Goal: Complete application form: Complete application form

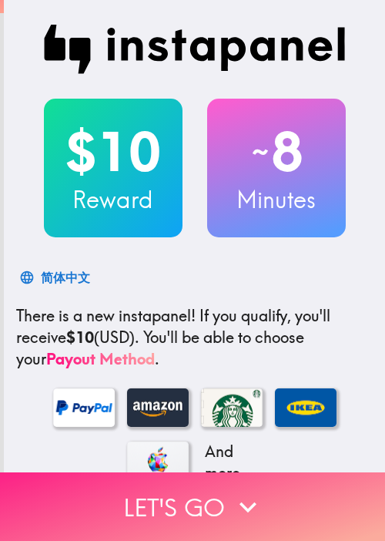
click at [231, 500] on icon "button" at bounding box center [248, 507] width 34 height 34
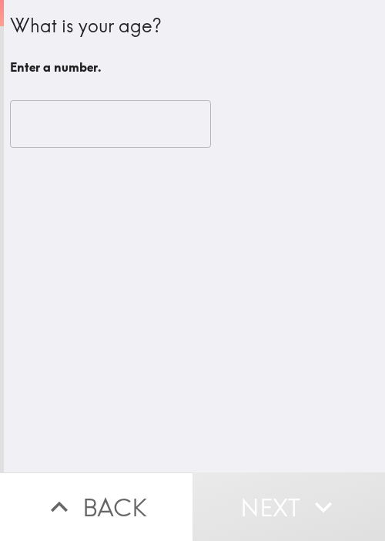
drag, startPoint x: 206, startPoint y: 355, endPoint x: 196, endPoint y: 280, distance: 76.2
click at [207, 352] on div "What is your age? Enter a number. ​" at bounding box center [194, 236] width 381 height 472
click at [112, 127] on input "number" at bounding box center [110, 124] width 201 height 48
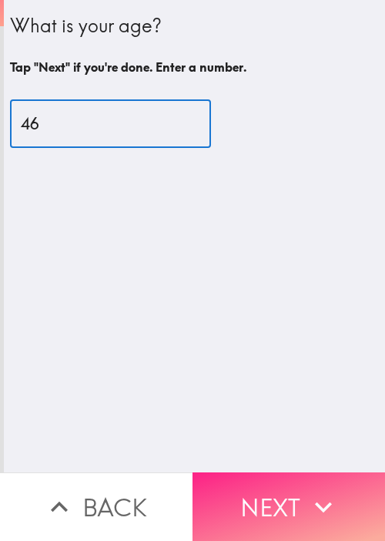
type input "46"
click at [316, 502] on icon "button" at bounding box center [323, 507] width 17 height 11
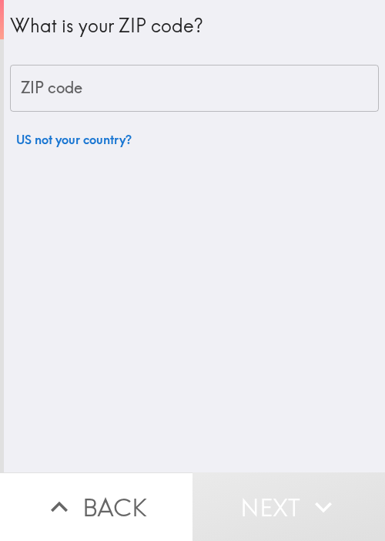
click at [143, 86] on input "ZIP code" at bounding box center [194, 89] width 369 height 48
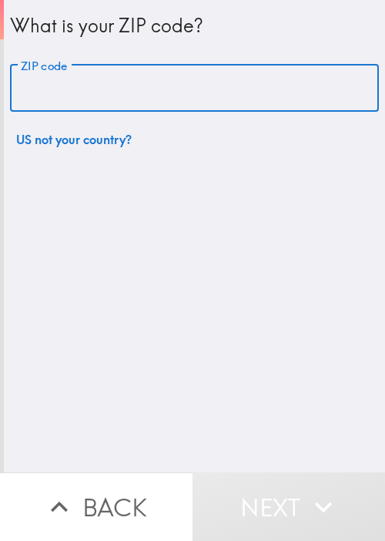
paste input "11801"
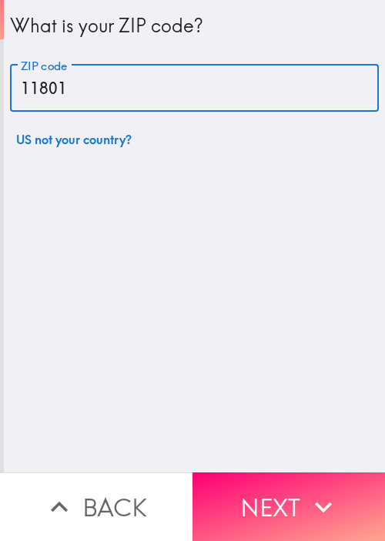
type input "11801"
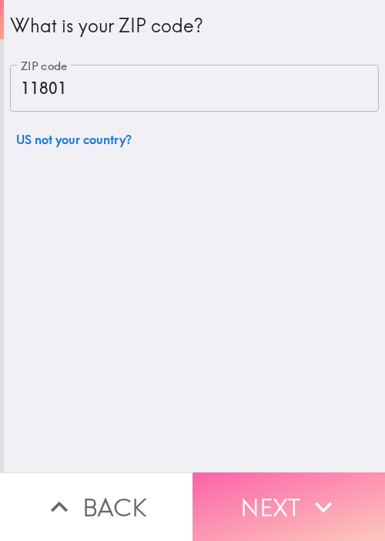
click at [250, 492] on button "Next" at bounding box center [289, 506] width 193 height 69
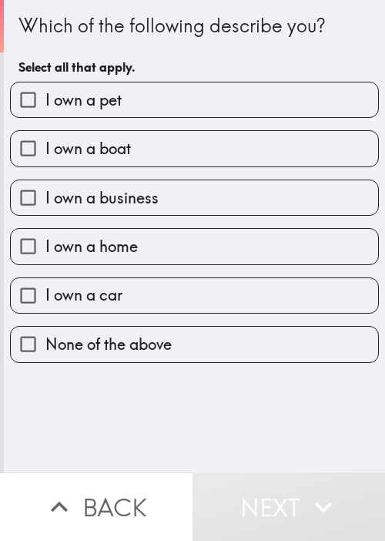
click at [186, 102] on label "I own a pet" at bounding box center [195, 99] width 368 height 35
click at [45, 102] on input "I own a pet" at bounding box center [28, 99] width 35 height 35
checkbox input "true"
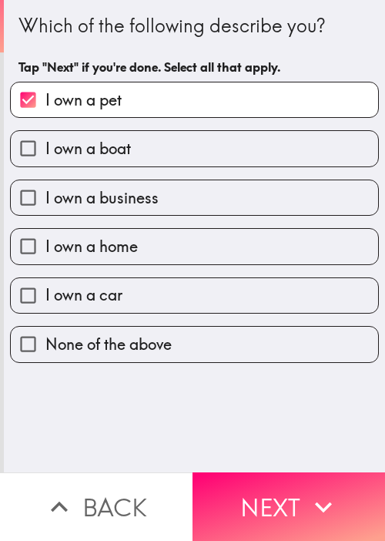
click at [151, 143] on label "I own a boat" at bounding box center [195, 148] width 368 height 35
click at [45, 143] on input "I own a boat" at bounding box center [28, 148] width 35 height 35
checkbox input "true"
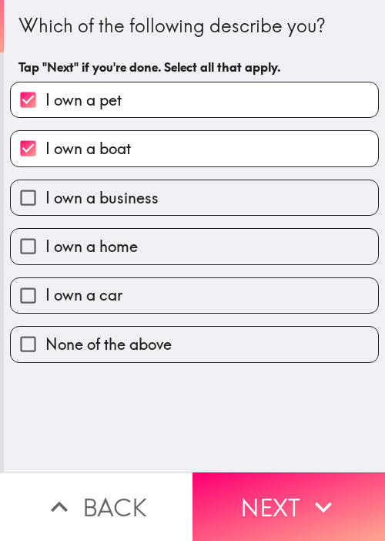
click at [135, 189] on span "I own a business" at bounding box center [101, 198] width 113 height 22
click at [45, 189] on input "I own a business" at bounding box center [28, 197] width 35 height 35
checkbox input "true"
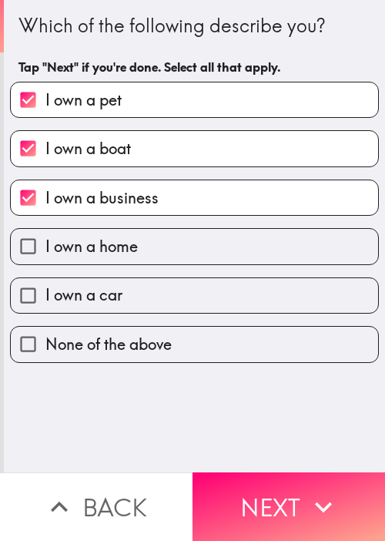
click at [142, 246] on label "I own a home" at bounding box center [195, 246] width 368 height 35
click at [45, 246] on input "I own a home" at bounding box center [28, 246] width 35 height 35
checkbox input "true"
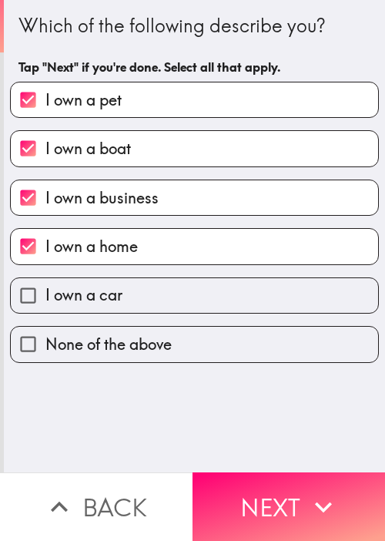
click at [125, 310] on label "I own a car" at bounding box center [195, 295] width 368 height 35
click at [45, 310] on input "I own a car" at bounding box center [28, 295] width 35 height 35
checkbox input "true"
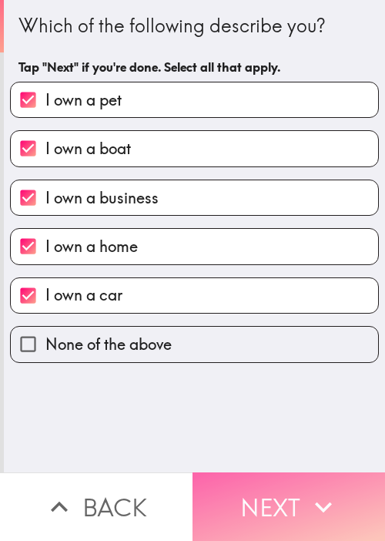
click at [257, 479] on button "Next" at bounding box center [289, 506] width 193 height 69
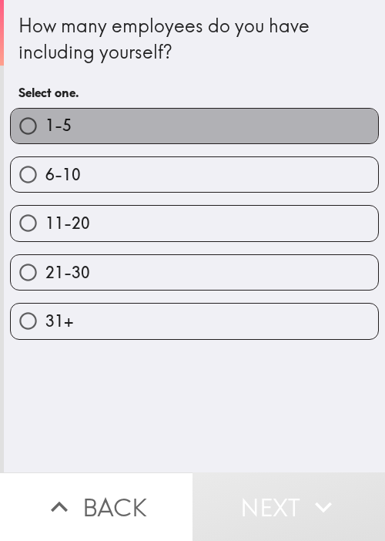
click at [306, 129] on label "1-5" at bounding box center [195, 126] width 368 height 35
click at [45, 129] on input "1-5" at bounding box center [28, 126] width 35 height 35
radio input "true"
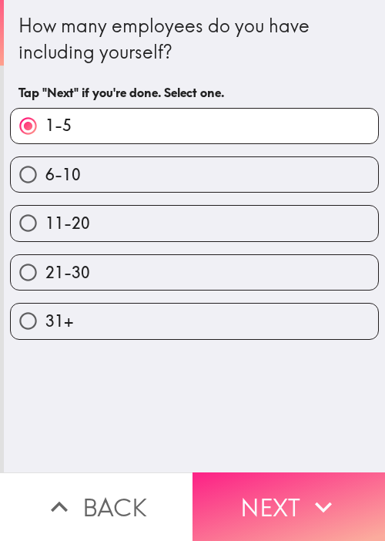
click at [315, 475] on button "Next" at bounding box center [289, 506] width 193 height 69
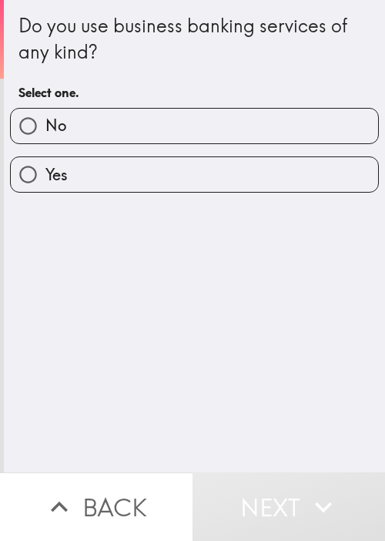
drag, startPoint x: 301, startPoint y: 376, endPoint x: 280, endPoint y: 248, distance: 129.7
click at [302, 372] on div "Do you use business banking services of any kind? Select one. No Yes" at bounding box center [194, 236] width 381 height 472
click at [225, 126] on label "No" at bounding box center [195, 126] width 368 height 35
click at [45, 126] on input "No" at bounding box center [28, 126] width 35 height 35
radio input "true"
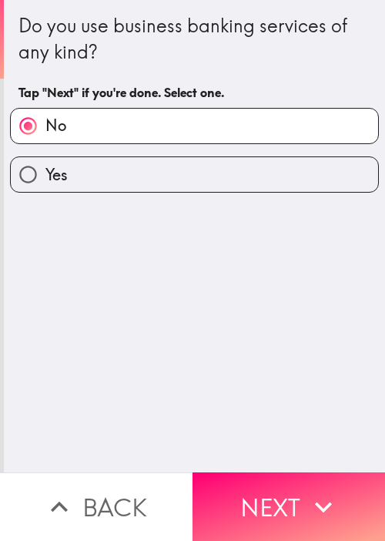
click at [237, 166] on label "Yes" at bounding box center [195, 174] width 368 height 35
click at [45, 166] on input "Yes" at bounding box center [28, 174] width 35 height 35
radio input "true"
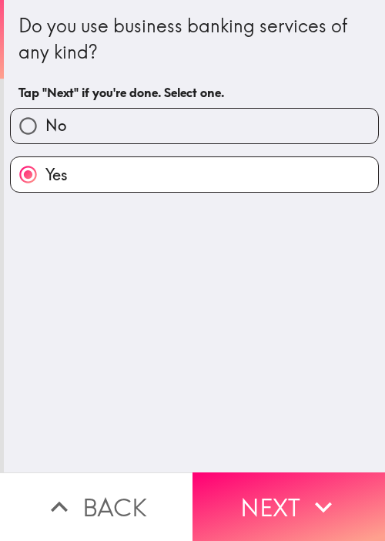
drag, startPoint x: 283, startPoint y: 485, endPoint x: 311, endPoint y: 474, distance: 30.5
click at [284, 485] on button "Next" at bounding box center [289, 506] width 193 height 69
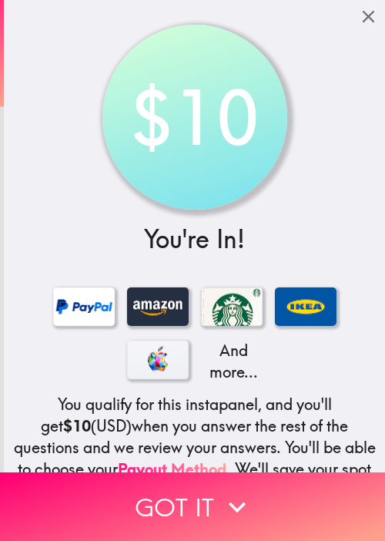
click at [310, 63] on div "$10 You're In! And more... You qualify for this instapanel, and you'll get $10 …" at bounding box center [194, 323] width 381 height 646
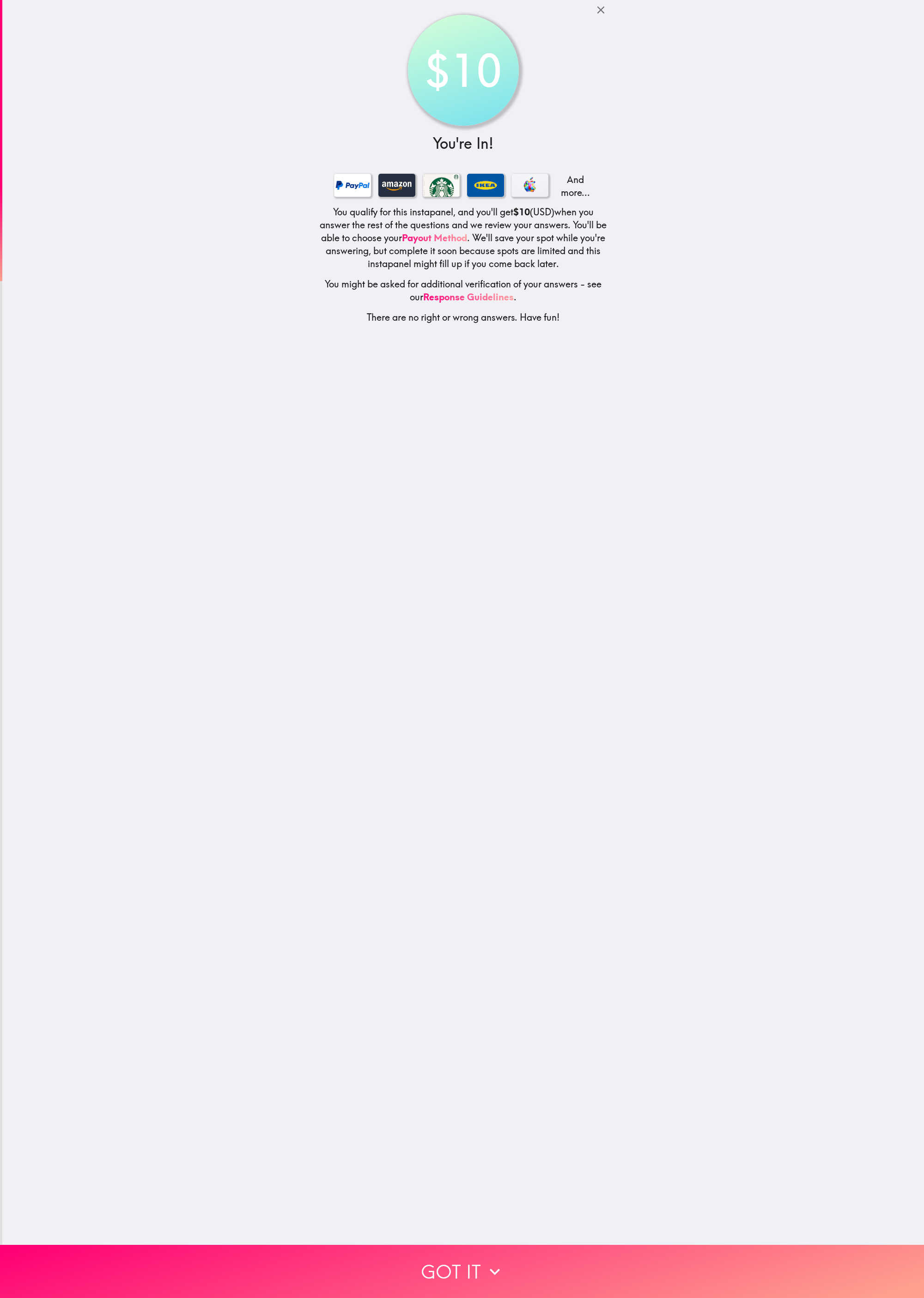
drag, startPoint x: 201, startPoint y: 345, endPoint x: 189, endPoint y: 368, distance: 25.9
click at [145, 324] on div "$10 You're In! And more... You qualify for this instapanel, and you'll get $10 …" at bounding box center [463, 623] width 922 height 1245
click at [230, 324] on div "$10 You're In! And more... You qualify for this instapanel, and you'll get $10 …" at bounding box center [463, 623] width 922 height 1245
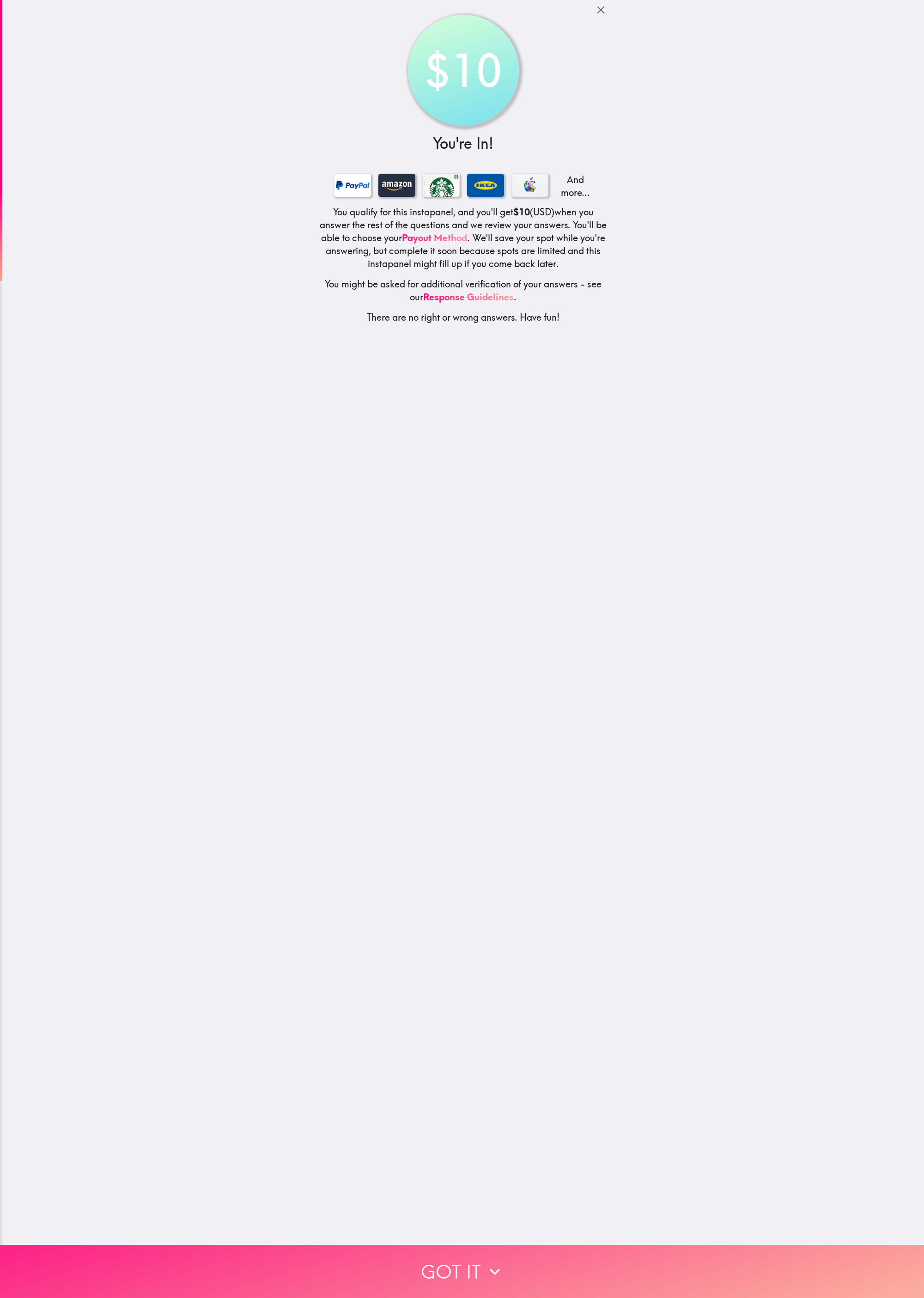
click at [230, 324] on button "Got it" at bounding box center [462, 1272] width 924 height 53
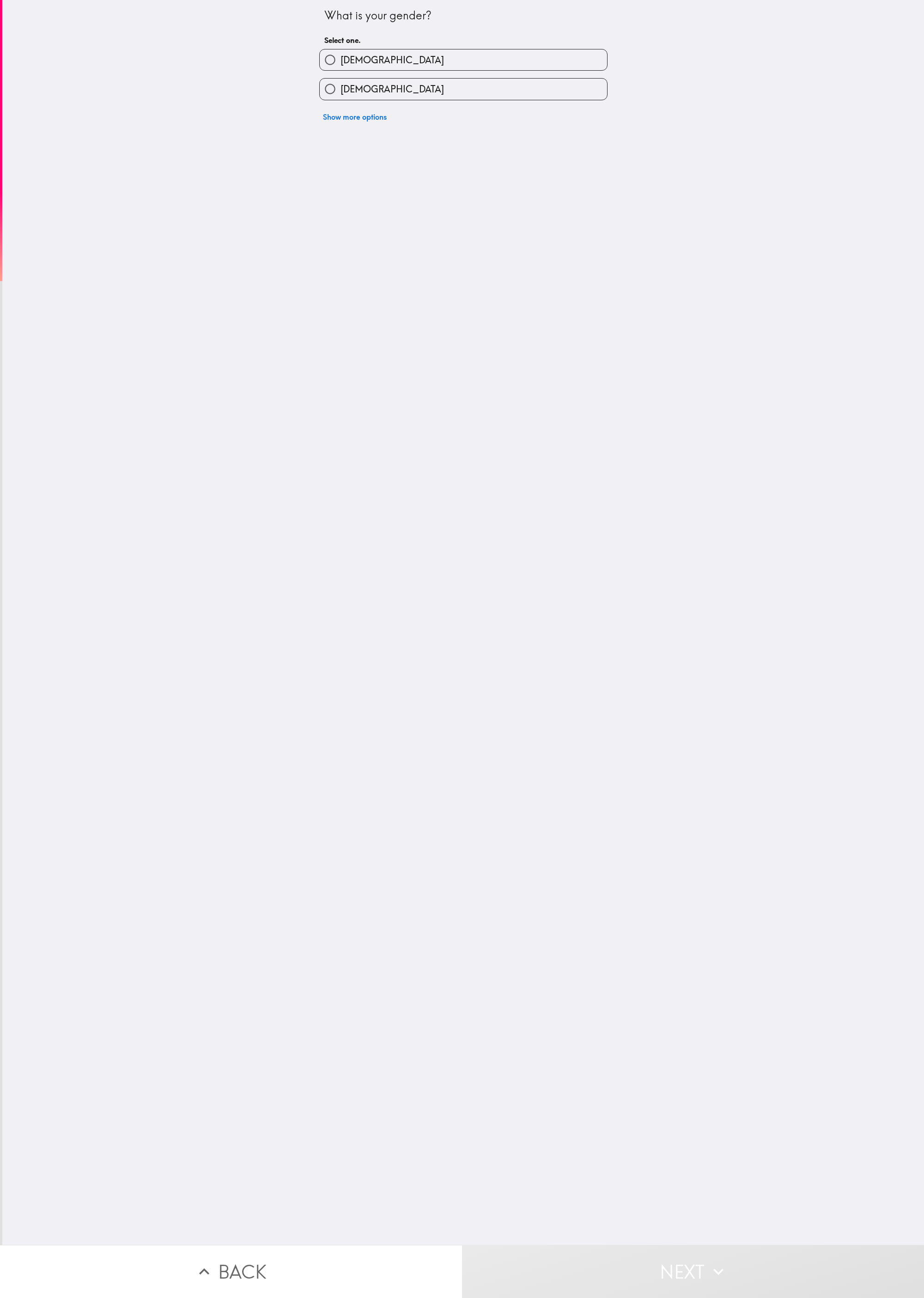
drag, startPoint x: 398, startPoint y: 61, endPoint x: 411, endPoint y: 82, distance: 24.7
click at [230, 61] on label "[DEMOGRAPHIC_DATA]" at bounding box center [463, 59] width 287 height 21
click at [230, 61] on input "[DEMOGRAPHIC_DATA]" at bounding box center [330, 59] width 21 height 21
radio input "true"
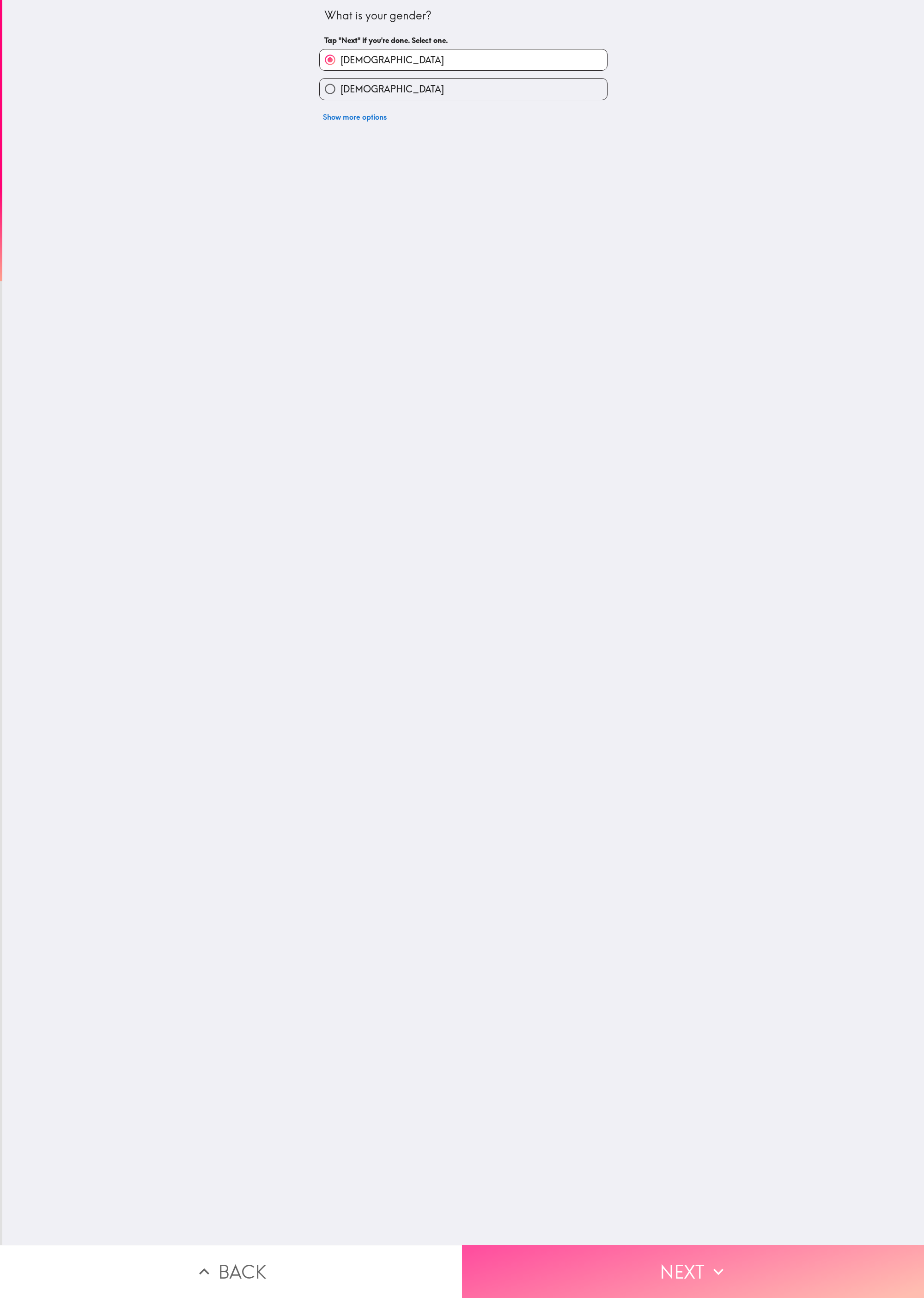
drag, startPoint x: 773, startPoint y: 1239, endPoint x: 922, endPoint y: 1020, distance: 264.9
click at [230, 324] on button "Next" at bounding box center [693, 1272] width 462 height 53
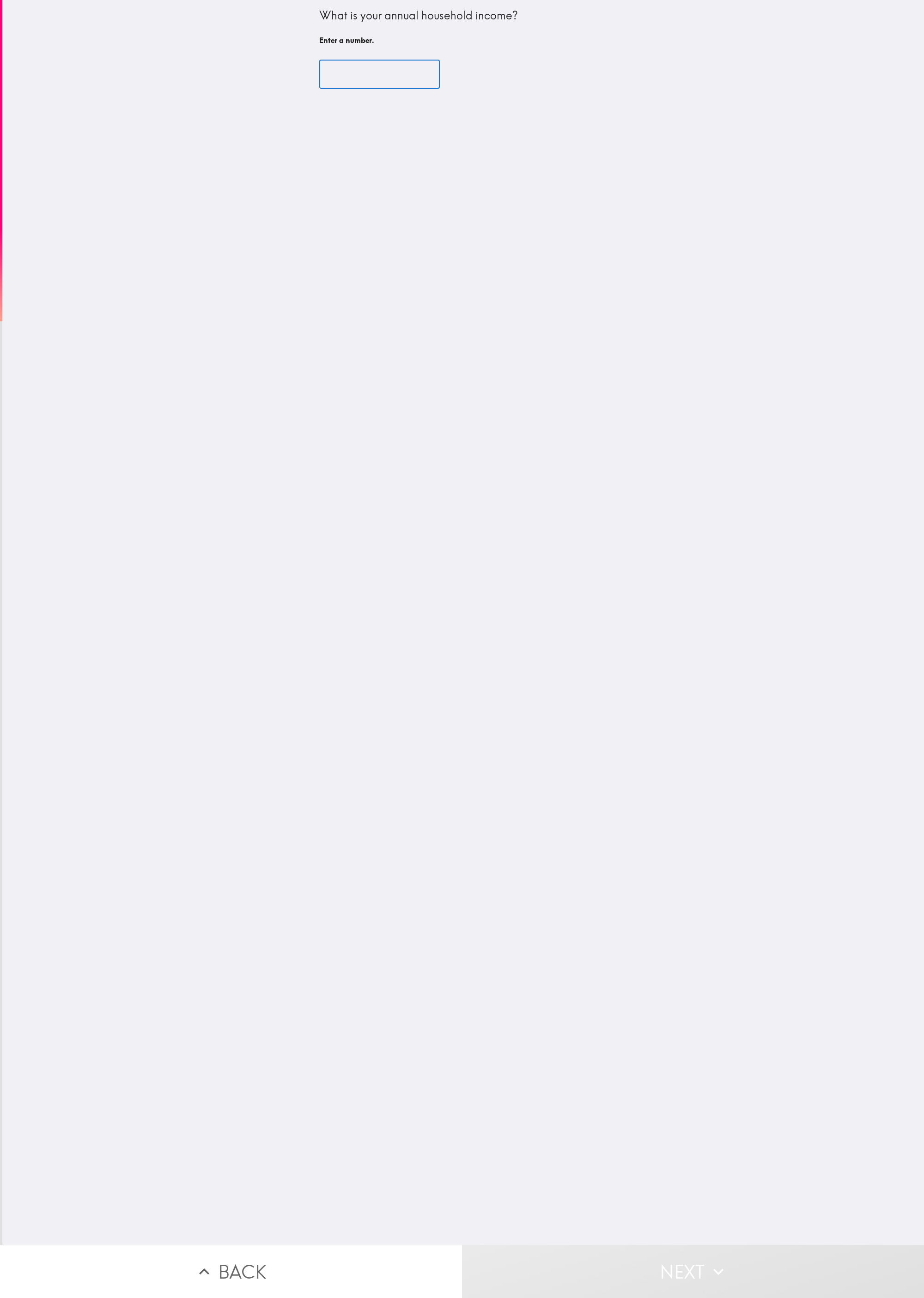
click at [230, 83] on input "number" at bounding box center [379, 74] width 121 height 29
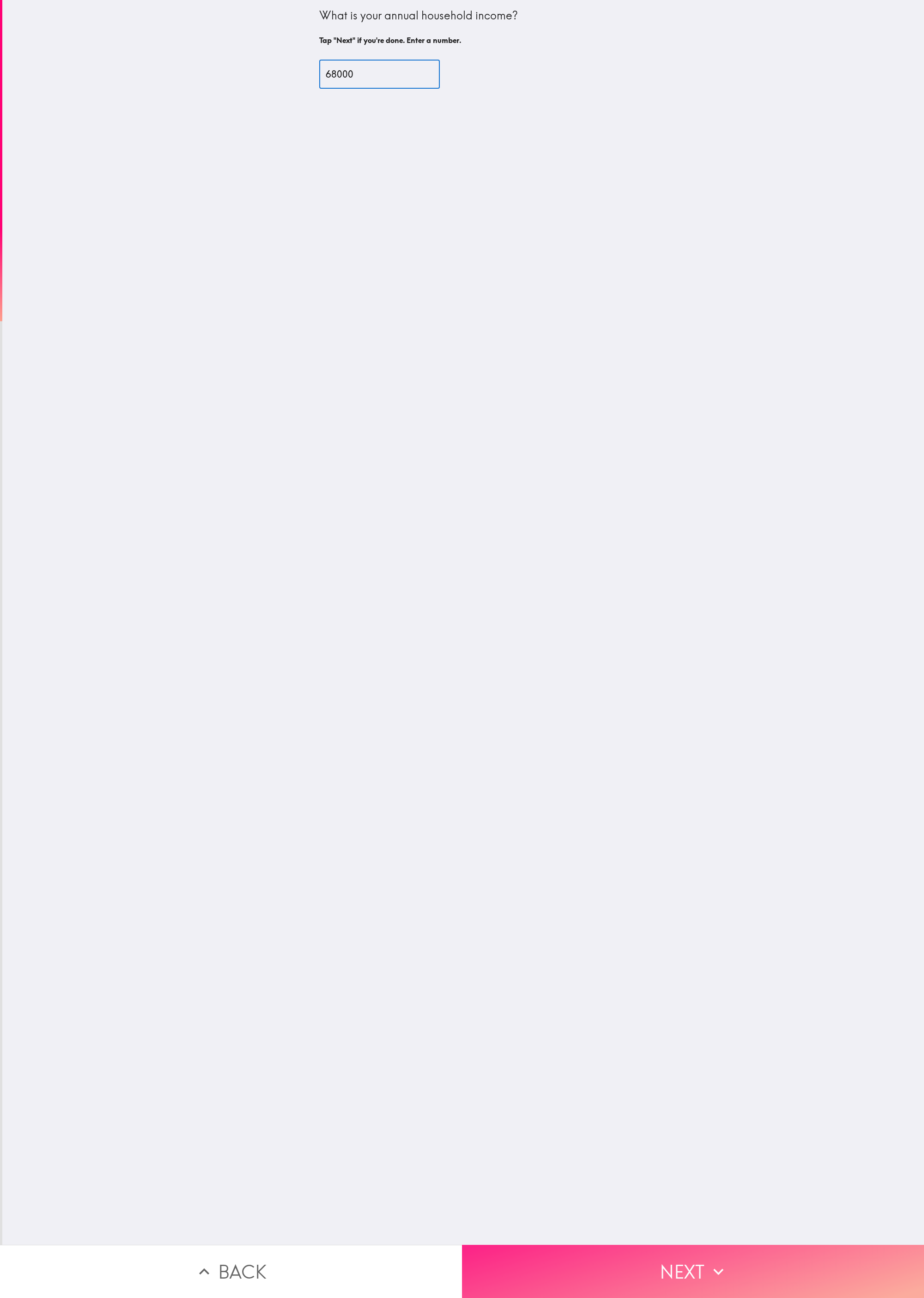
type input "68000"
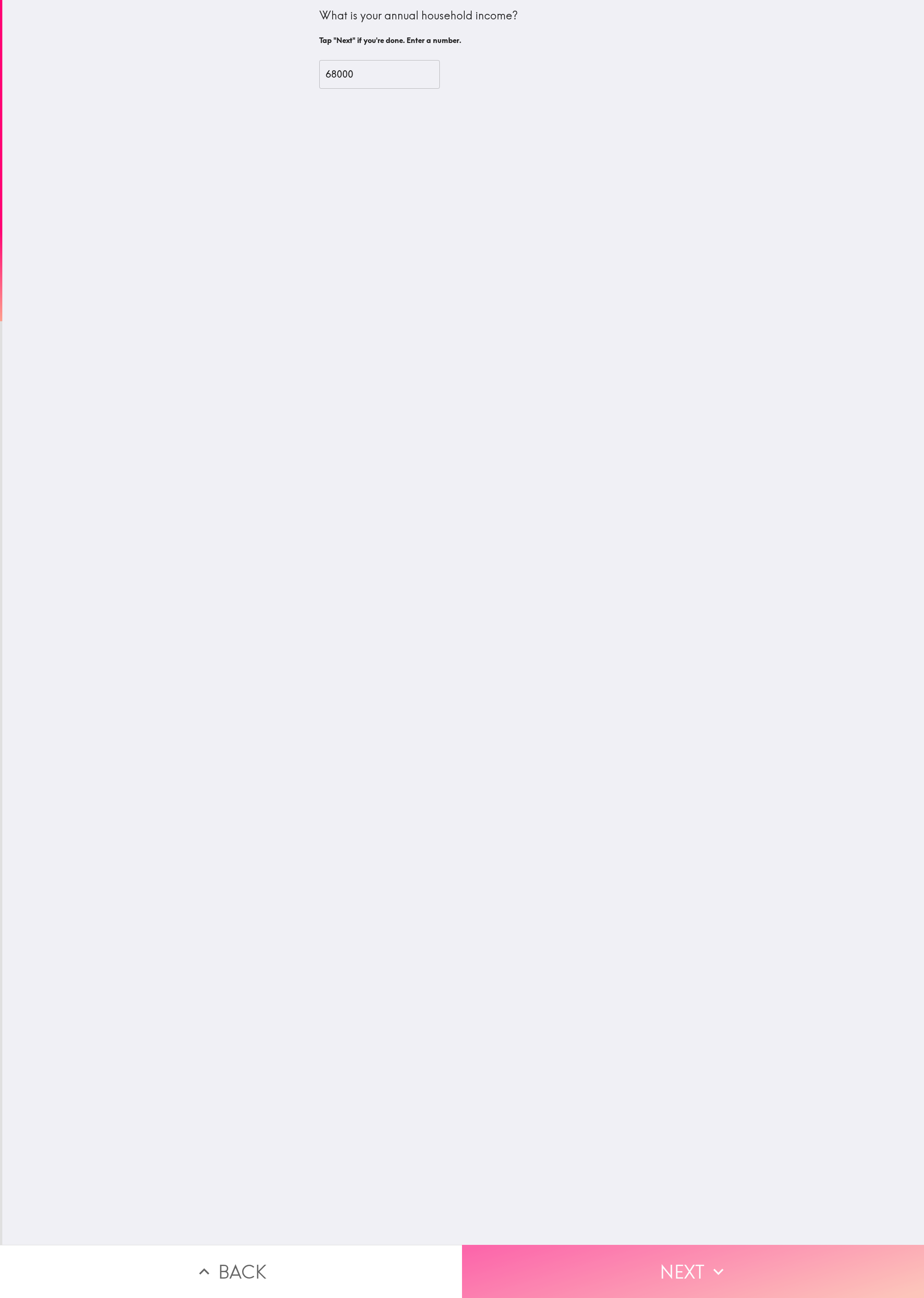
click at [230, 324] on button "Next" at bounding box center [693, 1272] width 462 height 53
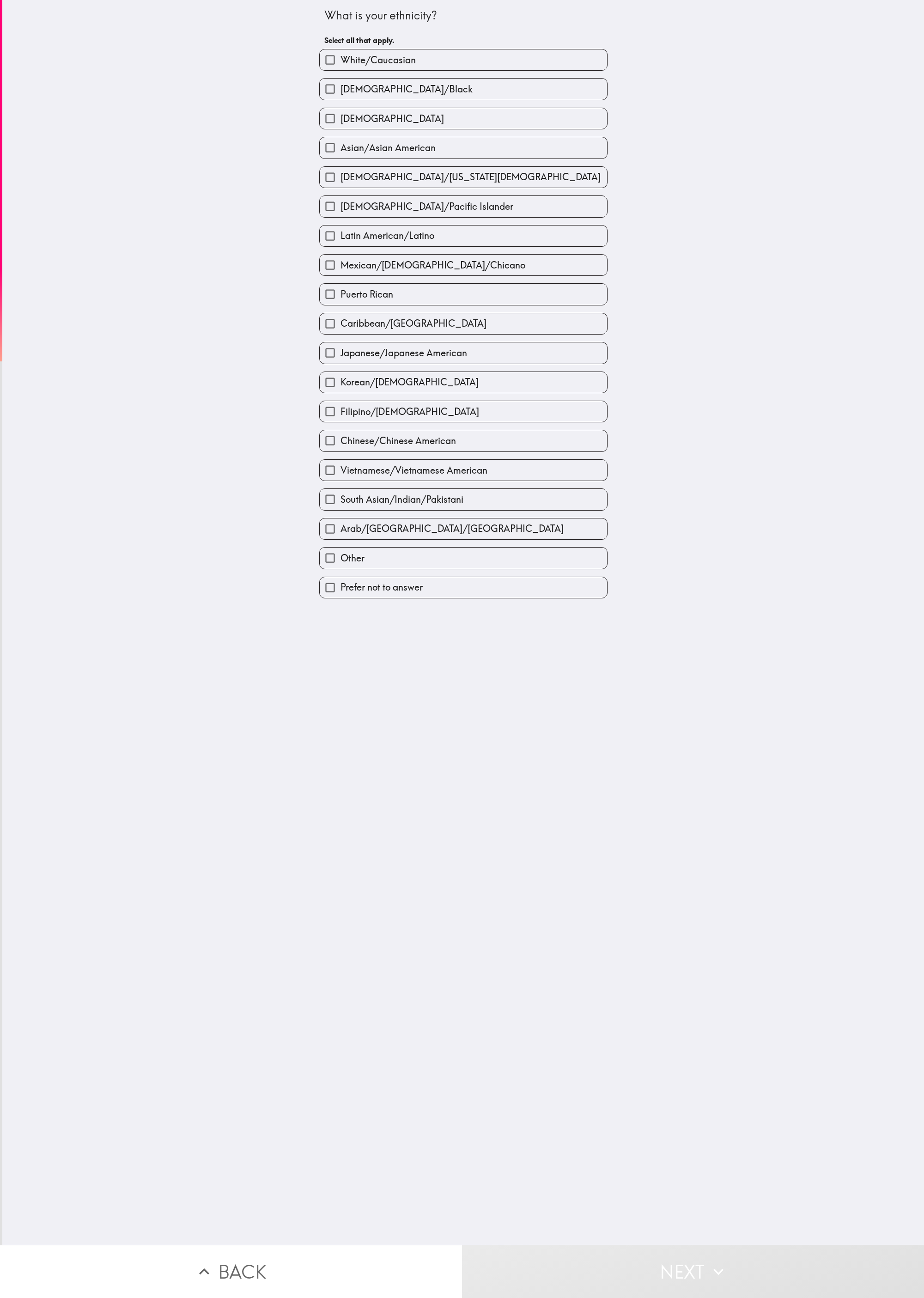
click at [230, 324] on div "What is your ethnicity? Select all that apply. White/[DEMOGRAPHIC_DATA]/[DEMOGR…" at bounding box center [463, 623] width 922 height 1245
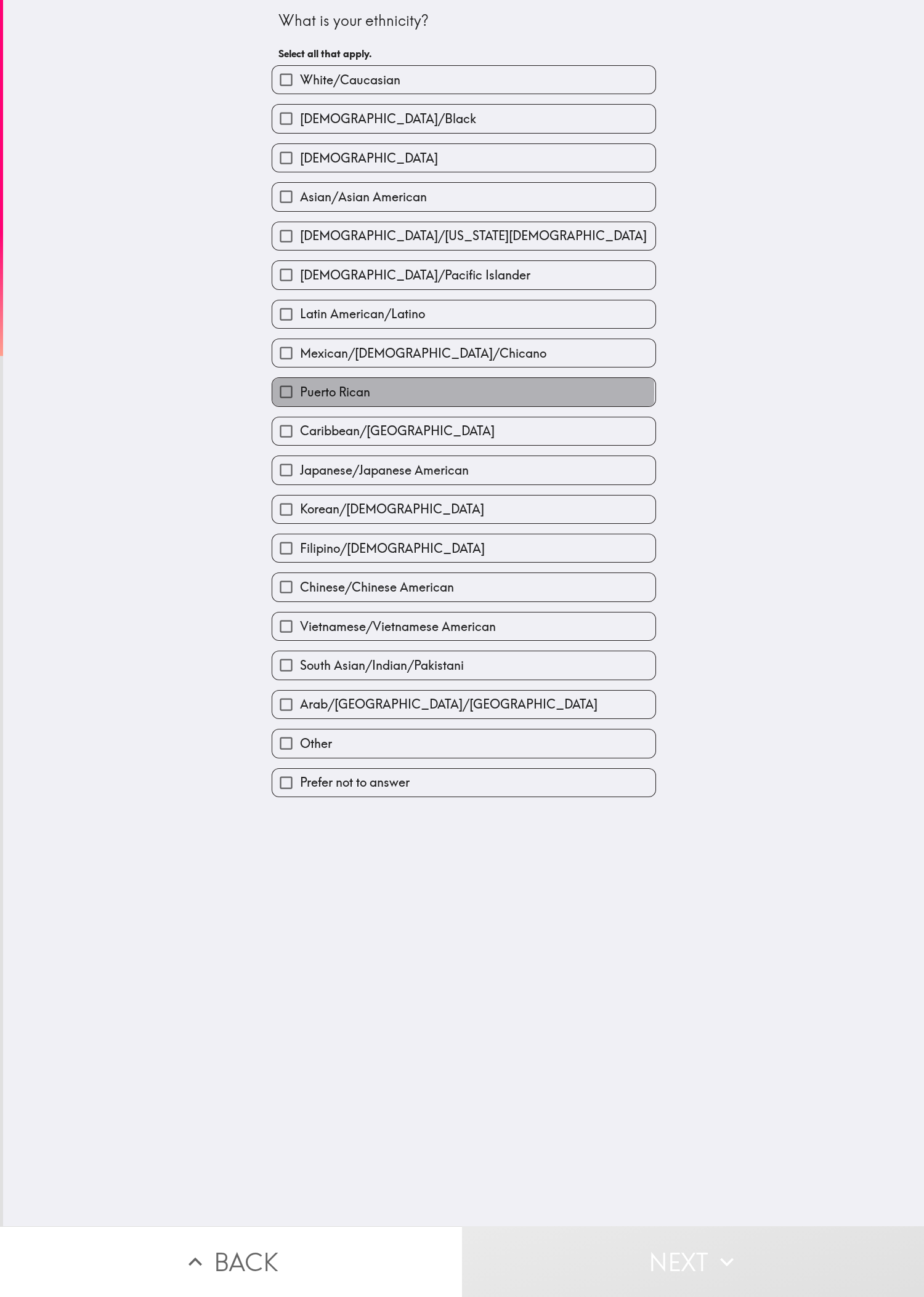
click at [307, 406] on label "Puerto Rican" at bounding box center [464, 392] width 383 height 28
click at [300, 406] on input "Puerto Rican" at bounding box center [286, 392] width 28 height 28
checkbox input "true"
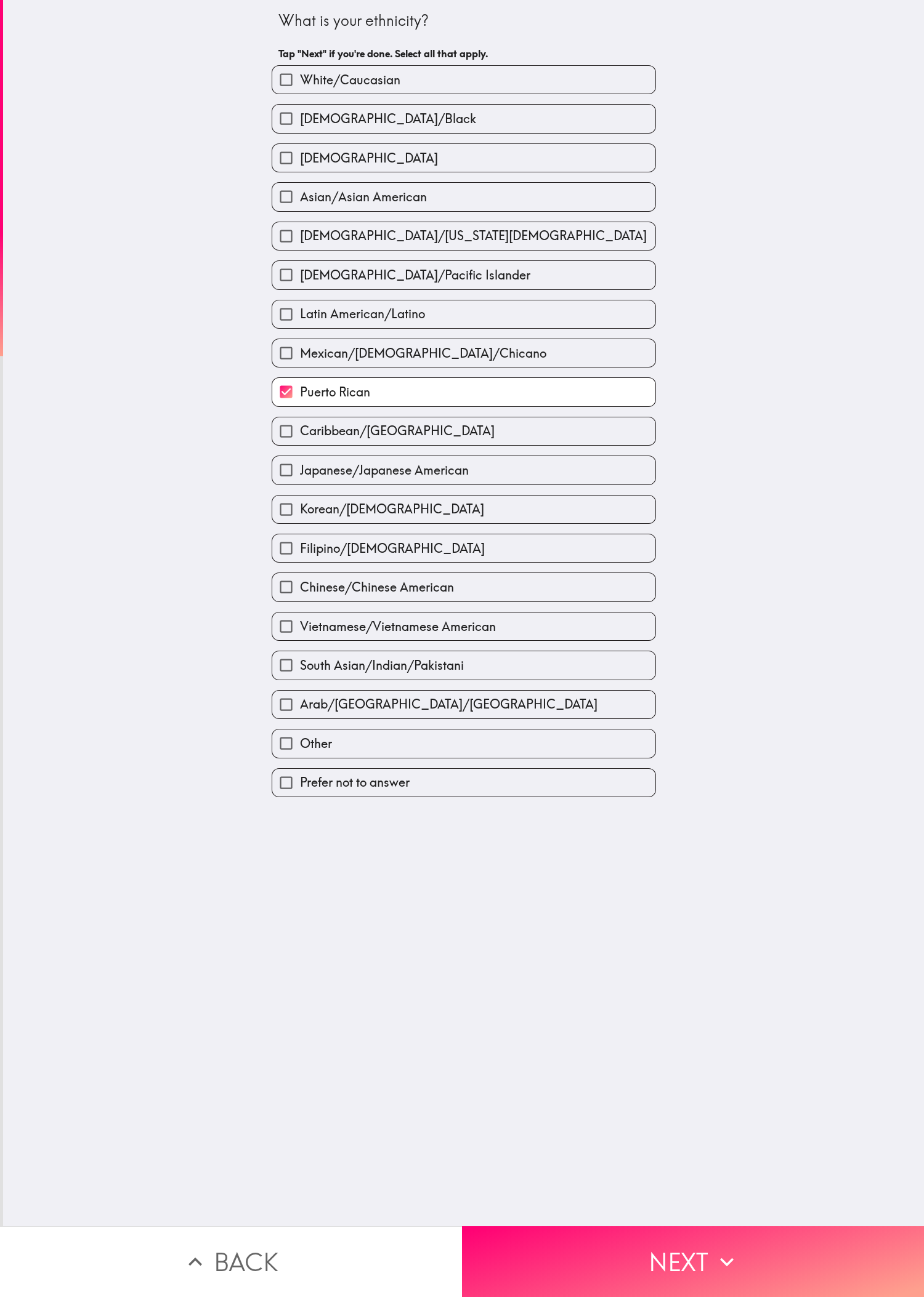
click at [307, 432] on button "Next" at bounding box center [693, 1262] width 462 height 71
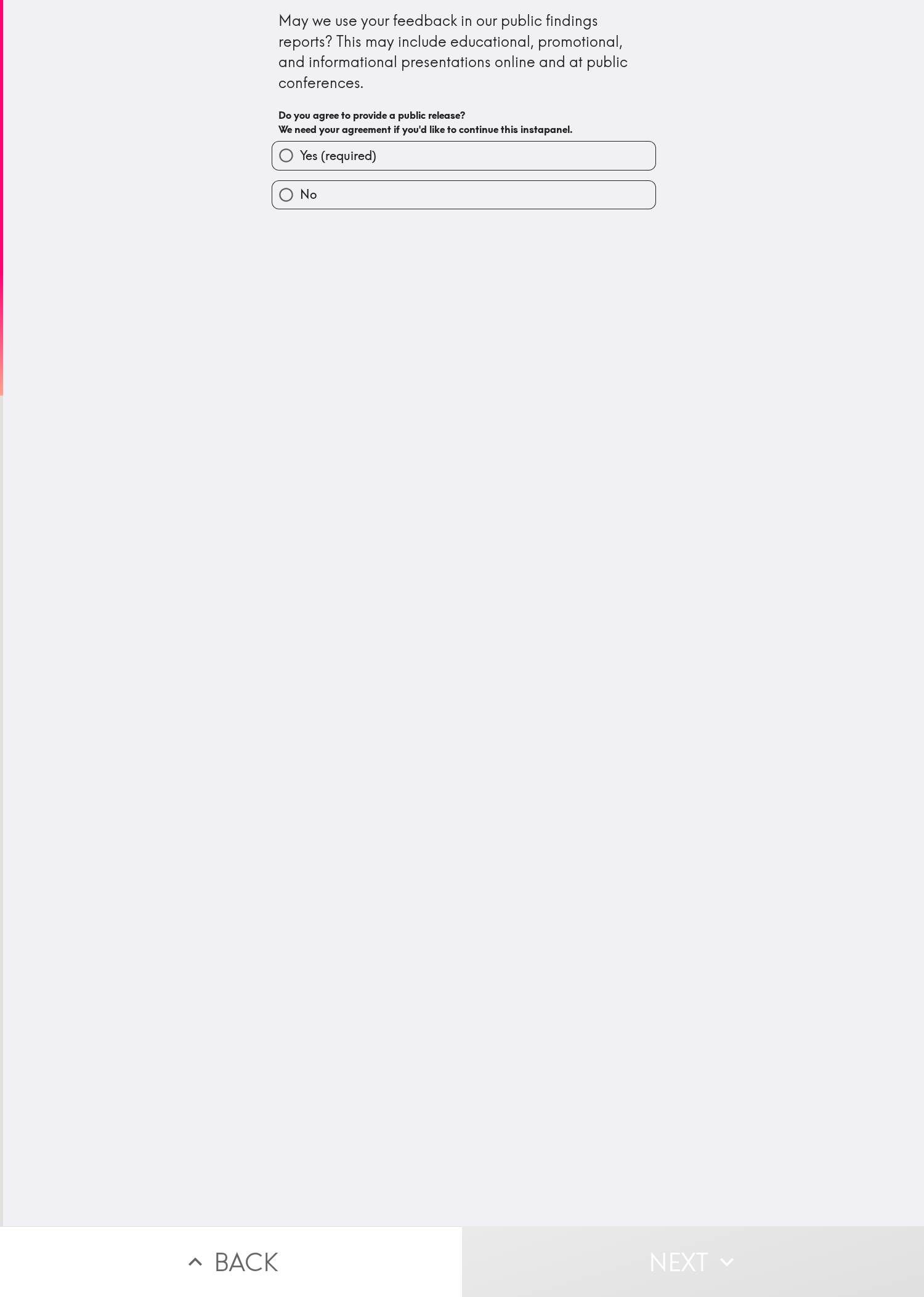
click at [307, 147] on span "Yes (required)" at bounding box center [338, 156] width 77 height 18
click at [300, 146] on input "Yes (required)" at bounding box center [286, 155] width 28 height 28
radio input "true"
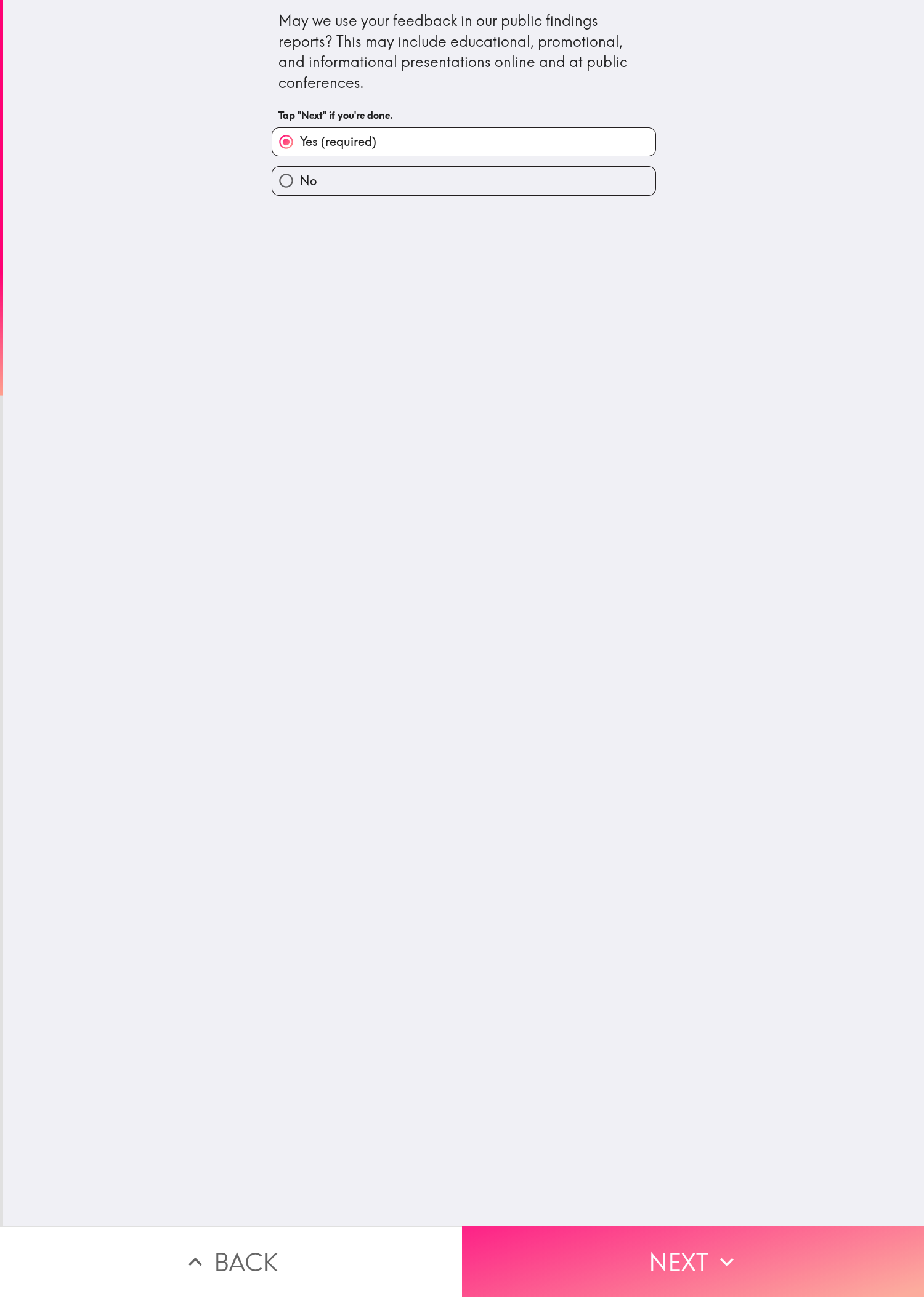
click at [307, 432] on button "Next" at bounding box center [693, 1262] width 462 height 71
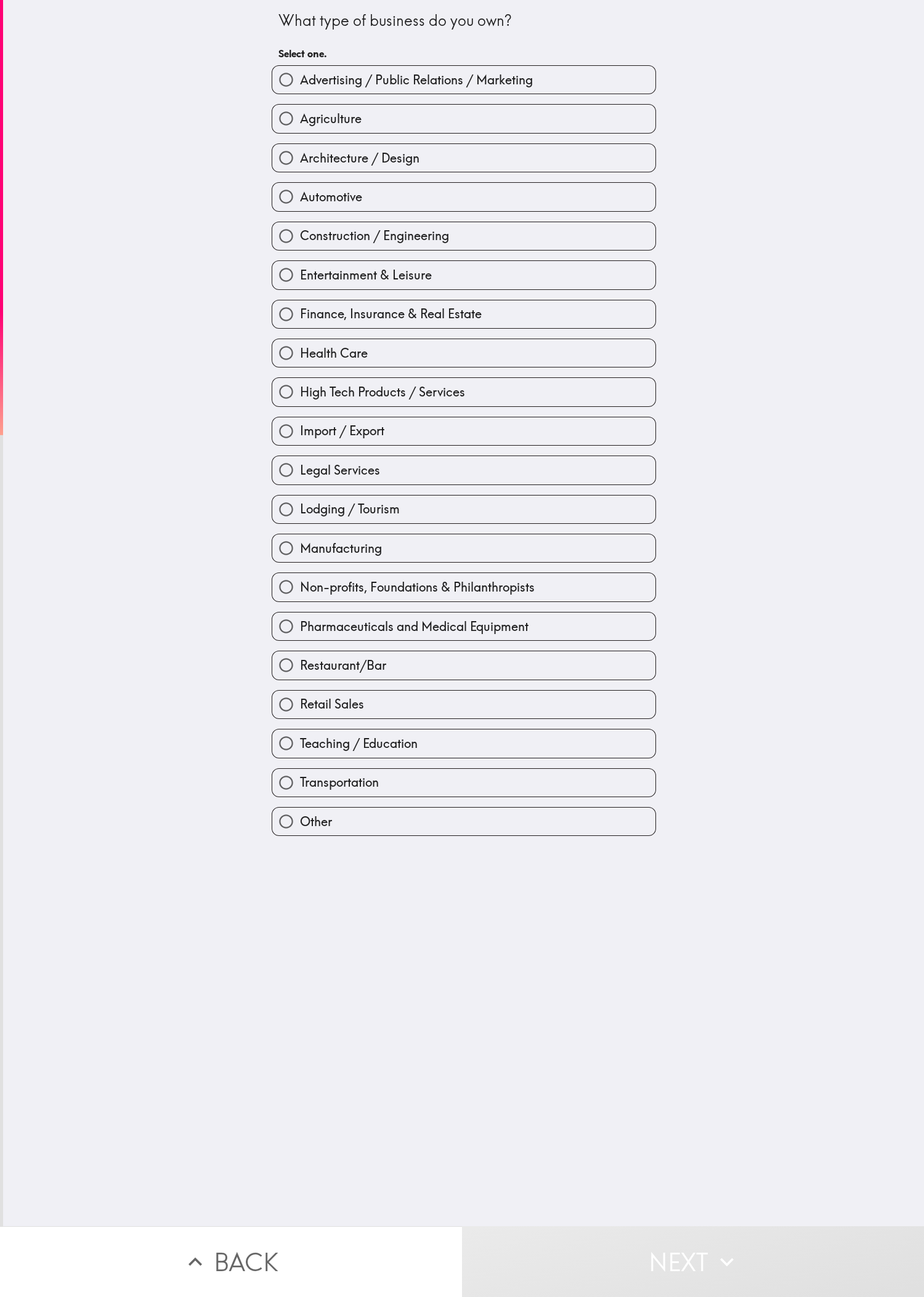
click at [145, 432] on div "What type of business do you own? Select one. Advertising / Public Relations / …" at bounding box center [464, 613] width 921 height 1227
click at [307, 432] on label "Lodging / Tourism" at bounding box center [464, 509] width 383 height 28
click at [300, 432] on input "Lodging / Tourism" at bounding box center [286, 509] width 28 height 28
radio input "true"
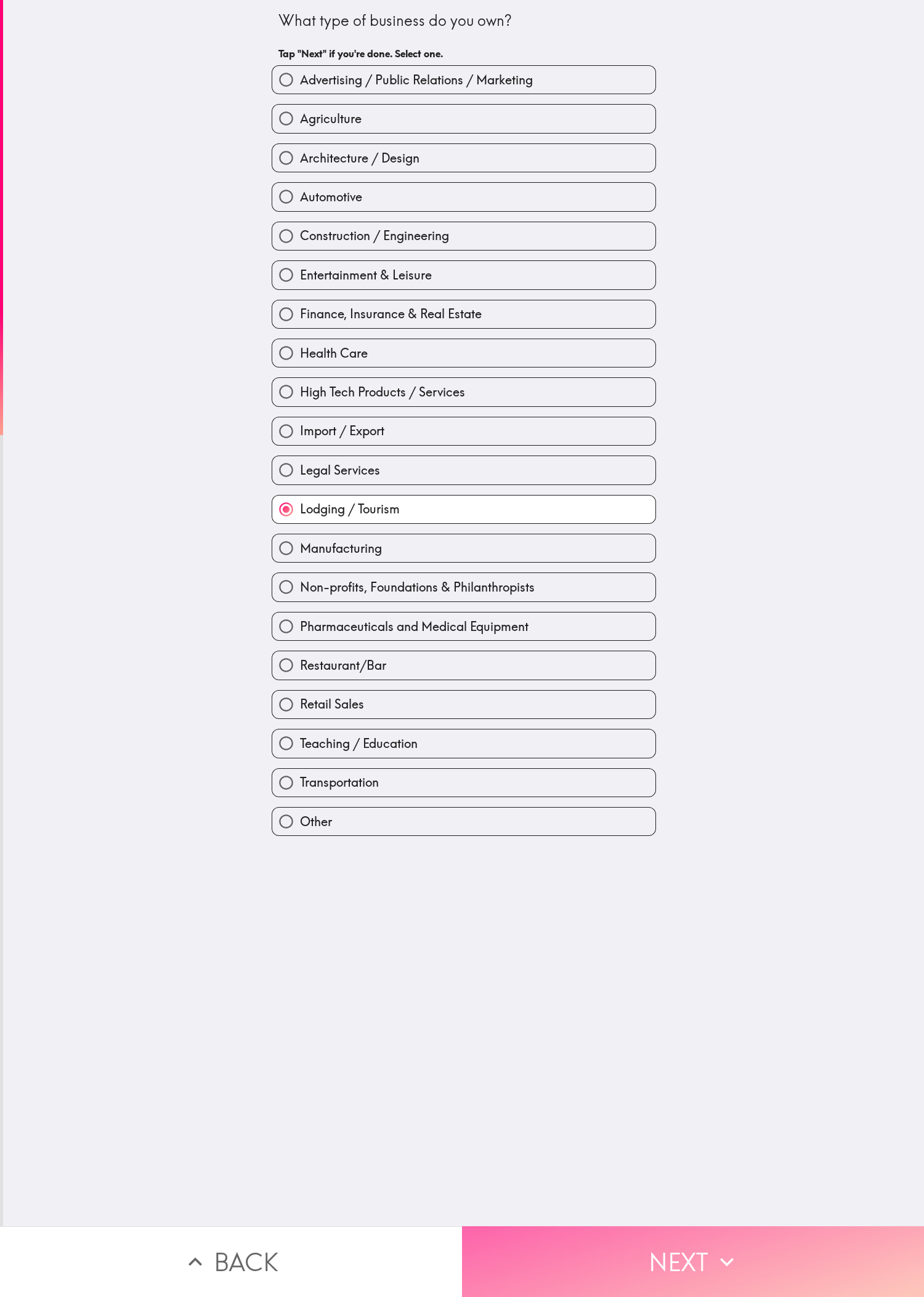
drag, startPoint x: 632, startPoint y: 1220, endPoint x: 512, endPoint y: 1163, distance: 132.8
click at [307, 432] on button "Next" at bounding box center [693, 1262] width 462 height 71
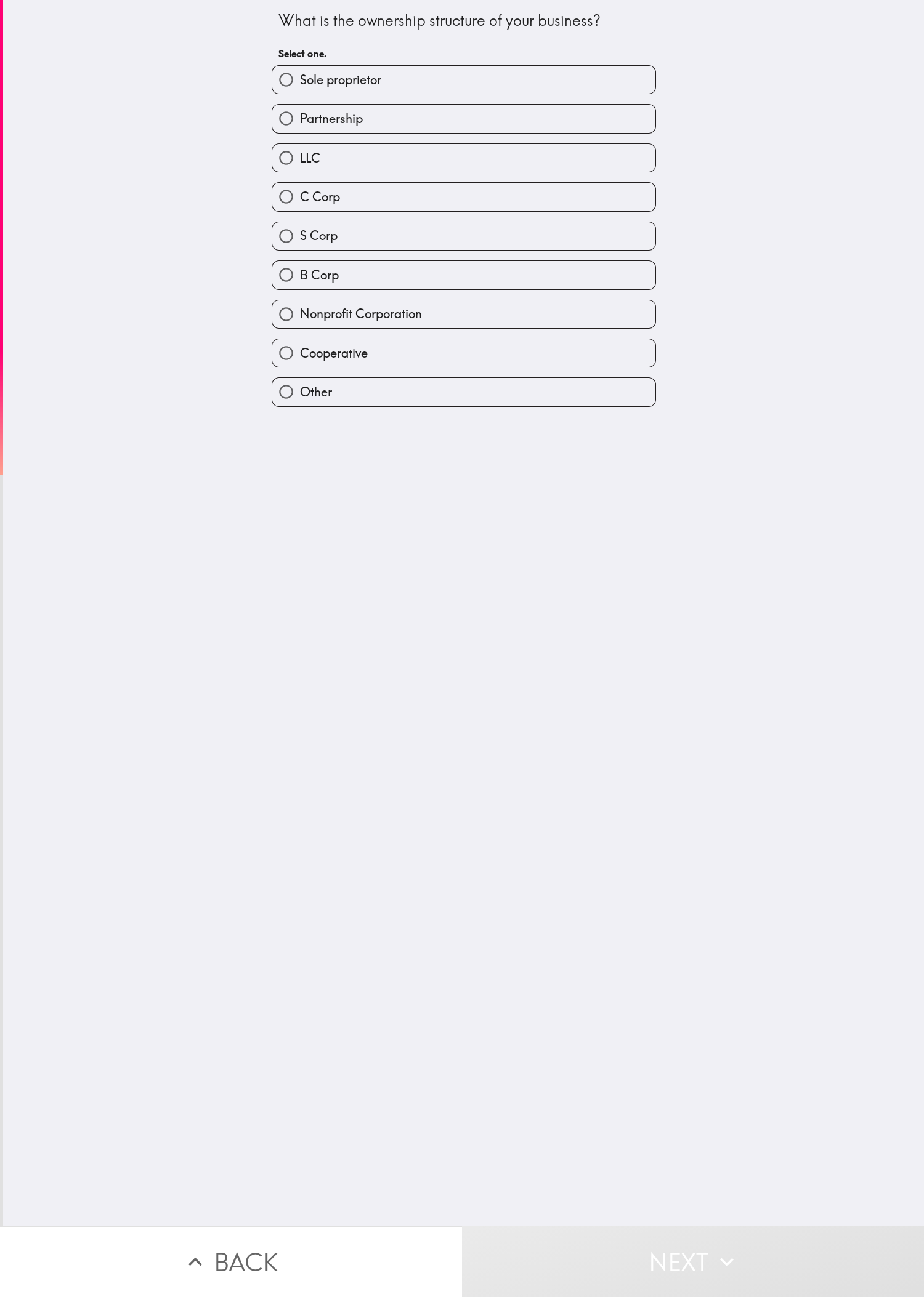
click at [307, 432] on div "What is the ownership structure of your business? Select one. Sole proprietor P…" at bounding box center [464, 613] width 921 height 1227
click at [307, 208] on label "C Corp" at bounding box center [464, 197] width 383 height 28
click at [300, 208] on input "C Corp" at bounding box center [286, 197] width 28 height 28
radio input "true"
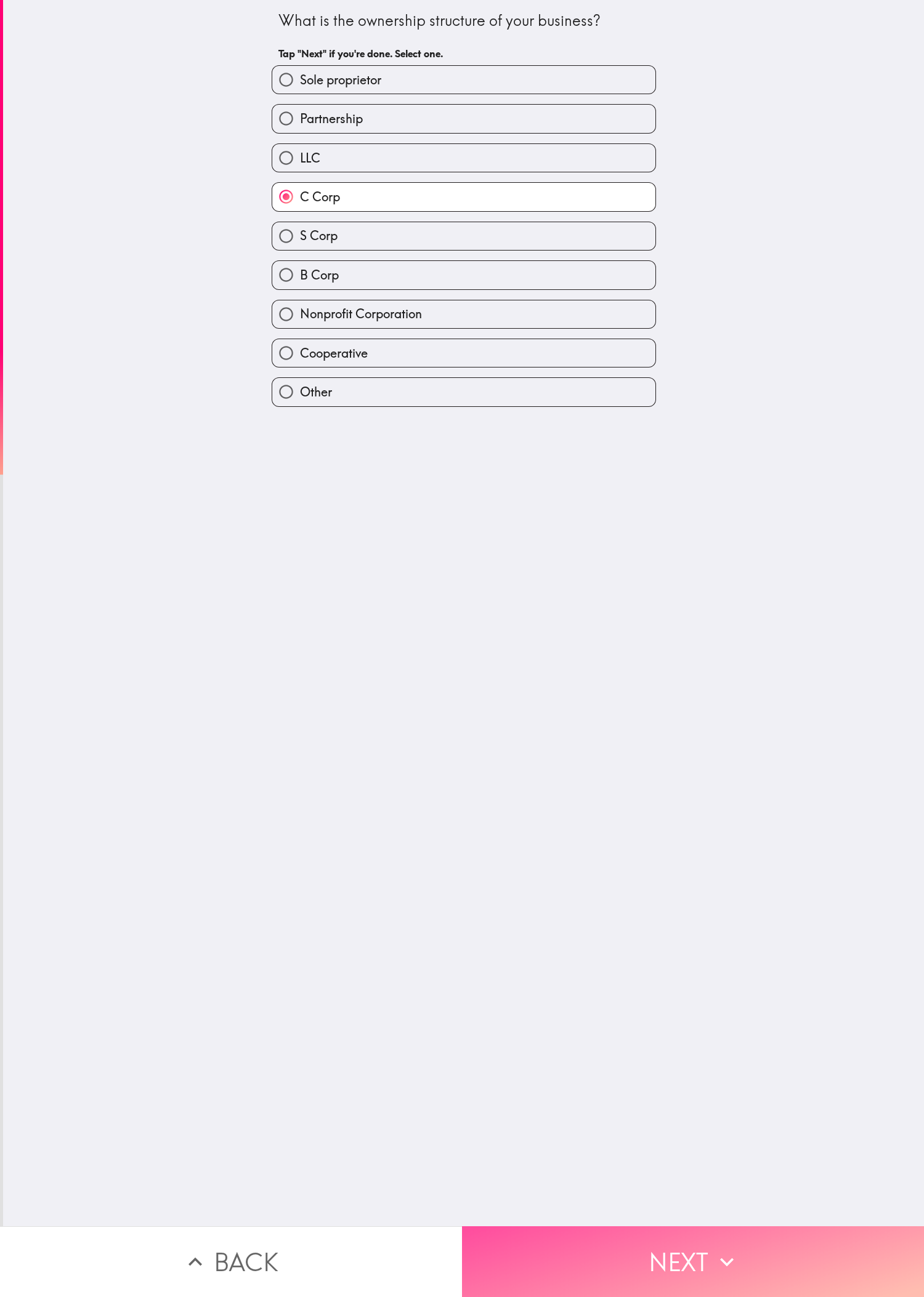
drag, startPoint x: 785, startPoint y: 1204, endPoint x: 862, endPoint y: 965, distance: 251.1
click at [307, 432] on button "Next" at bounding box center [693, 1262] width 462 height 71
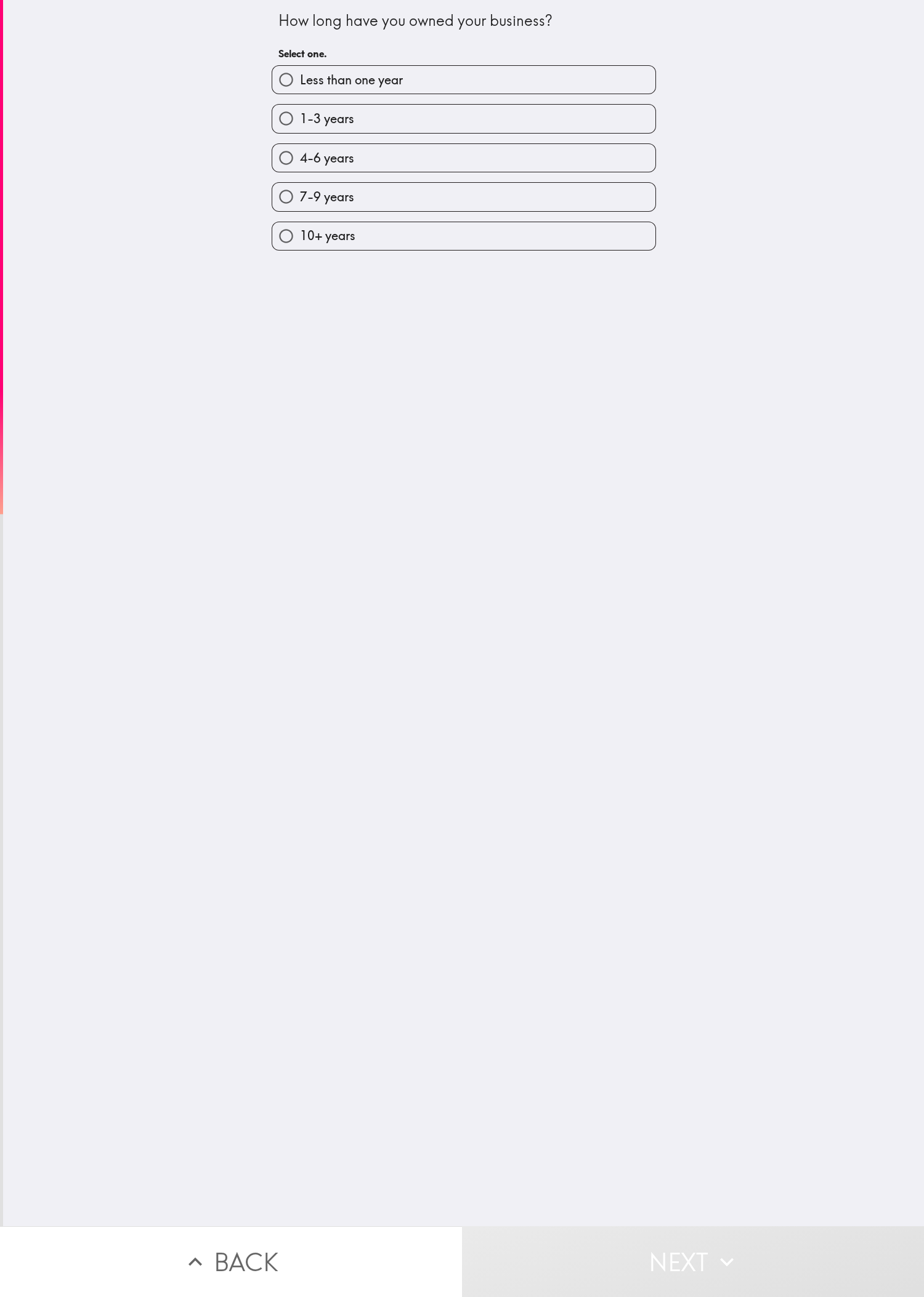
click at [75, 102] on div "How long have you owned your business? Select one. Less than one year 1-3 years…" at bounding box center [464, 613] width 921 height 1227
click at [307, 125] on span "1-3 years" at bounding box center [327, 119] width 54 height 18
click at [300, 125] on input "1-3 years" at bounding box center [286, 118] width 28 height 28
radio input "true"
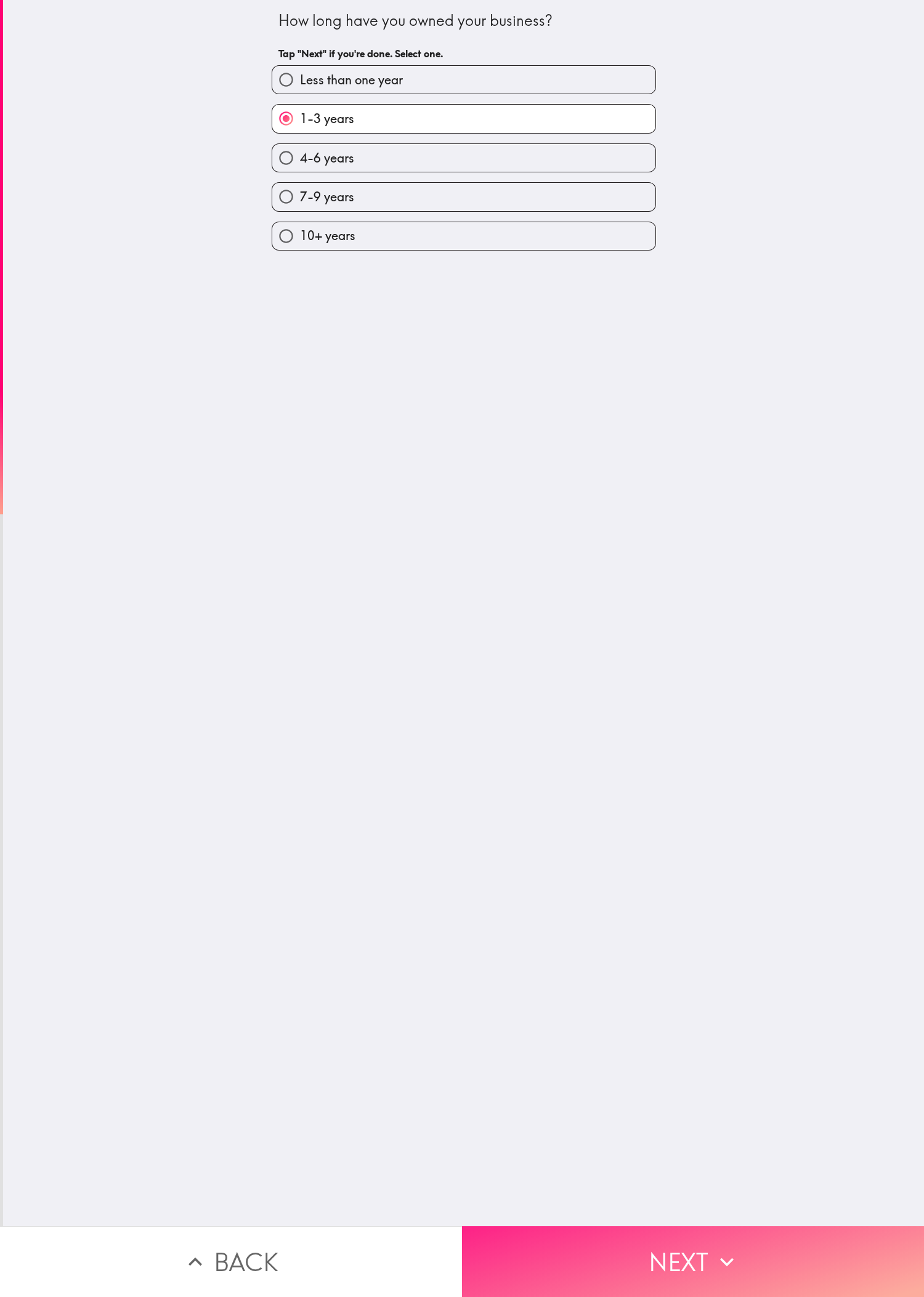
drag, startPoint x: 707, startPoint y: 1196, endPoint x: 707, endPoint y: 1218, distance: 22.0
click at [307, 432] on div "How long have you owned your business? Tap "Next" if you're done. Select one. L…" at bounding box center [462, 648] width 924 height 1297
click at [307, 432] on button "Next" at bounding box center [693, 1262] width 462 height 71
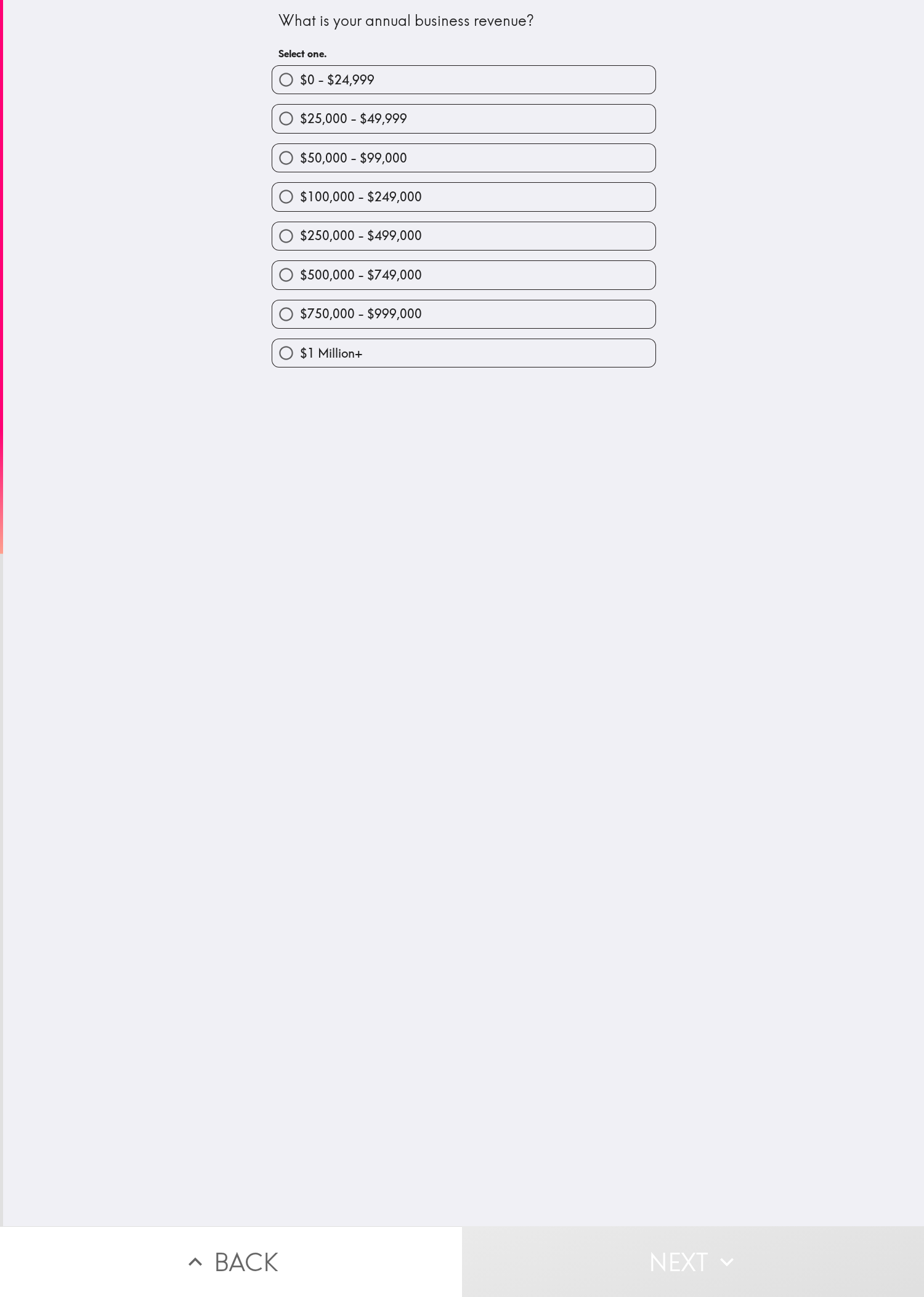
click at [307, 432] on div "What is your annual business revenue? Select one. $0 - $24,999 $25,000 - $49,99…" at bounding box center [464, 613] width 921 height 1227
click at [307, 162] on label "$50,000 - $99,000" at bounding box center [464, 157] width 383 height 28
click at [300, 162] on input "$50,000 - $99,000" at bounding box center [286, 157] width 28 height 28
radio input "true"
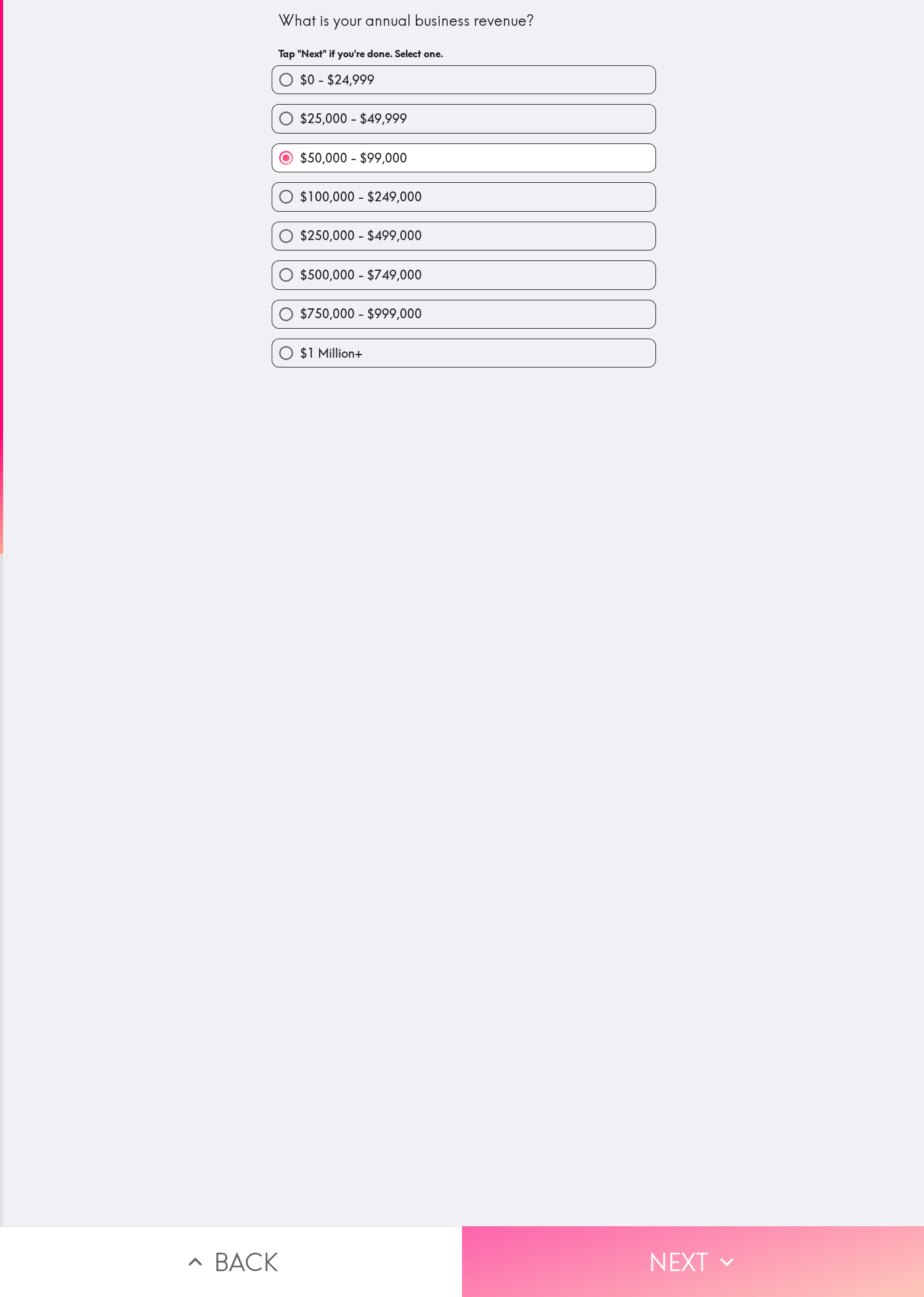
click at [307, 432] on button "Next" at bounding box center [693, 1262] width 462 height 71
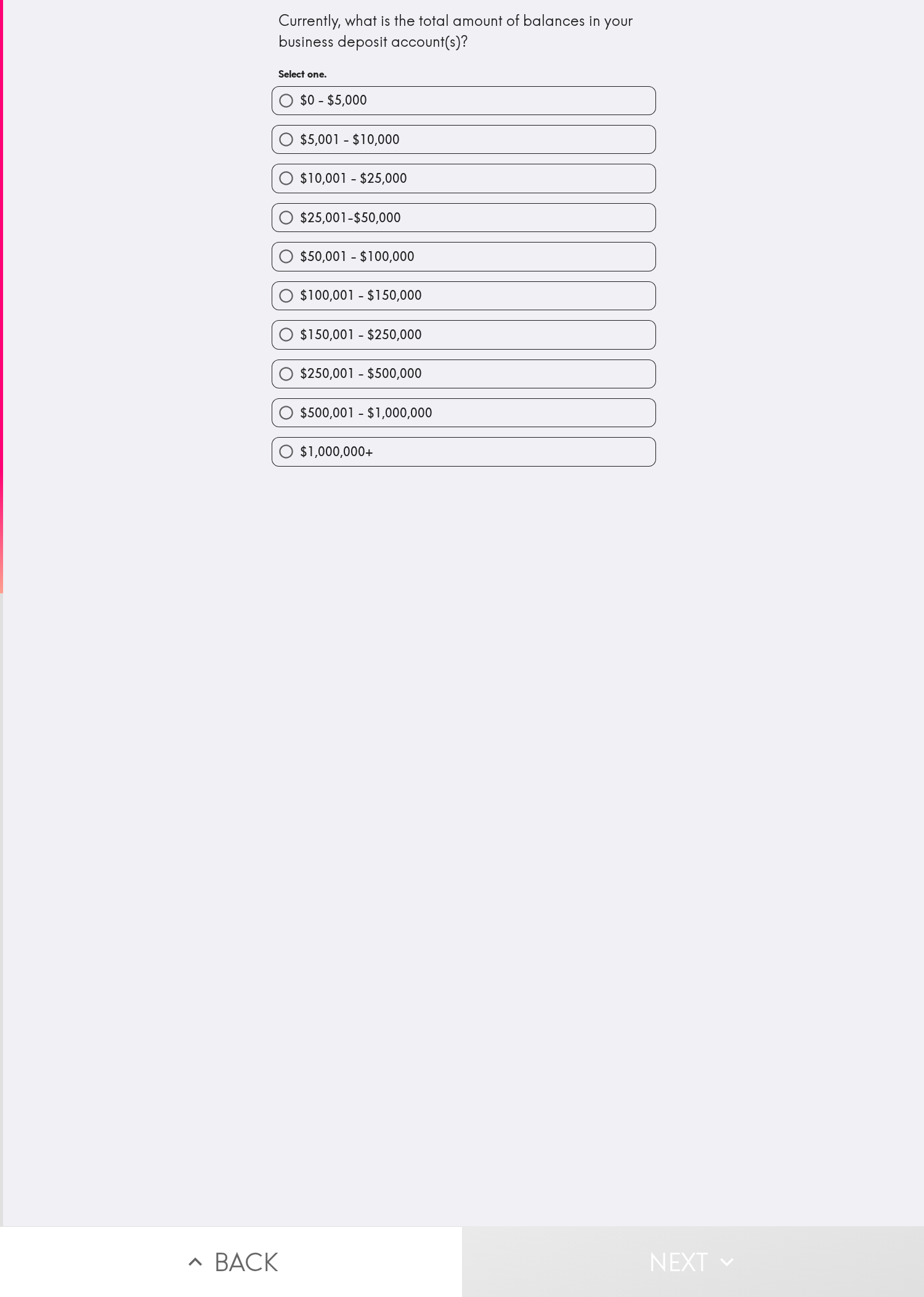
click at [53, 432] on div "Currently, what is the total amount of balances in your business deposit accoun…" at bounding box center [464, 613] width 921 height 1227
click at [307, 265] on span "$50,001 - $100,000" at bounding box center [356, 257] width 114 height 18
click at [300, 270] on input "$50,001 - $100,000" at bounding box center [286, 257] width 28 height 28
radio input "true"
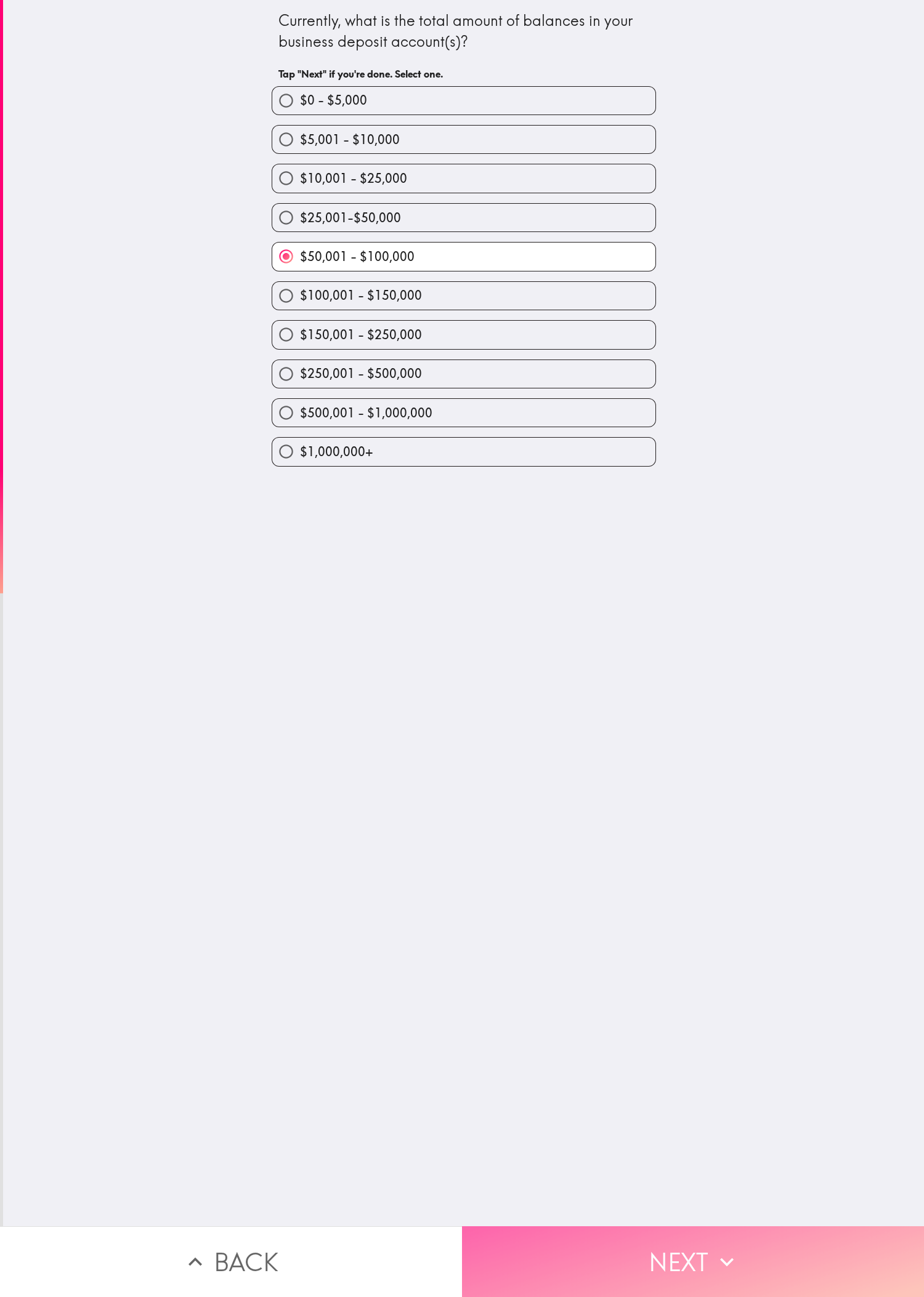
click at [307, 432] on icon "button" at bounding box center [727, 1263] width 27 height 27
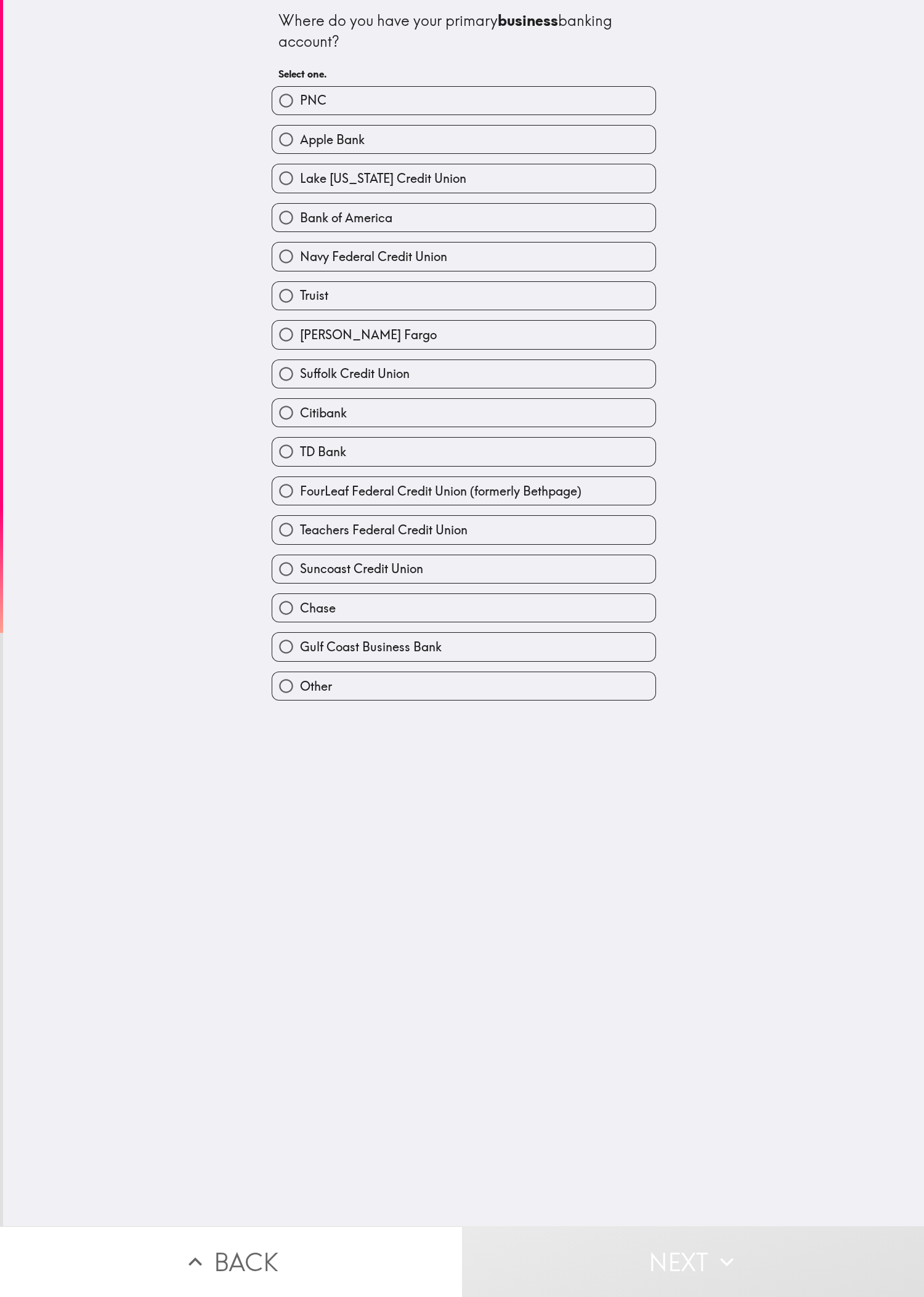
drag, startPoint x: 743, startPoint y: 823, endPoint x: 583, endPoint y: 522, distance: 340.9
click at [307, 432] on div "Where do you have your primary business banking account? Select one. PNC Apple …" at bounding box center [464, 613] width 921 height 1227
click at [307, 187] on span "Lake [US_STATE] Credit Union" at bounding box center [383, 179] width 166 height 18
click at [300, 188] on input "Lake [US_STATE] Credit Union" at bounding box center [286, 178] width 28 height 28
radio input "true"
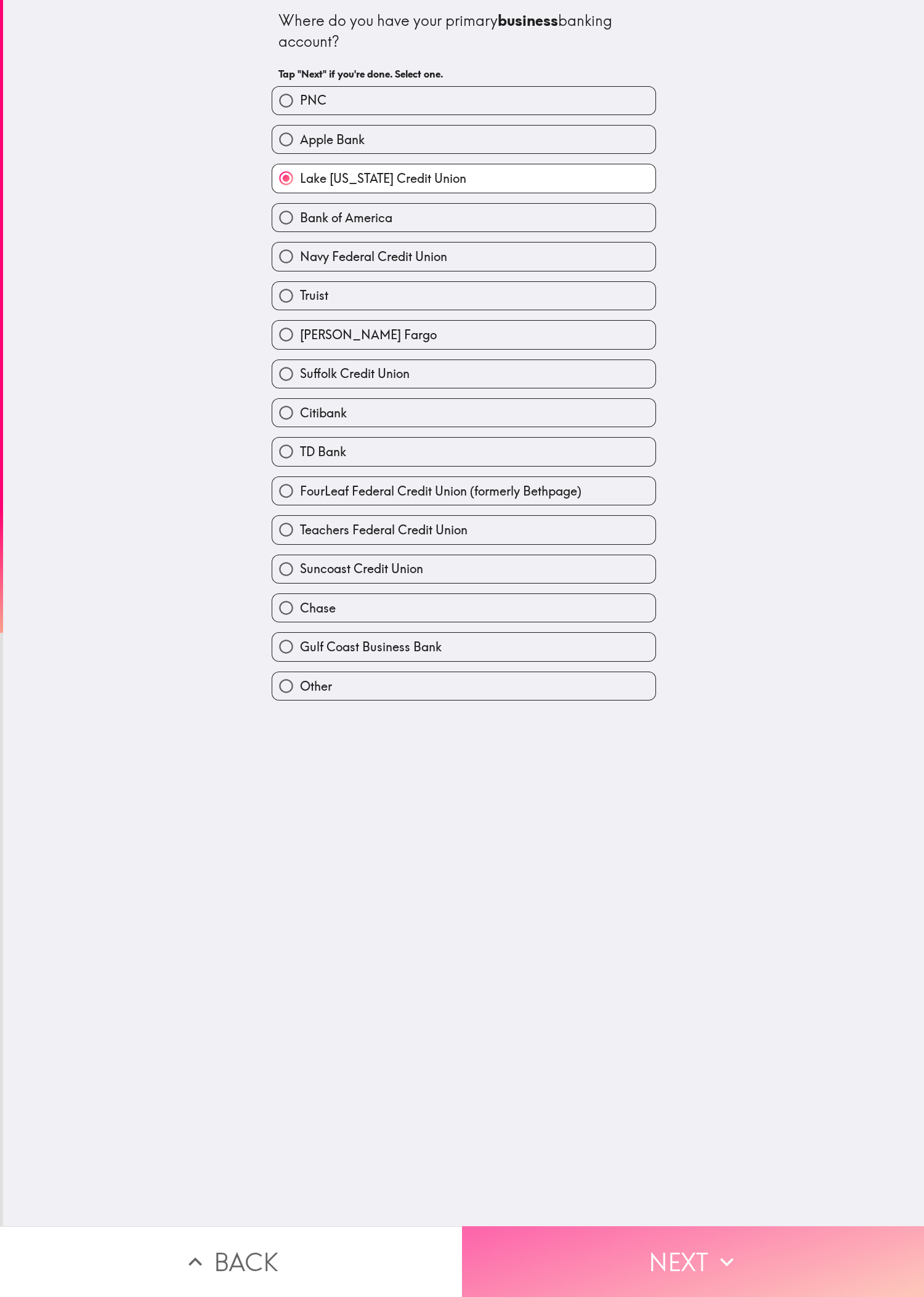
click at [307, 432] on button "Next" at bounding box center [693, 1262] width 462 height 71
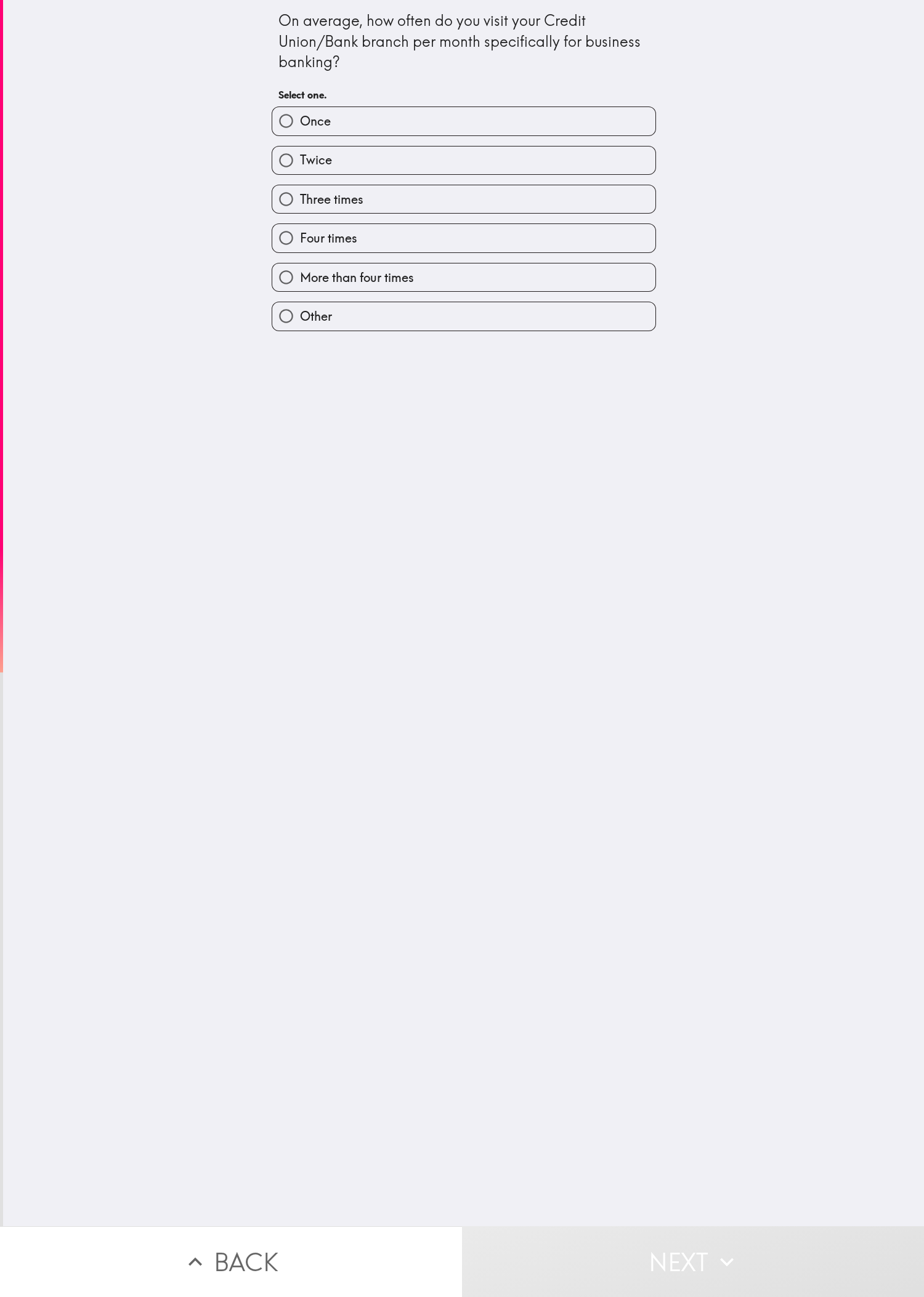
drag, startPoint x: 81, startPoint y: 583, endPoint x: 81, endPoint y: 554, distance: 29.0
click at [81, 432] on div "On average, how often do you visit your Credit Union/Bank branch per month spec…" at bounding box center [464, 613] width 921 height 1227
click at [302, 148] on label "Twice" at bounding box center [464, 160] width 383 height 28
click at [300, 148] on input "Twice" at bounding box center [286, 160] width 28 height 28
radio input "true"
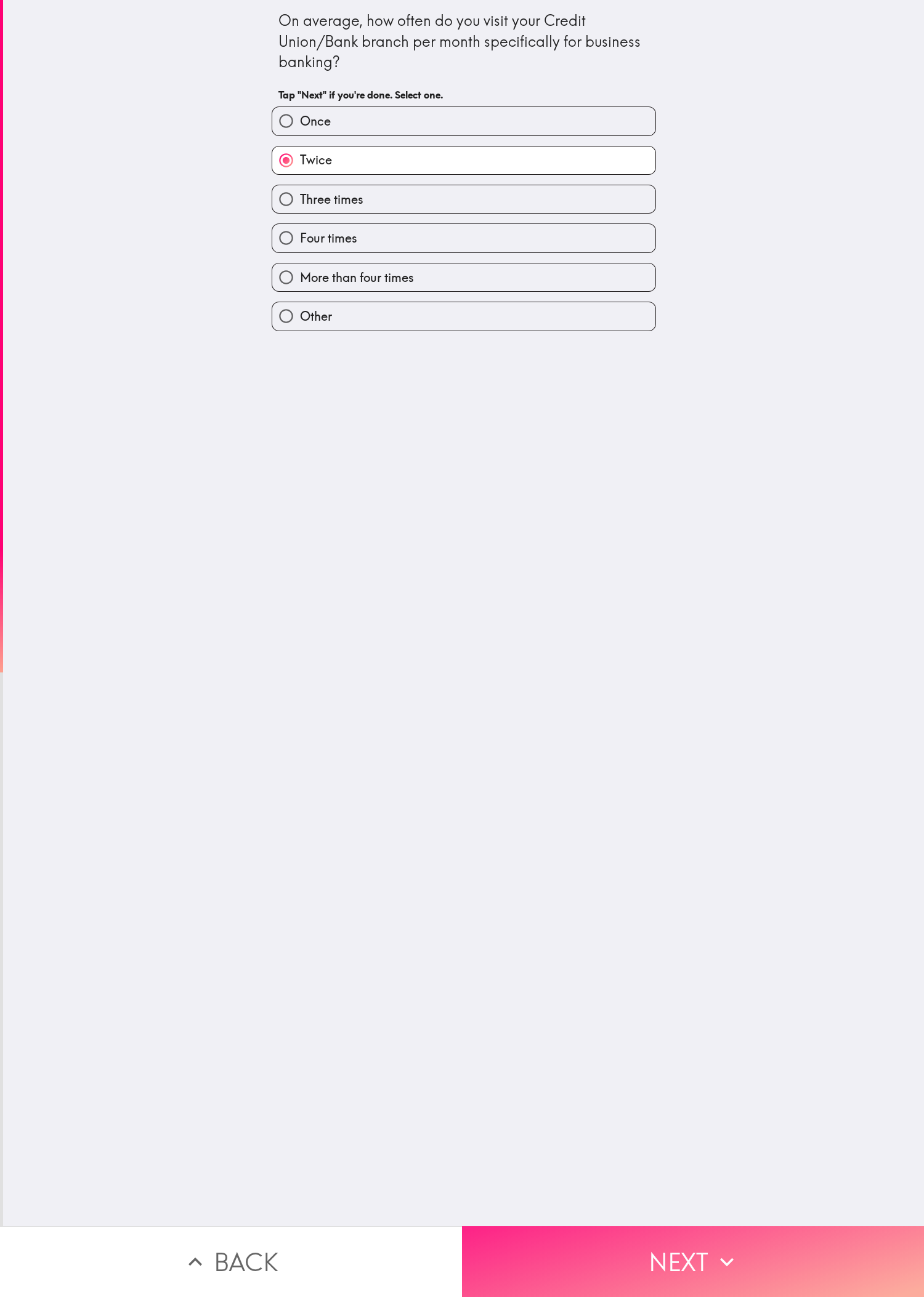
drag, startPoint x: 718, startPoint y: 1220, endPoint x: 703, endPoint y: 1207, distance: 19.8
click at [307, 432] on icon "button" at bounding box center [727, 1263] width 27 height 27
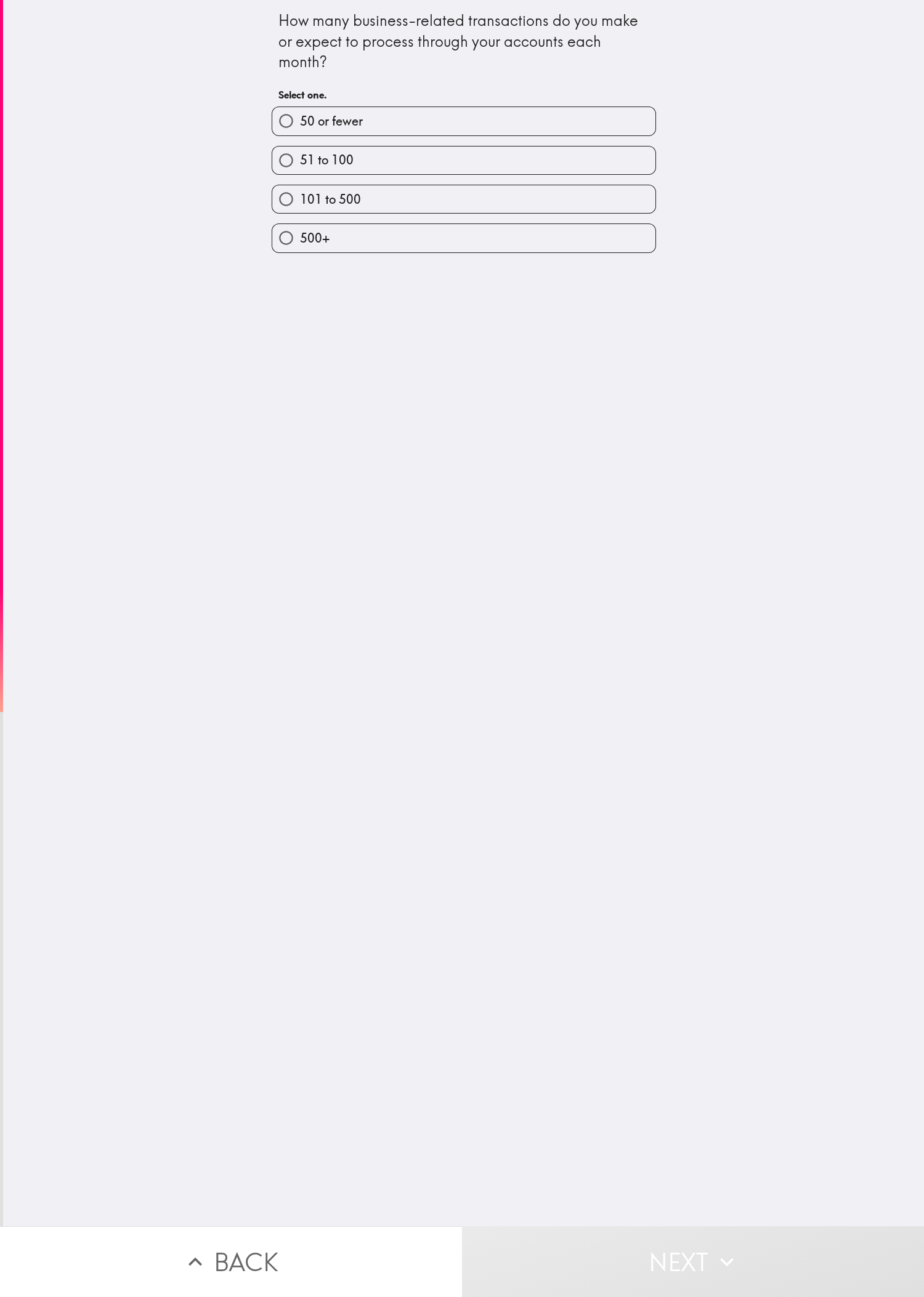
drag, startPoint x: 755, startPoint y: 686, endPoint x: 653, endPoint y: 366, distance: 335.9
click at [307, 432] on div "How many business-related transactions do you make or expect to process through…" at bounding box center [464, 613] width 921 height 1227
click at [307, 162] on label "51 to 100" at bounding box center [464, 160] width 383 height 28
click at [300, 162] on input "51 to 100" at bounding box center [286, 160] width 28 height 28
radio input "true"
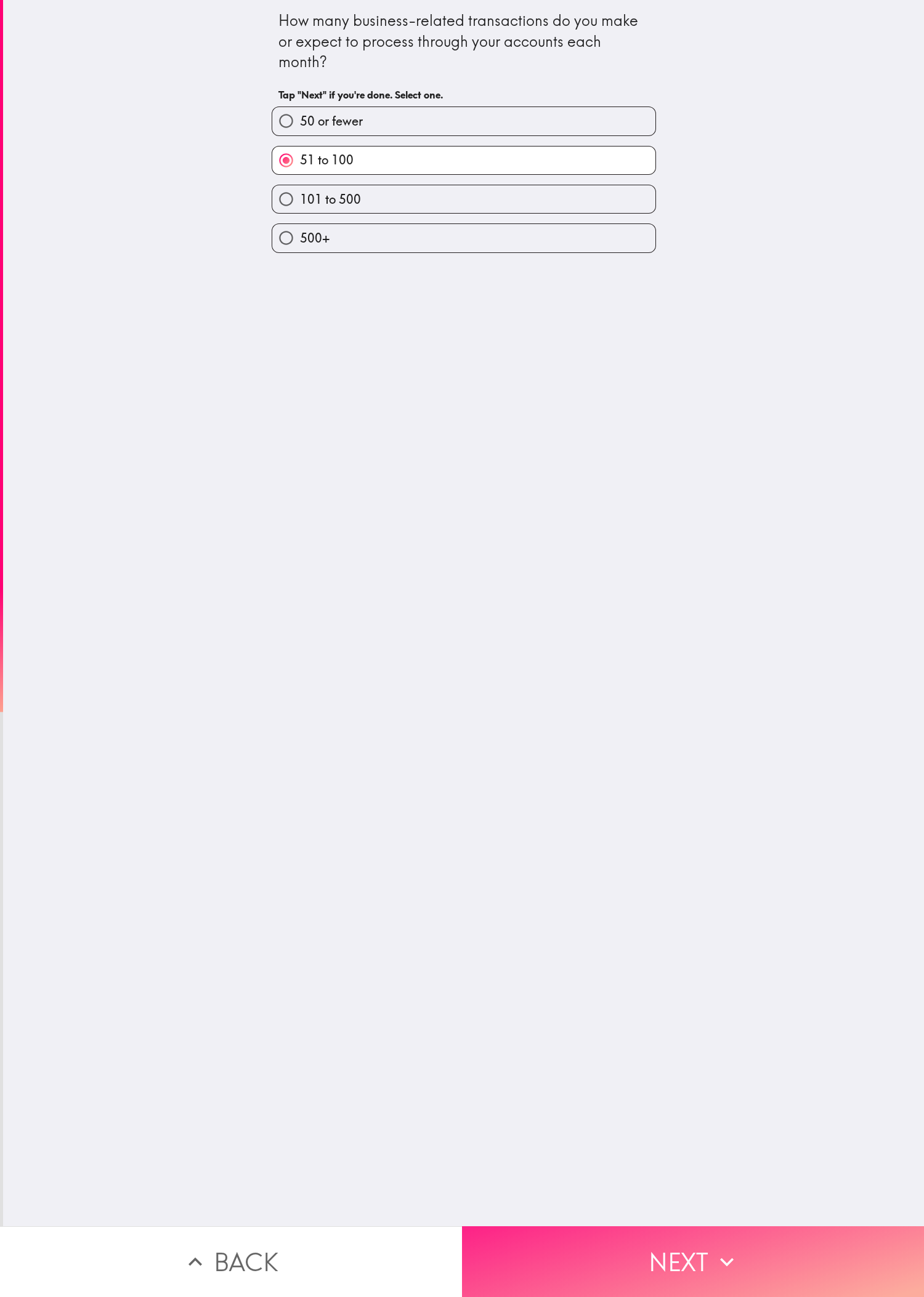
click at [307, 432] on button "Next" at bounding box center [693, 1262] width 462 height 71
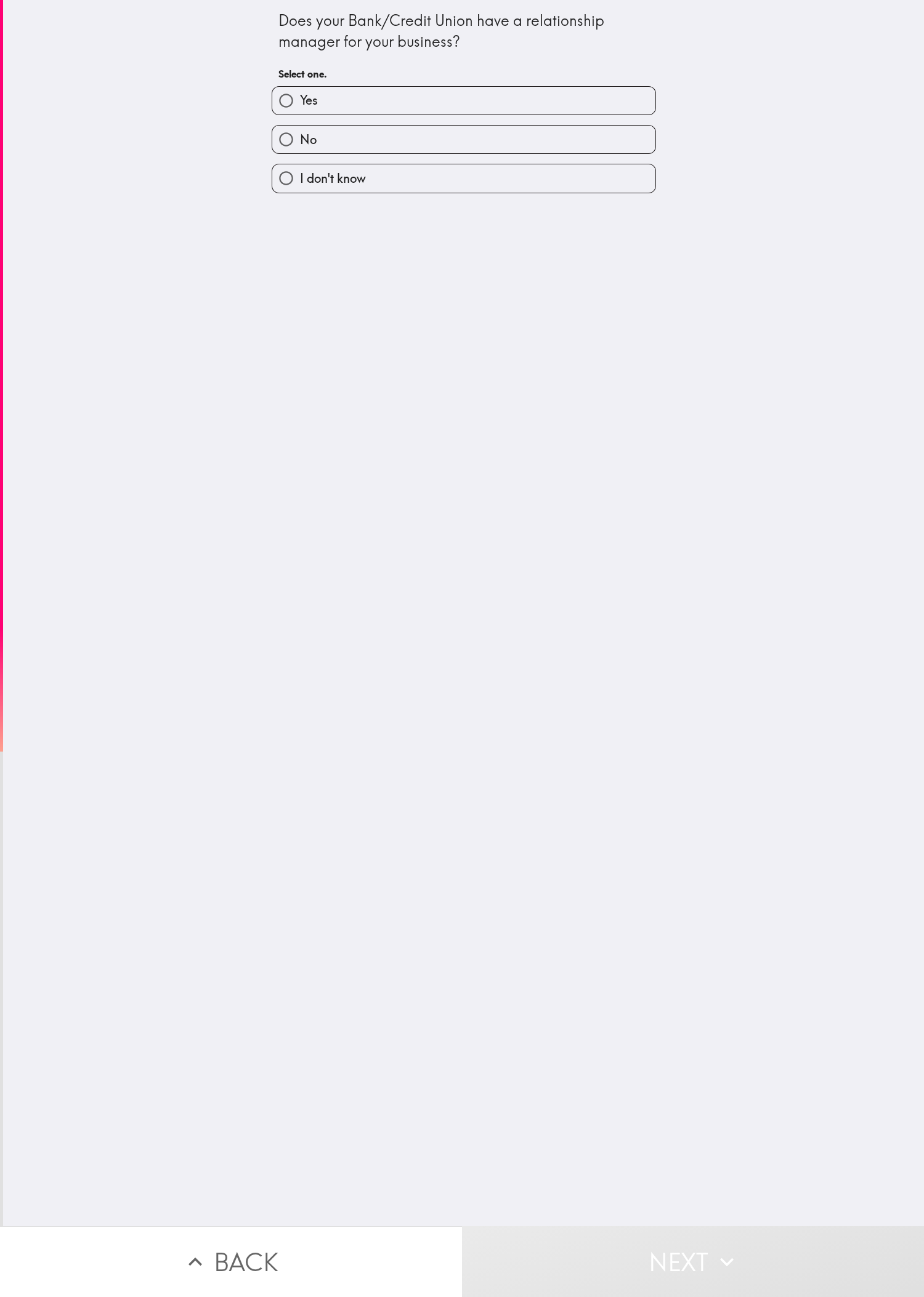
drag, startPoint x: 63, startPoint y: 635, endPoint x: 77, endPoint y: 551, distance: 85.2
click at [68, 432] on div "Does your Bank/Credit Union have a relationship manager for your business? Sele…" at bounding box center [464, 613] width 921 height 1227
click at [307, 87] on label "Yes" at bounding box center [464, 101] width 383 height 28
click at [300, 87] on input "Yes" at bounding box center [286, 101] width 28 height 28
radio input "true"
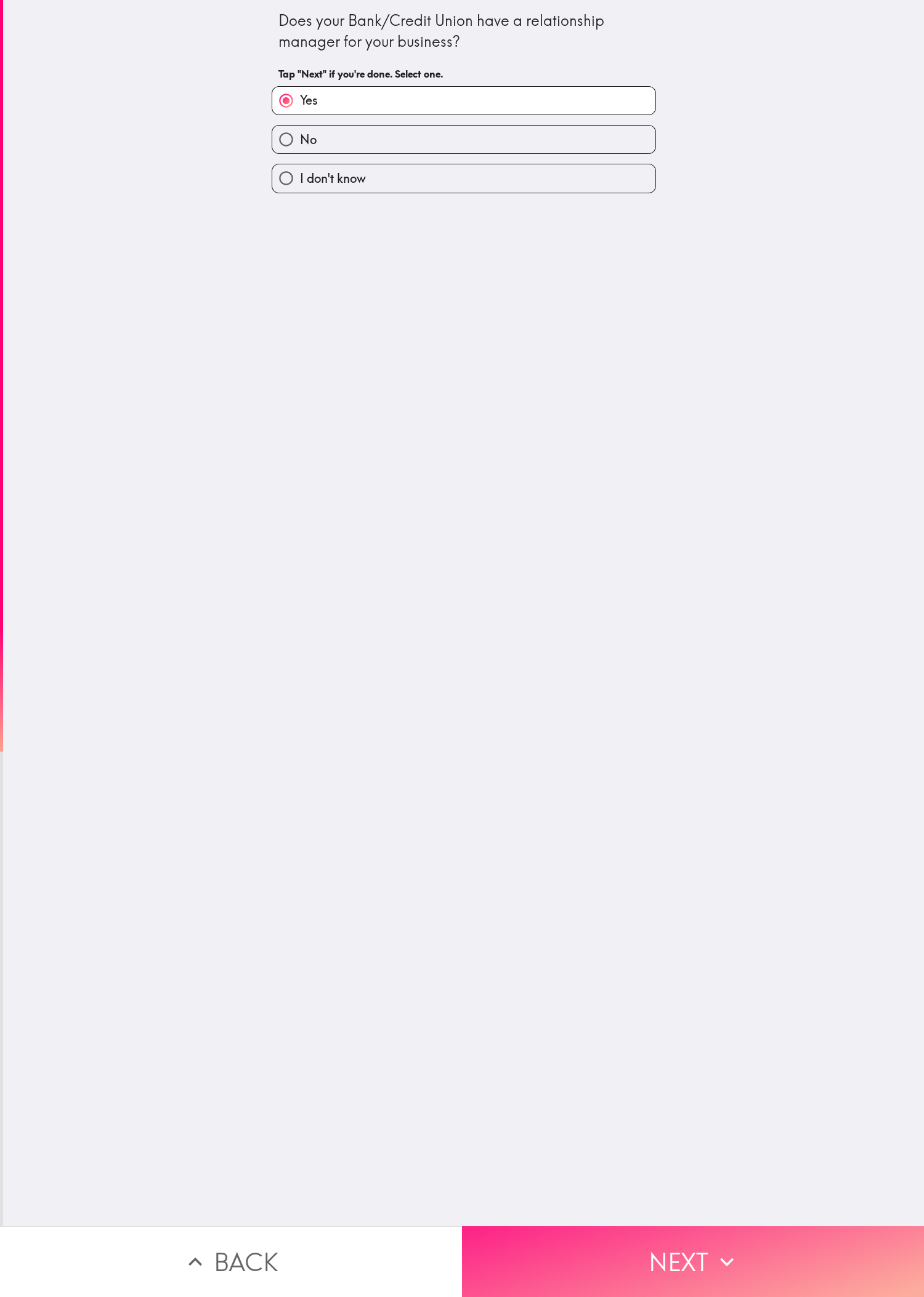
click at [307, 432] on icon "button" at bounding box center [727, 1263] width 27 height 27
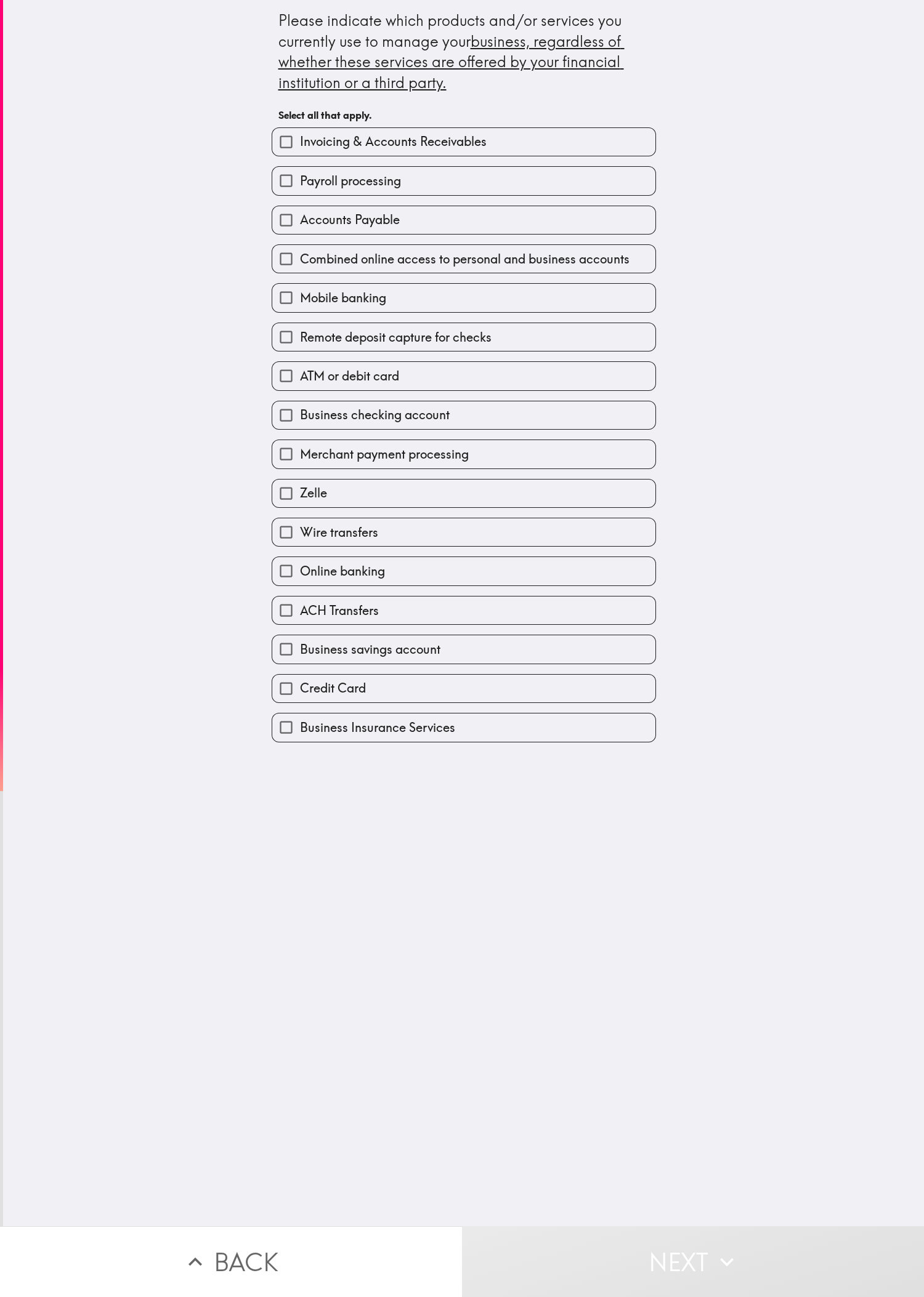
click at [307, 432] on div "Please indicate which products and/or services you currently use to manage your…" at bounding box center [464, 613] width 921 height 1227
drag, startPoint x: 653, startPoint y: 885, endPoint x: 635, endPoint y: 819, distance: 68.4
click at [307, 432] on div "Please indicate which products and/or services you currently use to manage your…" at bounding box center [464, 613] width 921 height 1227
click at [307, 328] on div "Remote deposit capture for checks" at bounding box center [458, 332] width 394 height 39
click at [307, 376] on label "ATM or debit card" at bounding box center [464, 376] width 383 height 28
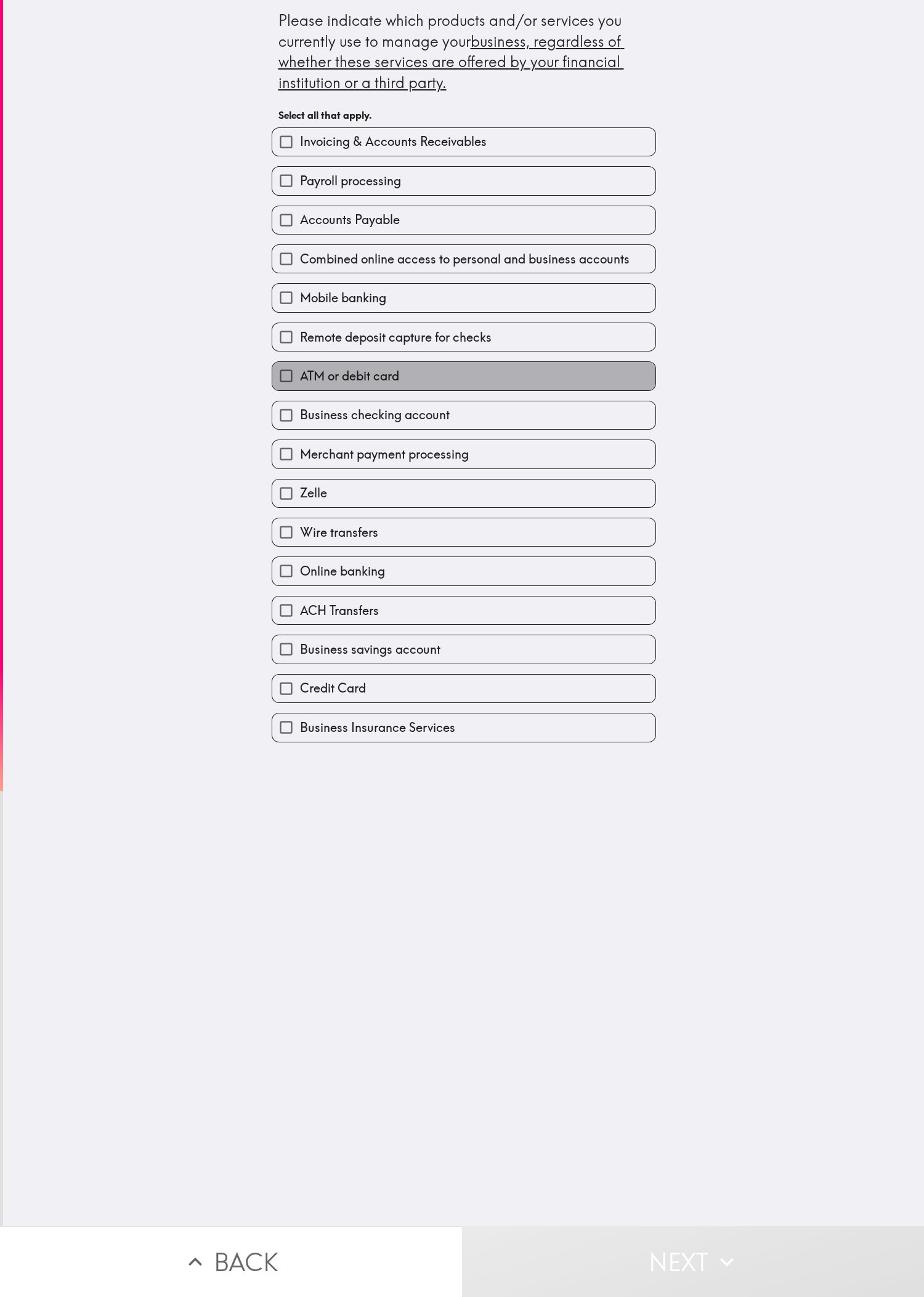
click at [300, 376] on input "ATM or debit card" at bounding box center [286, 376] width 28 height 28
checkbox input "true"
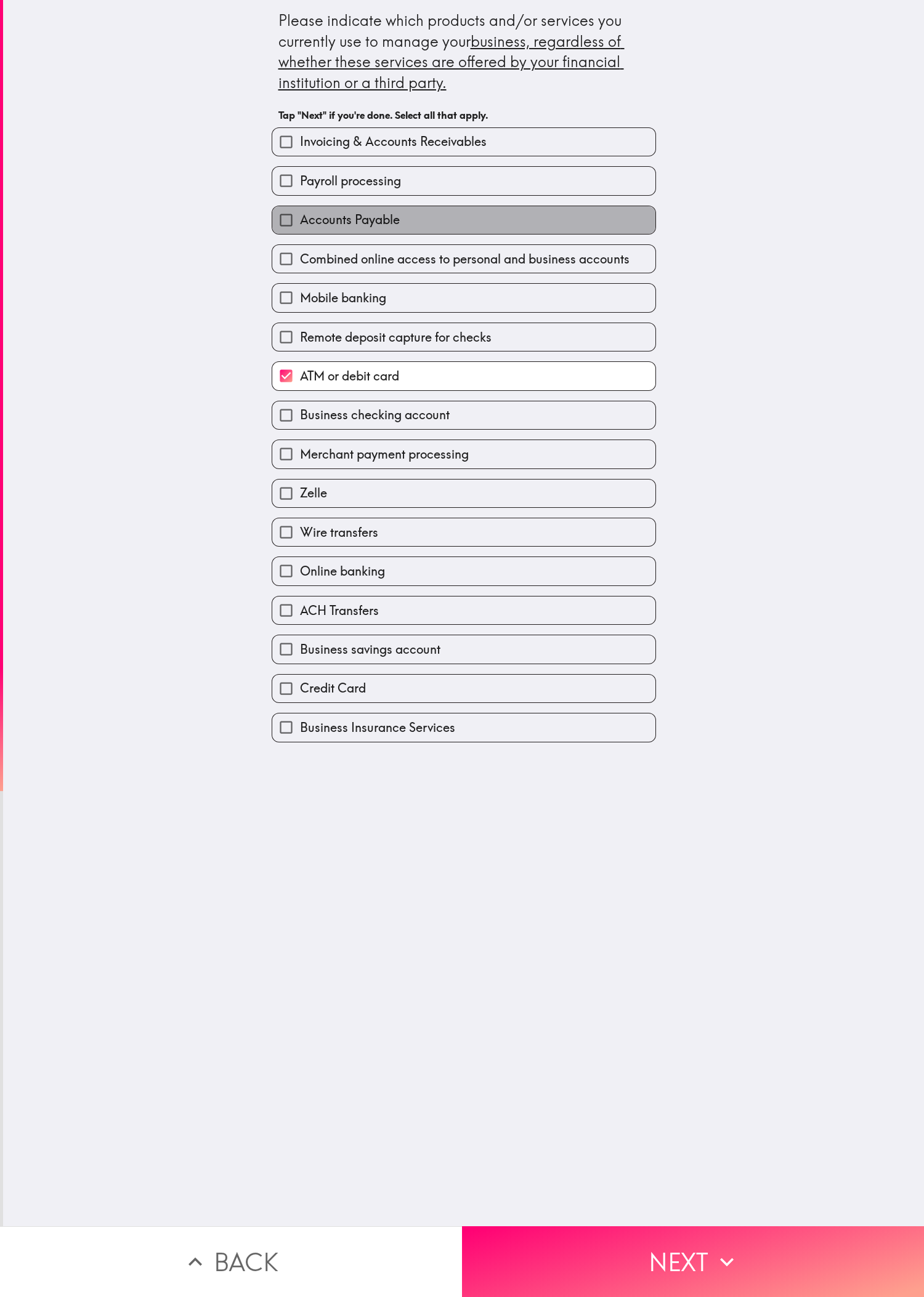
click at [307, 233] on label "Accounts Payable" at bounding box center [464, 220] width 383 height 28
click at [300, 233] on input "Accounts Payable" at bounding box center [286, 220] width 28 height 28
checkbox input "true"
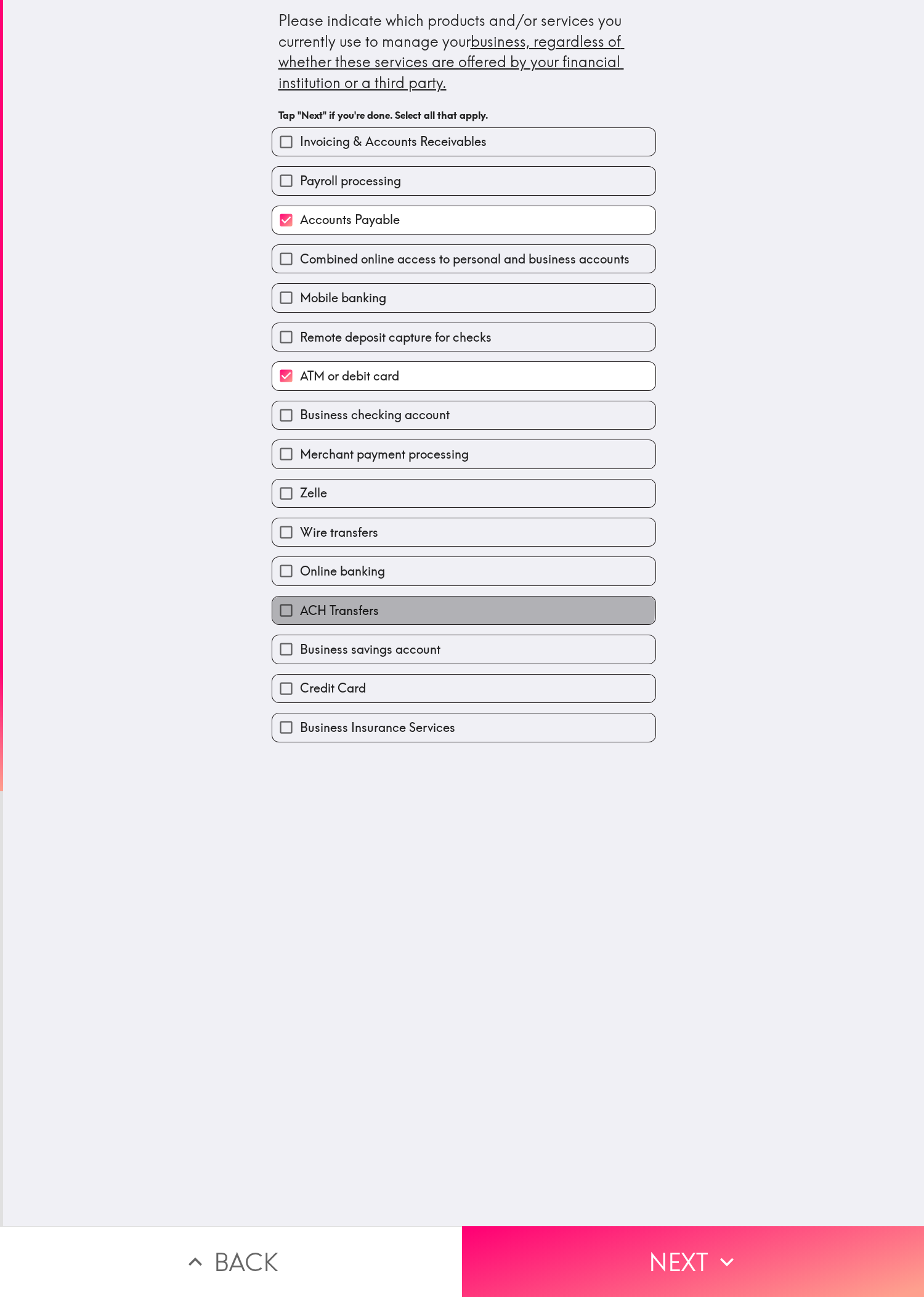
click at [307, 432] on label "ACH Transfers" at bounding box center [464, 611] width 383 height 28
click at [300, 432] on input "ACH Transfers" at bounding box center [286, 611] width 28 height 28
checkbox input "true"
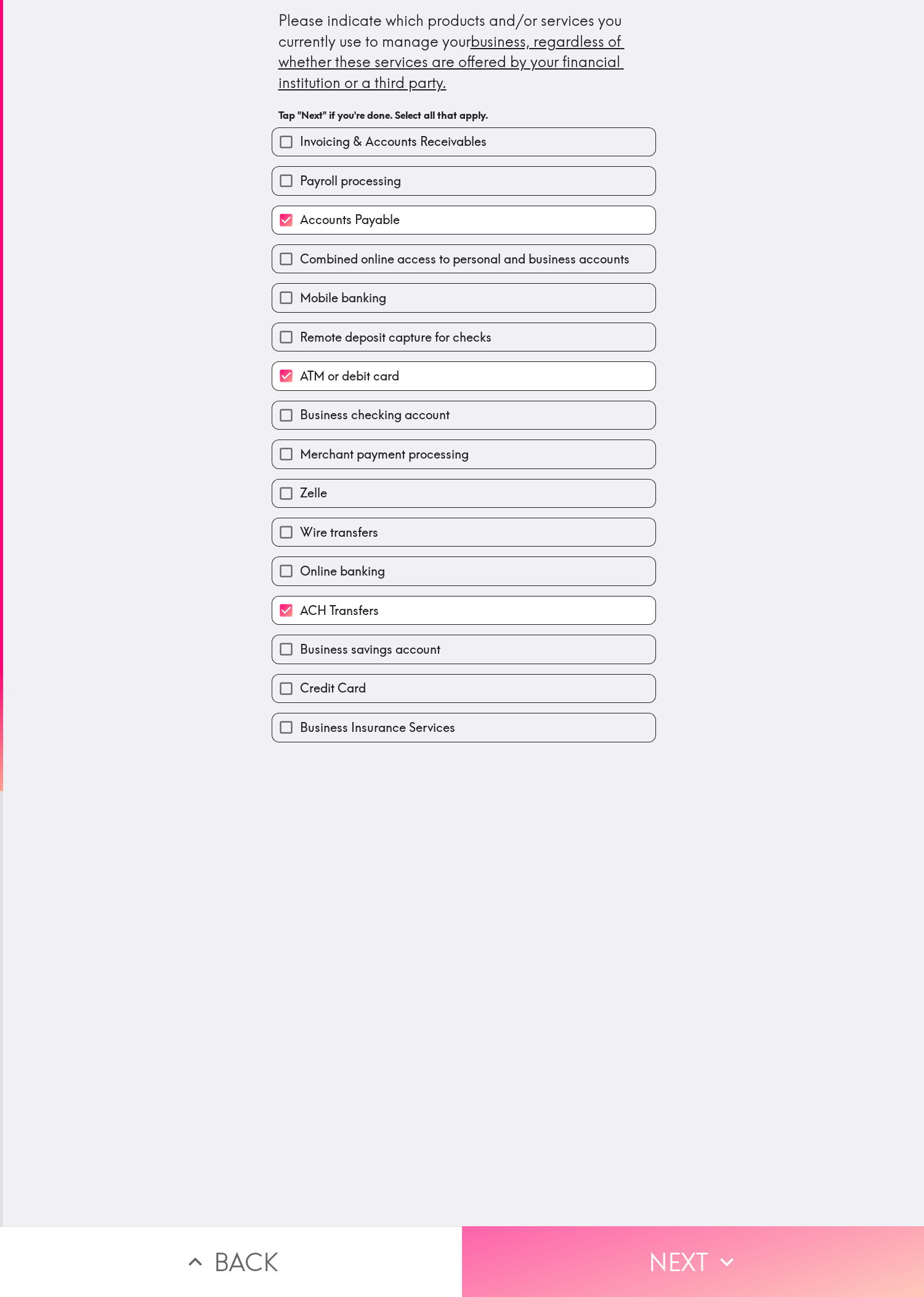
click at [307, 432] on button "Next" at bounding box center [693, 1262] width 462 height 71
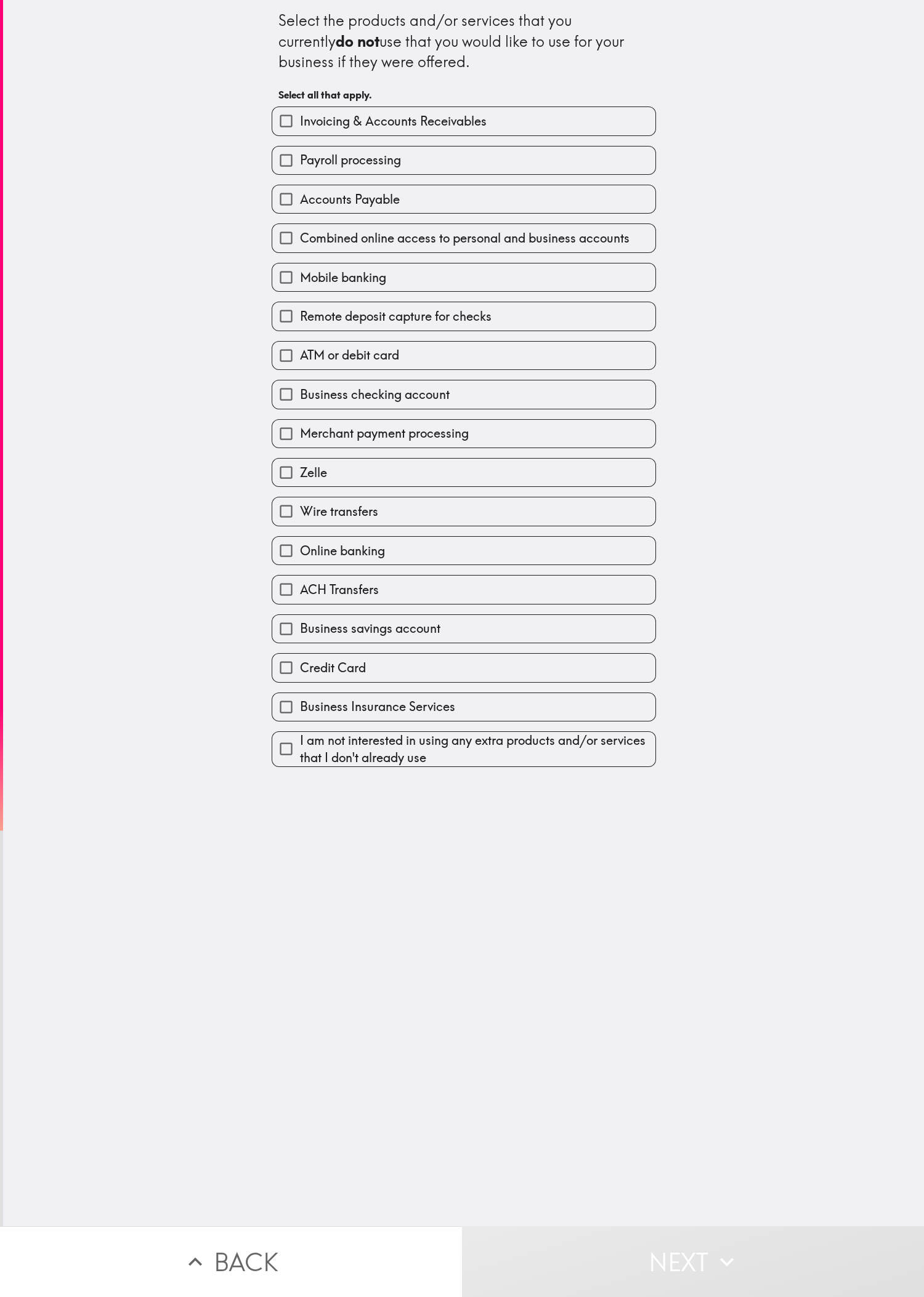
click at [94, 432] on div "Select the products and/or services that you currently do not use that you woul…" at bounding box center [464, 613] width 921 height 1227
drag, startPoint x: 420, startPoint y: 328, endPoint x: 436, endPoint y: 359, distance: 34.9
click at [307, 325] on span "Remote deposit capture for checks" at bounding box center [396, 316] width 192 height 18
click at [300, 328] on input "Remote deposit capture for checks" at bounding box center [286, 316] width 28 height 28
checkbox input "true"
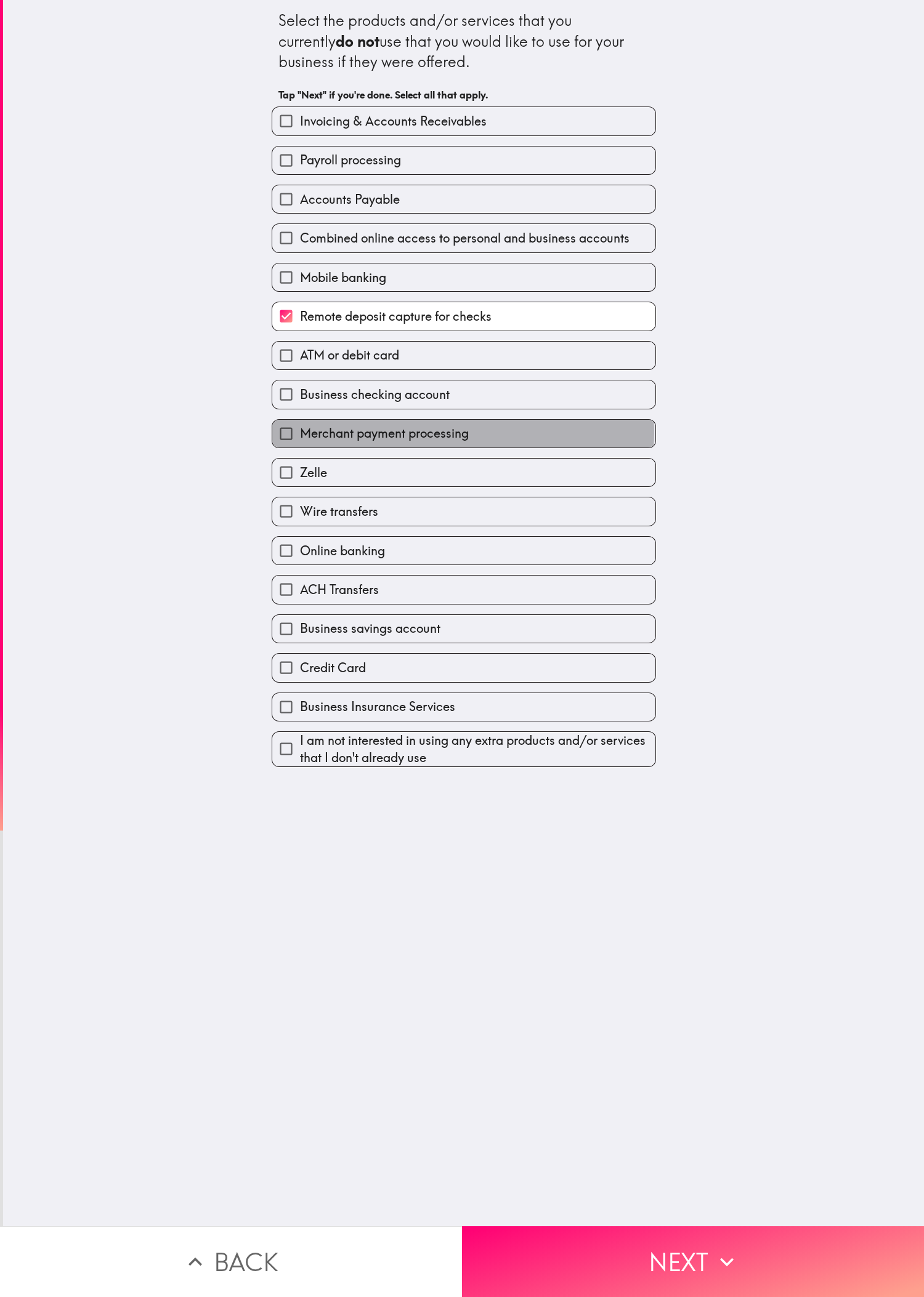
click at [307, 432] on span "Merchant payment processing" at bounding box center [384, 434] width 169 height 18
click at [300, 432] on input "Merchant payment processing" at bounding box center [286, 433] width 28 height 28
checkbox input "true"
click at [307, 162] on label "Payroll processing" at bounding box center [464, 160] width 383 height 28
click at [300, 162] on input "Payroll processing" at bounding box center [286, 160] width 28 height 28
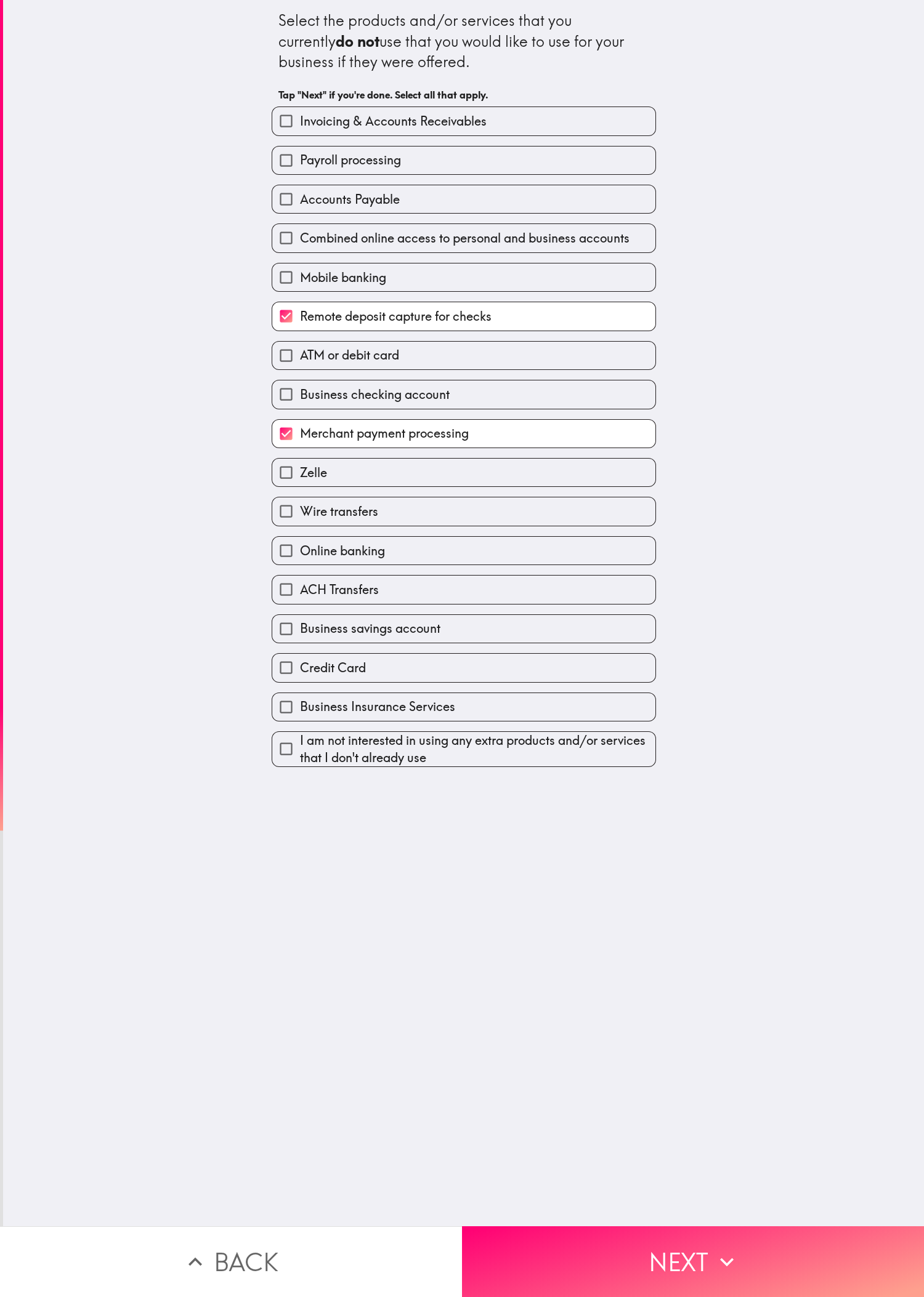
checkbox input "true"
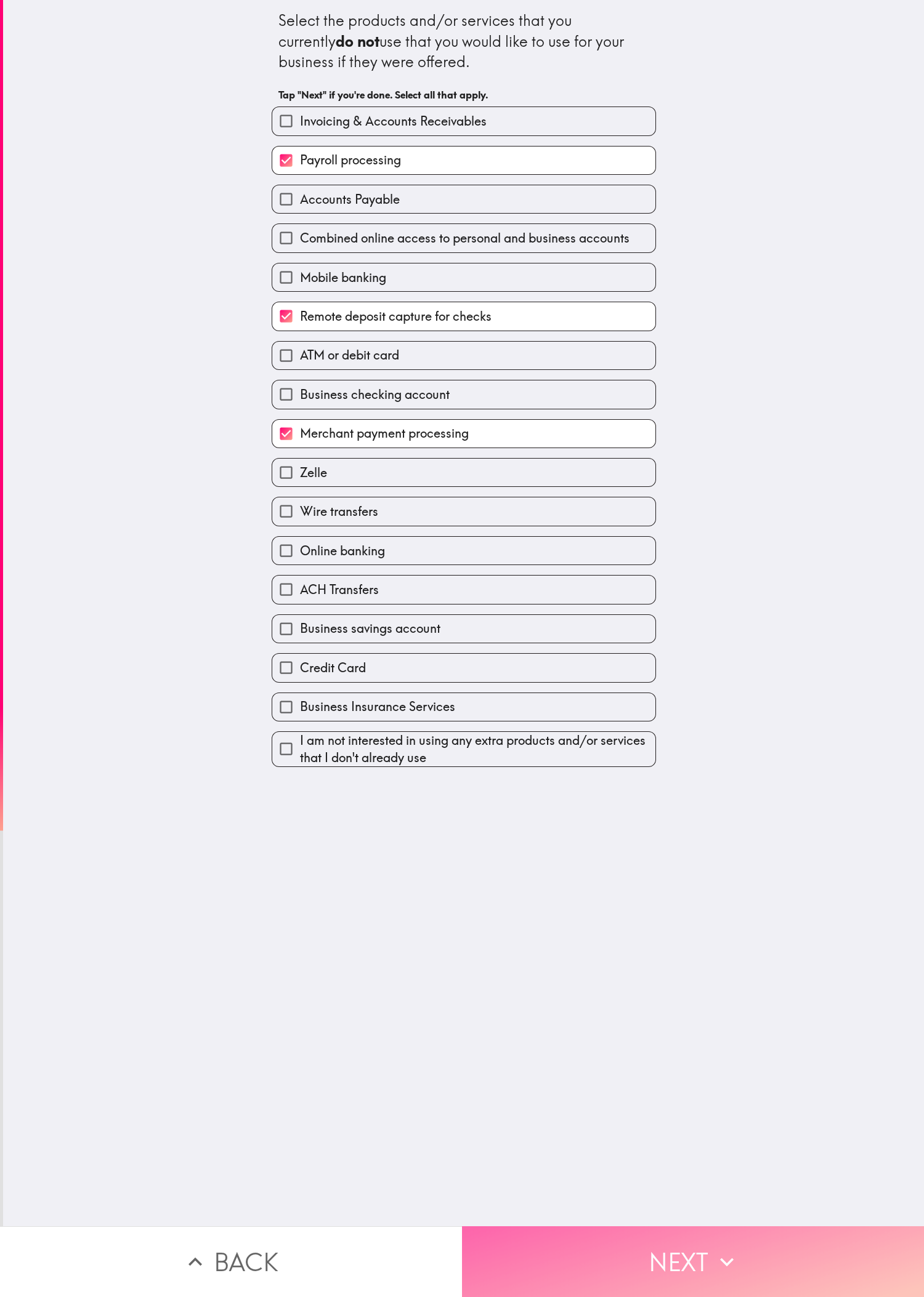
click at [307, 432] on button "Next" at bounding box center [693, 1262] width 462 height 71
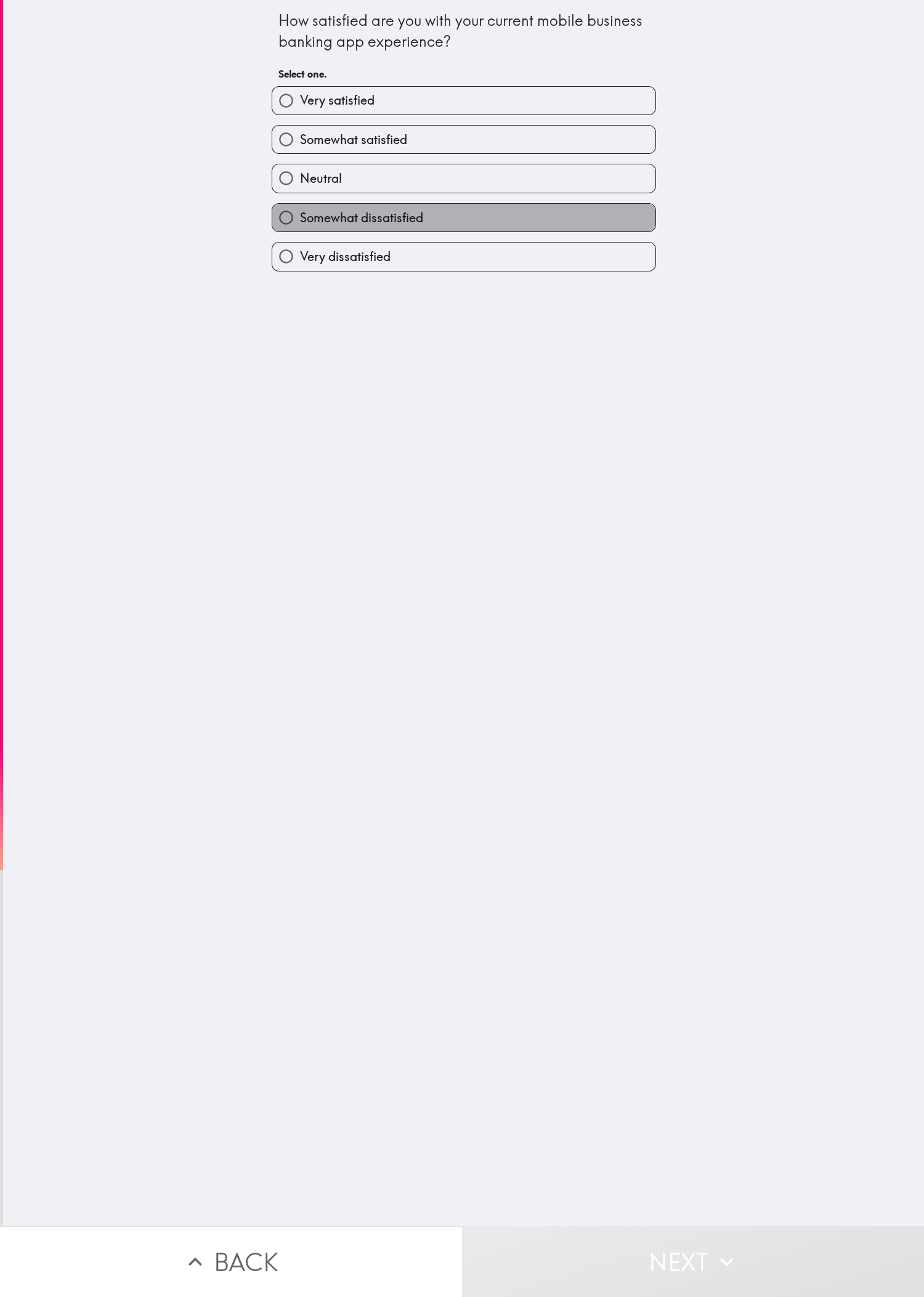
click at [307, 211] on label "Somewhat dissatisfied" at bounding box center [464, 217] width 383 height 28
click at [300, 211] on input "Somewhat dissatisfied" at bounding box center [286, 217] width 28 height 28
radio input "true"
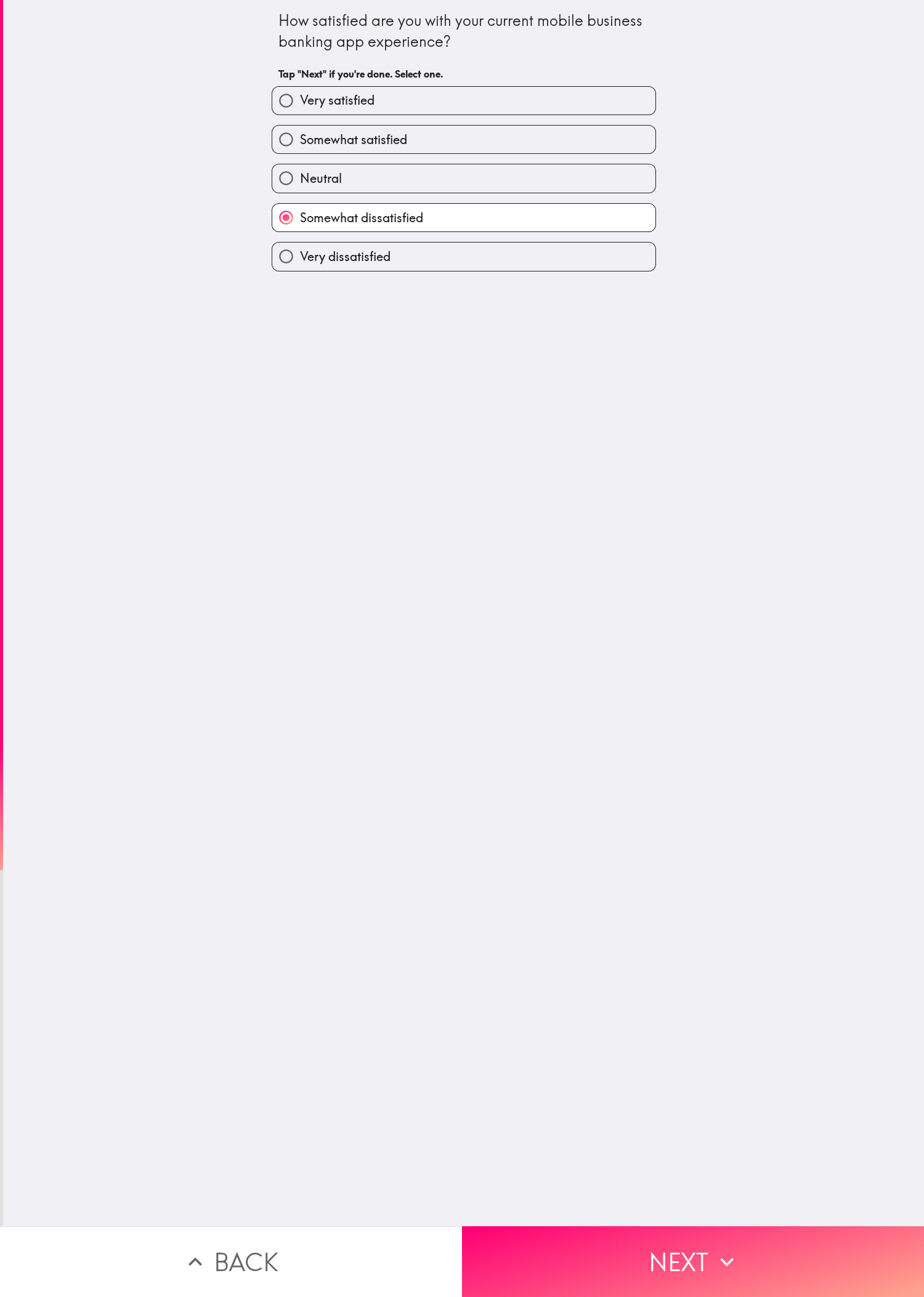
click at [307, 125] on div "Somewhat satisfied" at bounding box center [464, 139] width 384 height 29
click at [307, 151] on label "Somewhat satisfied" at bounding box center [464, 139] width 383 height 28
click at [300, 151] on input "Somewhat satisfied" at bounding box center [286, 139] width 28 height 28
radio input "true"
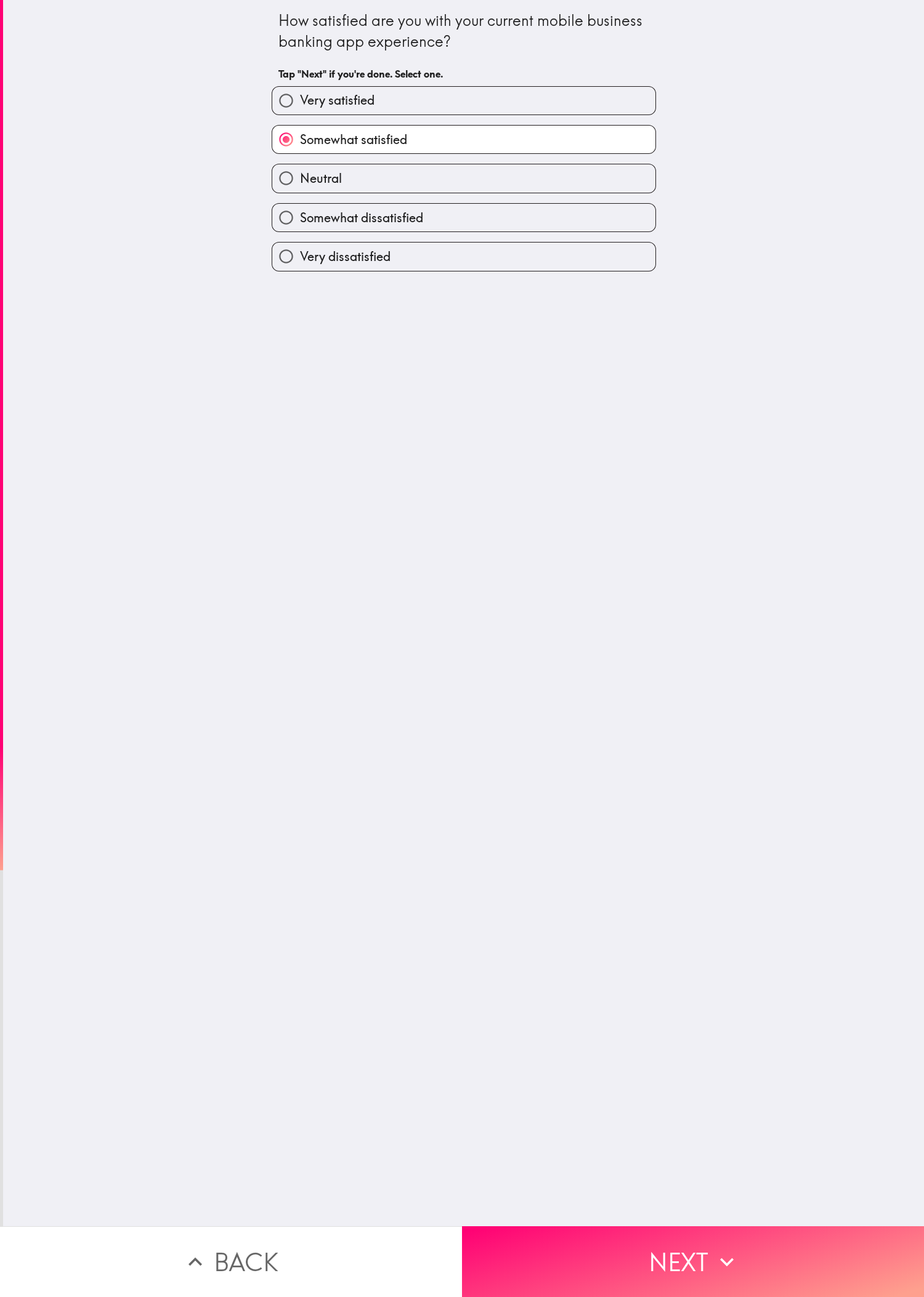
click at [307, 432] on div "How satisfied are you with your current mobile business banking app experience?…" at bounding box center [464, 613] width 921 height 1227
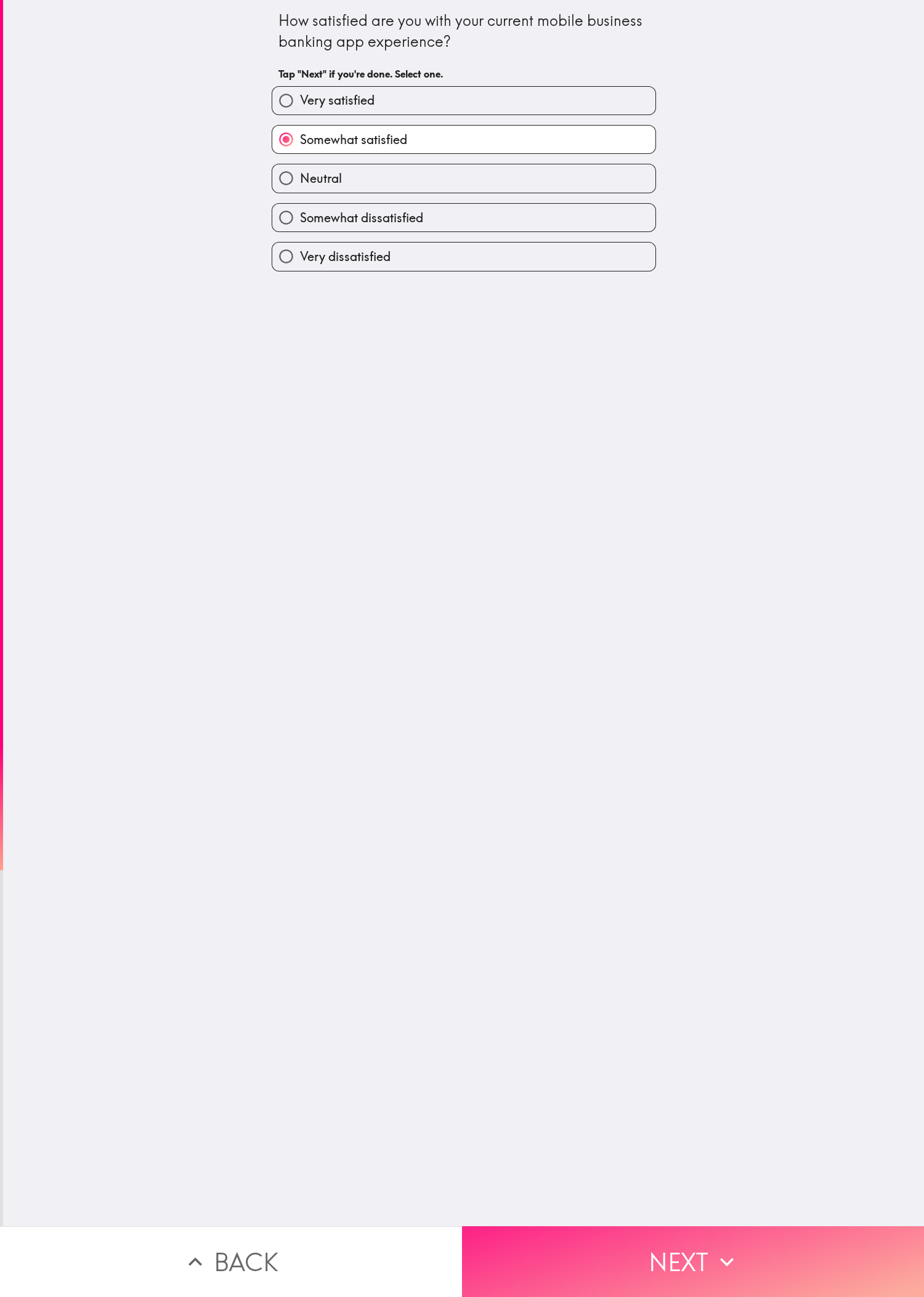
click at [307, 432] on button "Next" at bounding box center [693, 1262] width 462 height 71
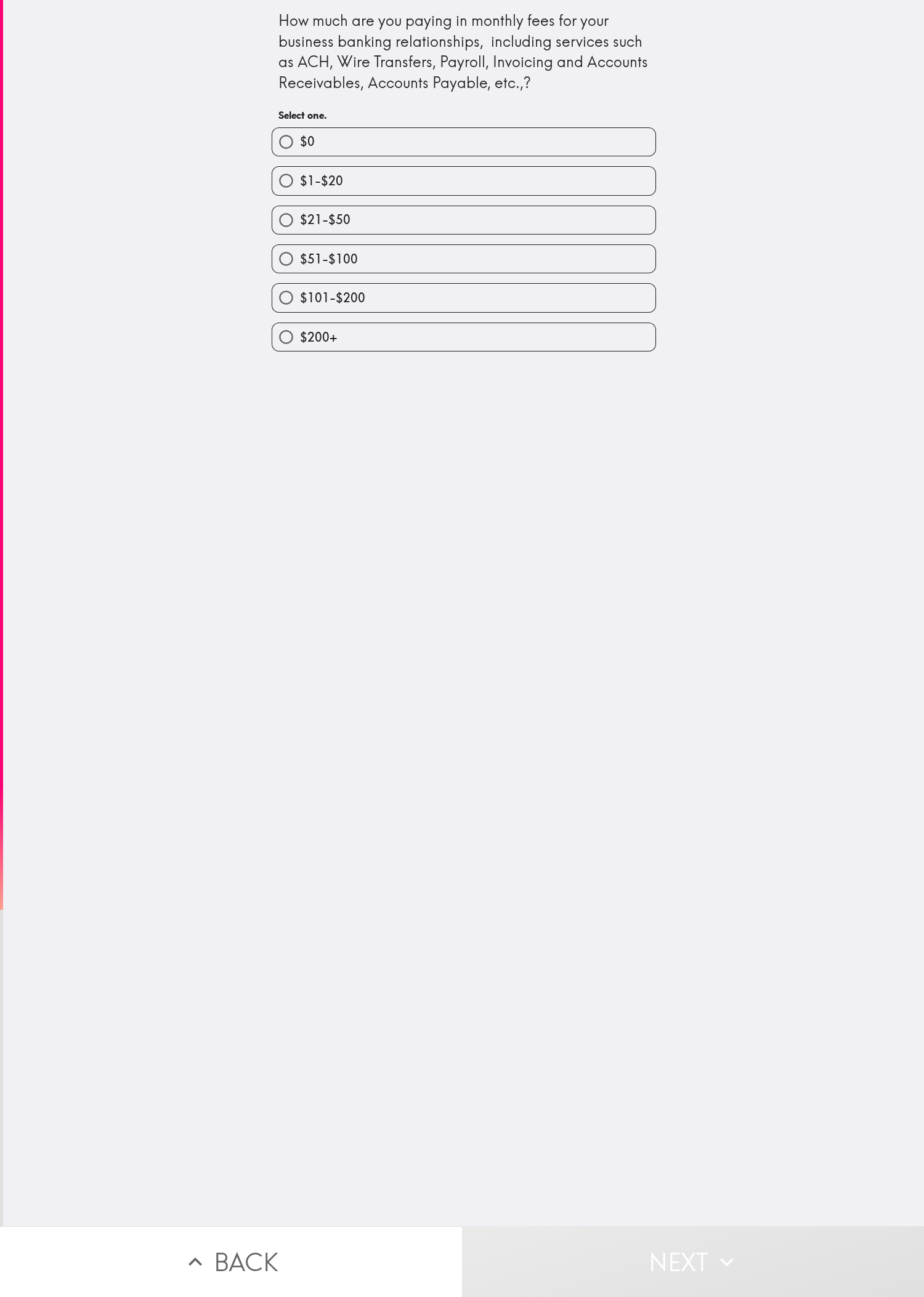
click at [72, 432] on div "How much are you paying in monthly fees for your business banking relationships…" at bounding box center [464, 613] width 921 height 1227
click at [307, 273] on label "$51-$100" at bounding box center [464, 259] width 383 height 28
click at [300, 273] on input "$51-$100" at bounding box center [286, 259] width 28 height 28
radio input "true"
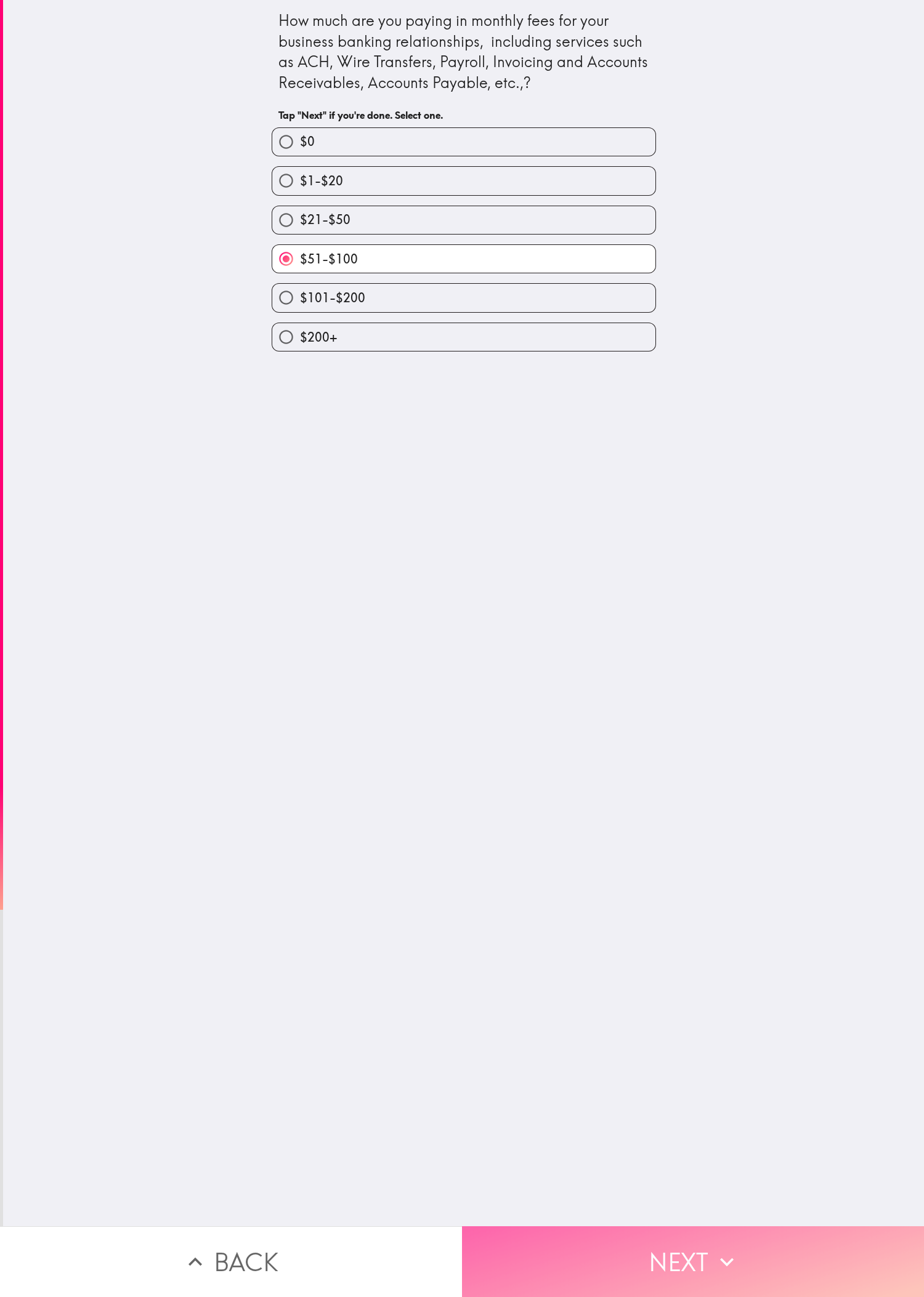
click at [307, 432] on button "Next" at bounding box center [693, 1262] width 462 height 71
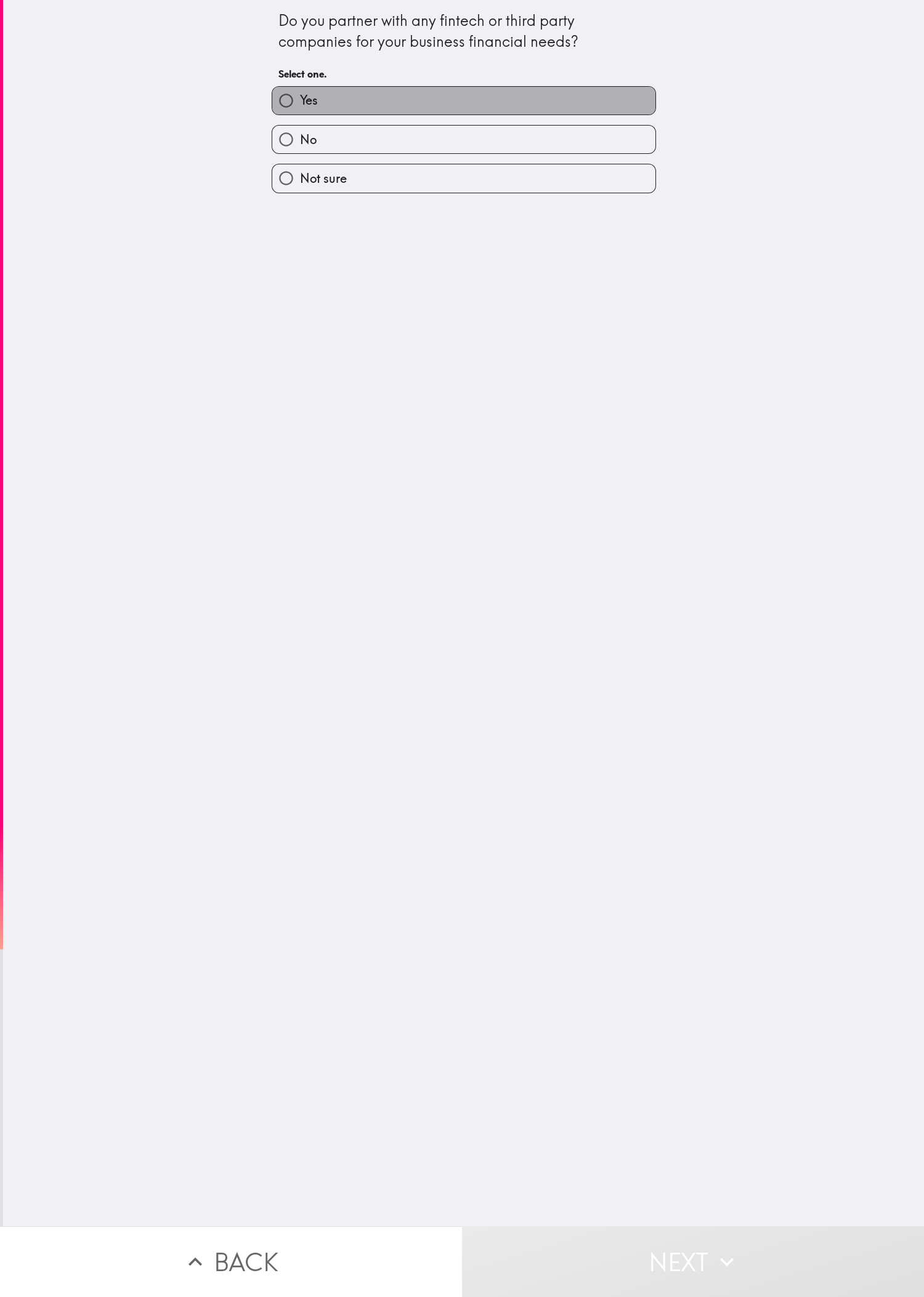
click at [307, 87] on label "Yes" at bounding box center [464, 101] width 383 height 28
click at [300, 87] on input "Yes" at bounding box center [286, 101] width 28 height 28
radio input "true"
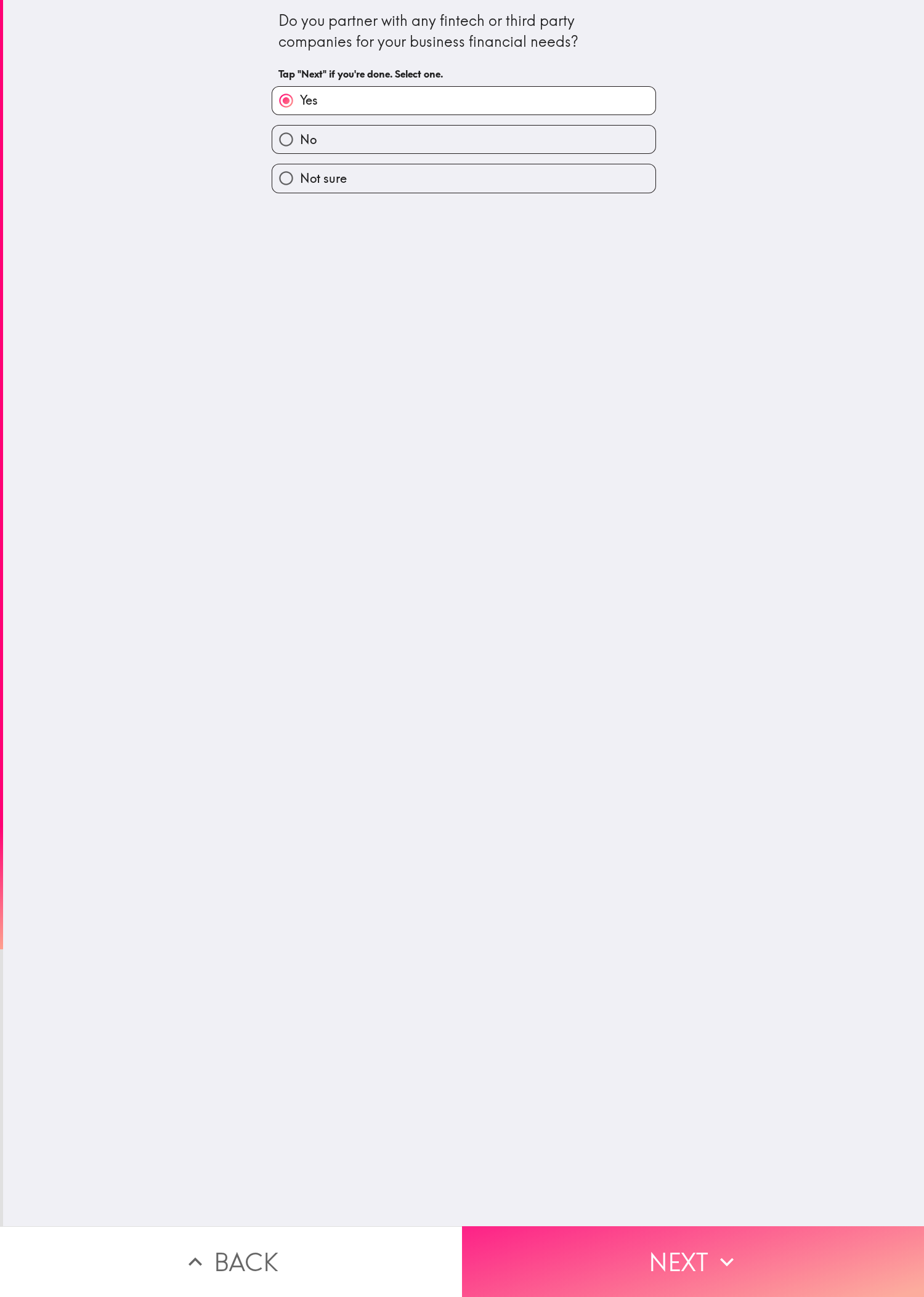
click at [307, 432] on button "Next" at bounding box center [693, 1262] width 462 height 71
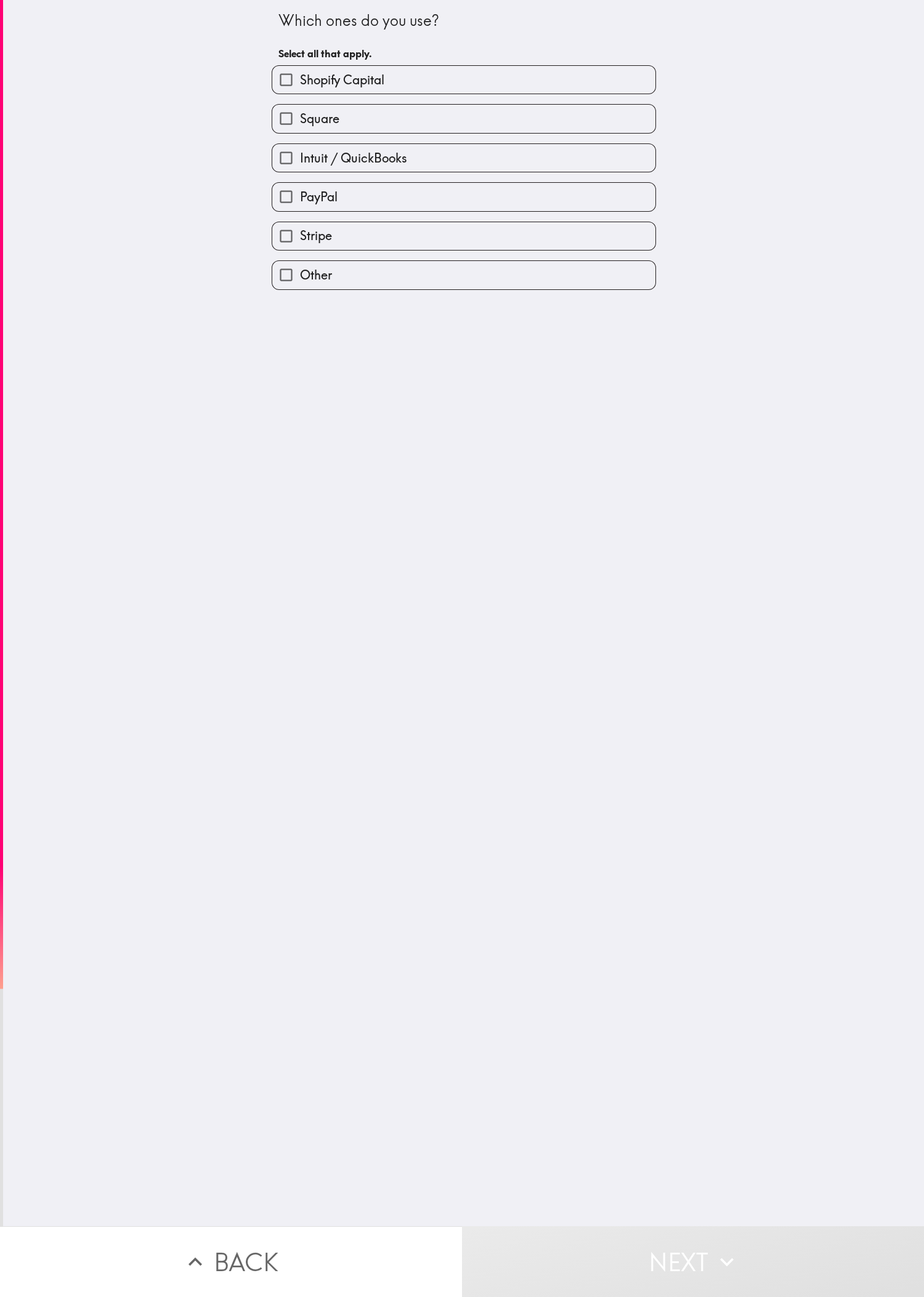
click at [307, 58] on div "Shopify Capital" at bounding box center [458, 74] width 394 height 39
click at [307, 87] on label "Shopify Capital" at bounding box center [464, 79] width 383 height 28
click at [300, 87] on input "Shopify Capital" at bounding box center [286, 79] width 28 height 28
checkbox input "true"
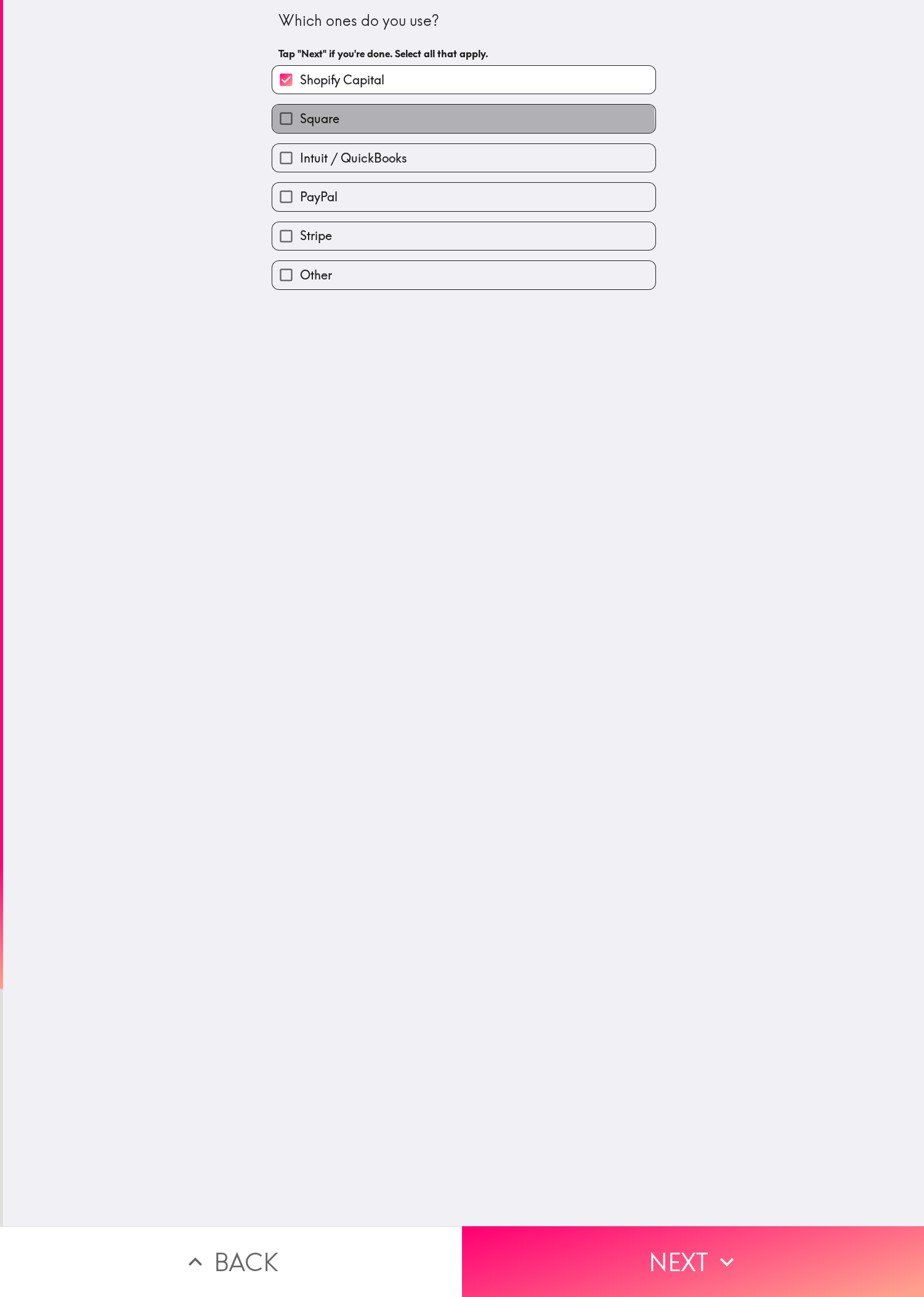
click at [307, 127] on label "Square" at bounding box center [464, 118] width 383 height 28
click at [300, 127] on input "Square" at bounding box center [286, 118] width 28 height 28
checkbox input "true"
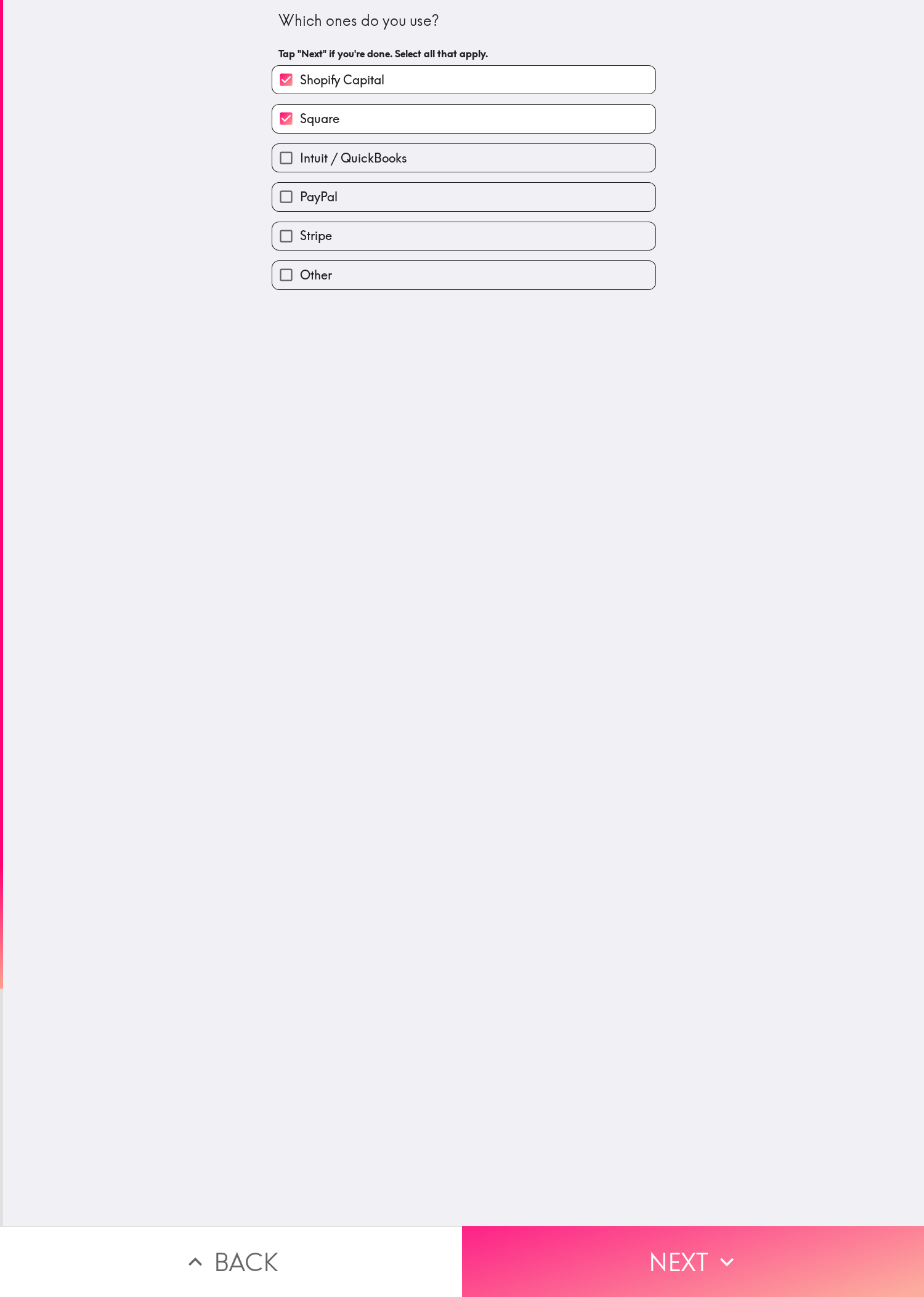
click at [307, 432] on button "Next" at bounding box center [693, 1262] width 462 height 71
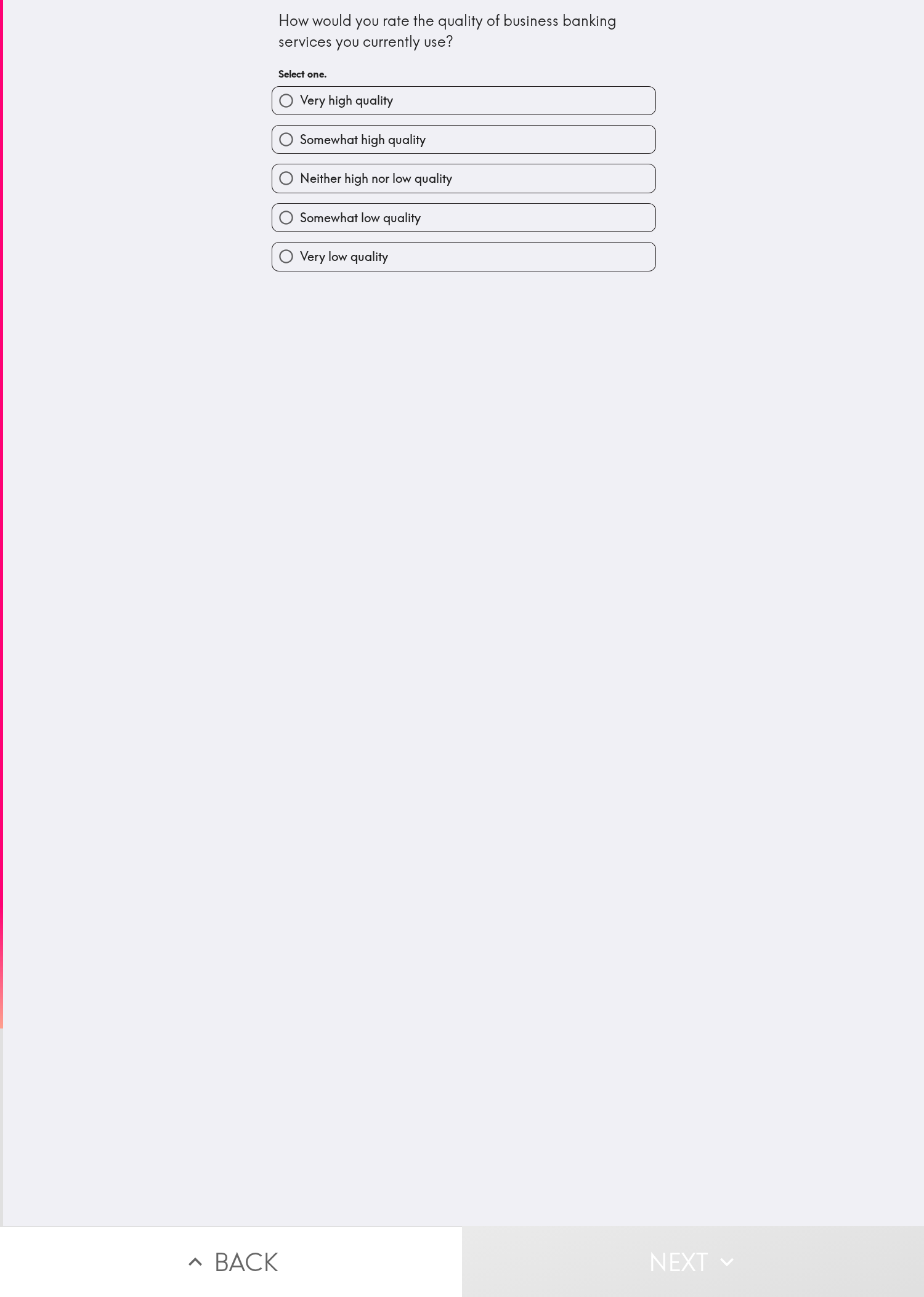
click at [307, 202] on div "Somewhat low quality" at bounding box center [458, 213] width 394 height 39
click at [307, 185] on span "Neither high nor low quality" at bounding box center [376, 179] width 152 height 18
click at [300, 185] on input "Neither high nor low quality" at bounding box center [286, 178] width 28 height 28
radio input "true"
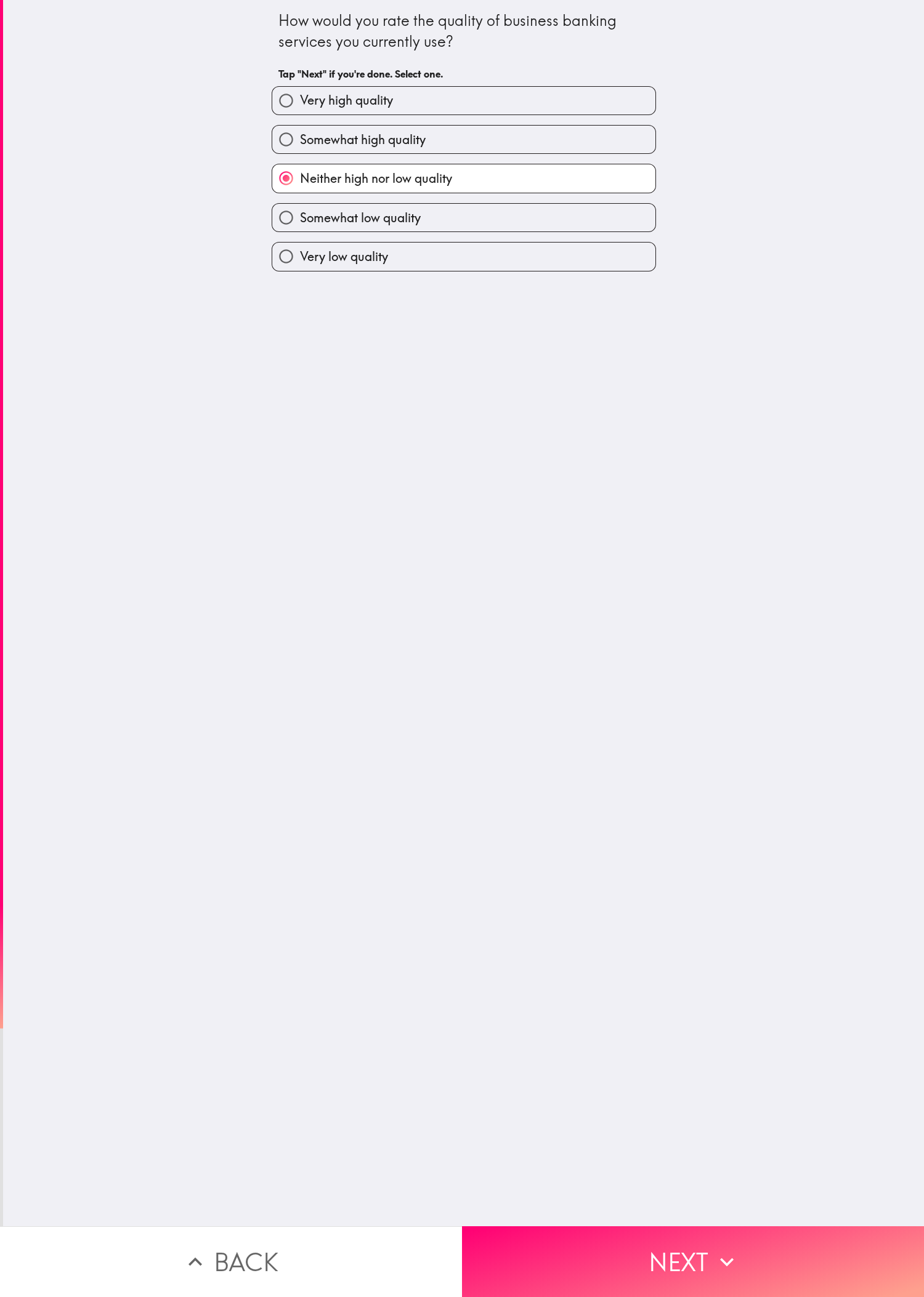
click at [307, 148] on label "Somewhat high quality" at bounding box center [464, 139] width 383 height 28
click at [300, 148] on input "Somewhat high quality" at bounding box center [286, 139] width 28 height 28
radio input "true"
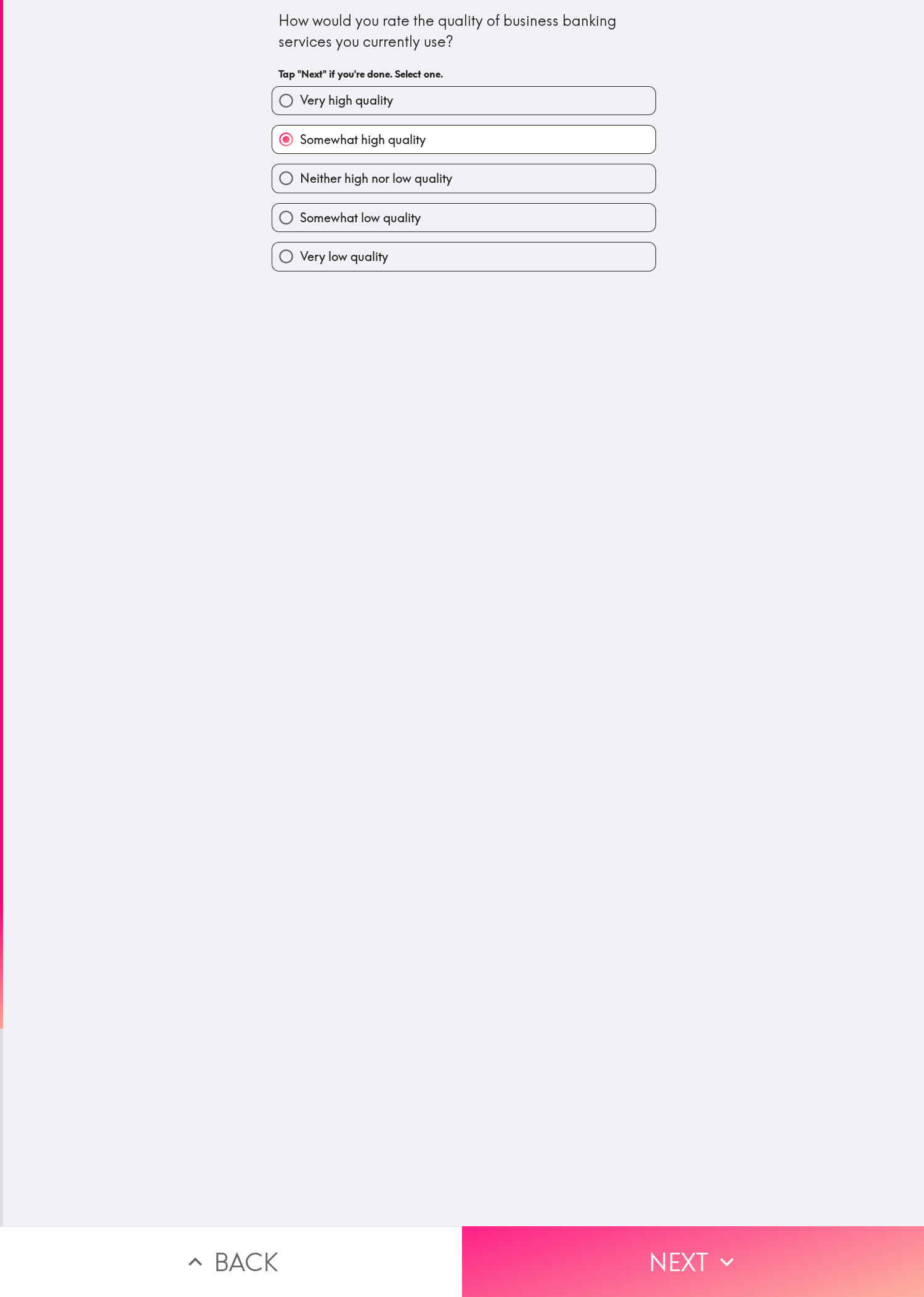
drag, startPoint x: 771, startPoint y: 1204, endPoint x: 810, endPoint y: 1128, distance: 85.4
click at [307, 432] on button "Next" at bounding box center [693, 1262] width 462 height 71
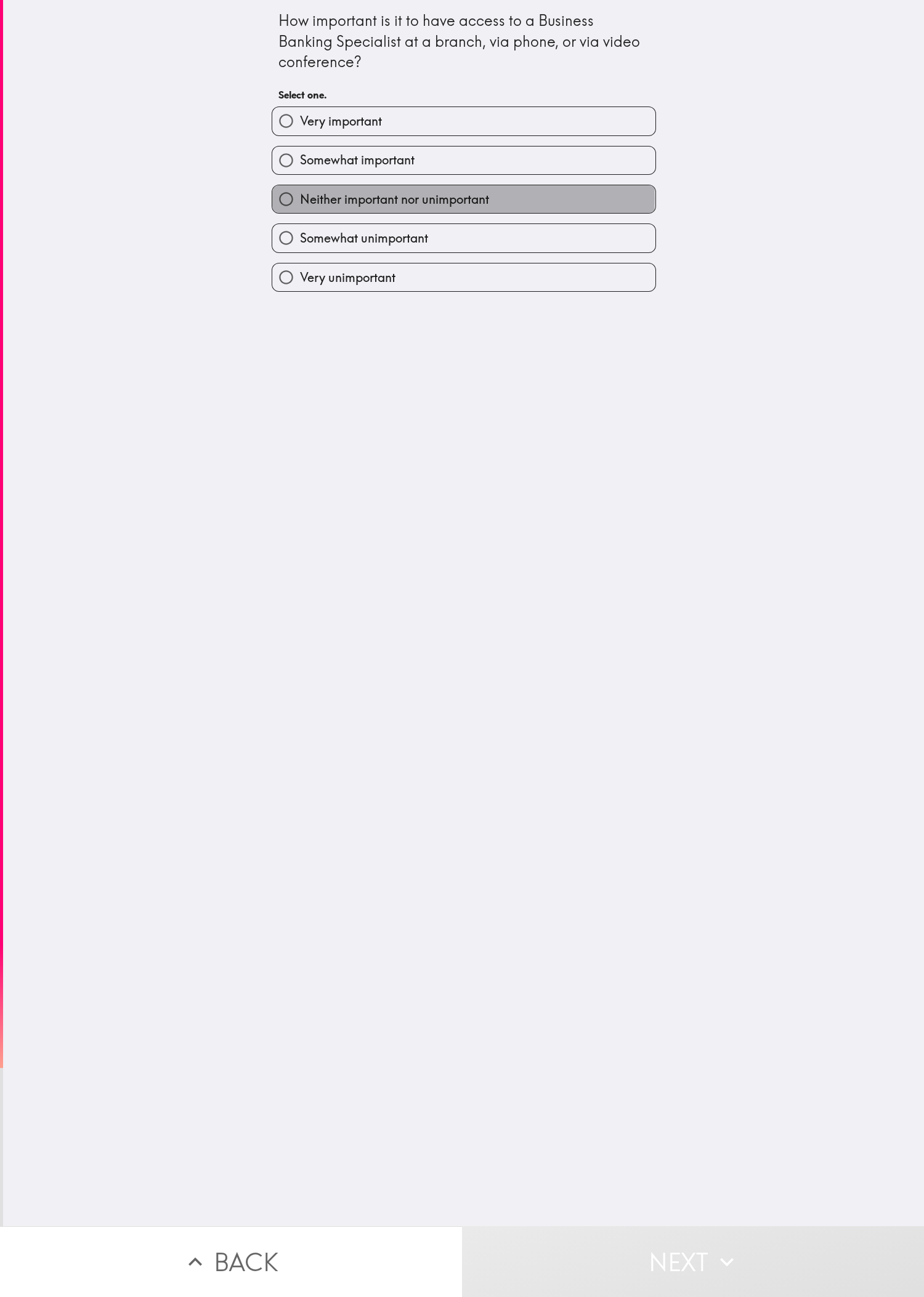
click at [307, 202] on span "Neither important nor unimportant" at bounding box center [394, 200] width 189 height 18
click at [300, 202] on input "Neither important nor unimportant" at bounding box center [286, 199] width 28 height 28
radio input "true"
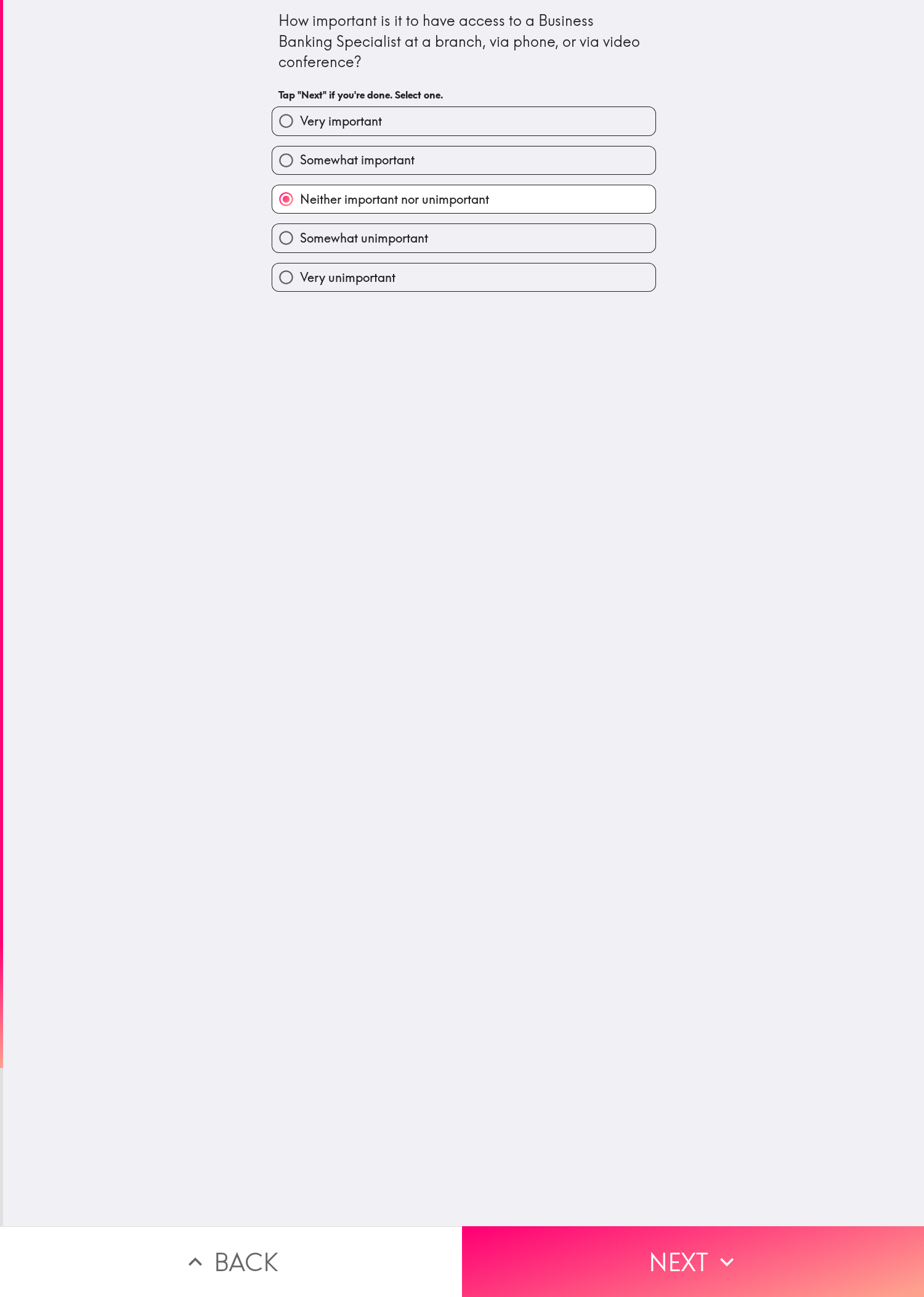
click at [307, 148] on label "Somewhat important" at bounding box center [464, 160] width 383 height 28
click at [300, 148] on input "Somewhat important" at bounding box center [286, 160] width 28 height 28
radio input "true"
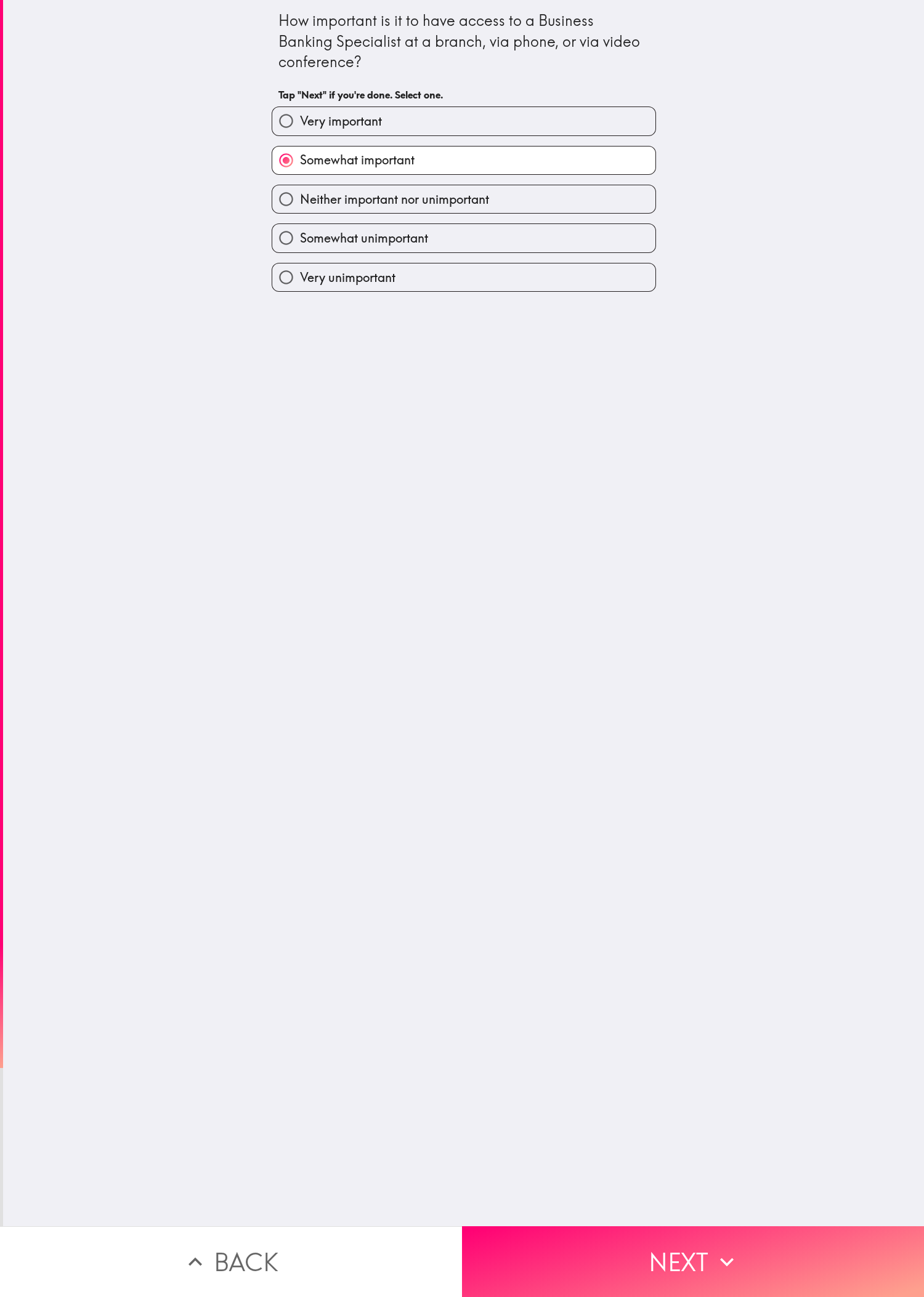
click at [307, 432] on div "How important is it to have access to a Business Banking Specialist at a branch…" at bounding box center [464, 613] width 921 height 1227
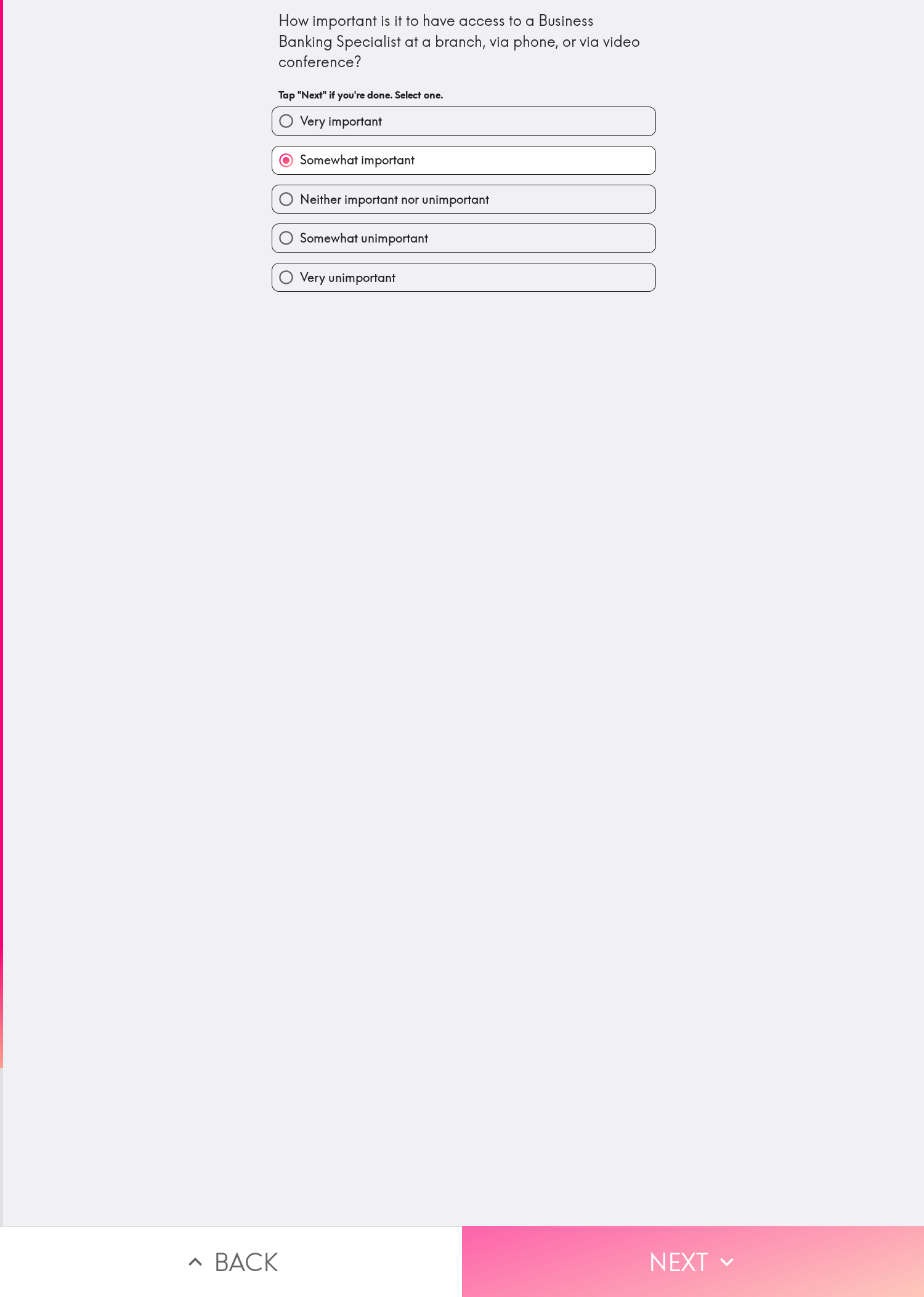
click at [307, 432] on button "Next" at bounding box center [693, 1262] width 462 height 71
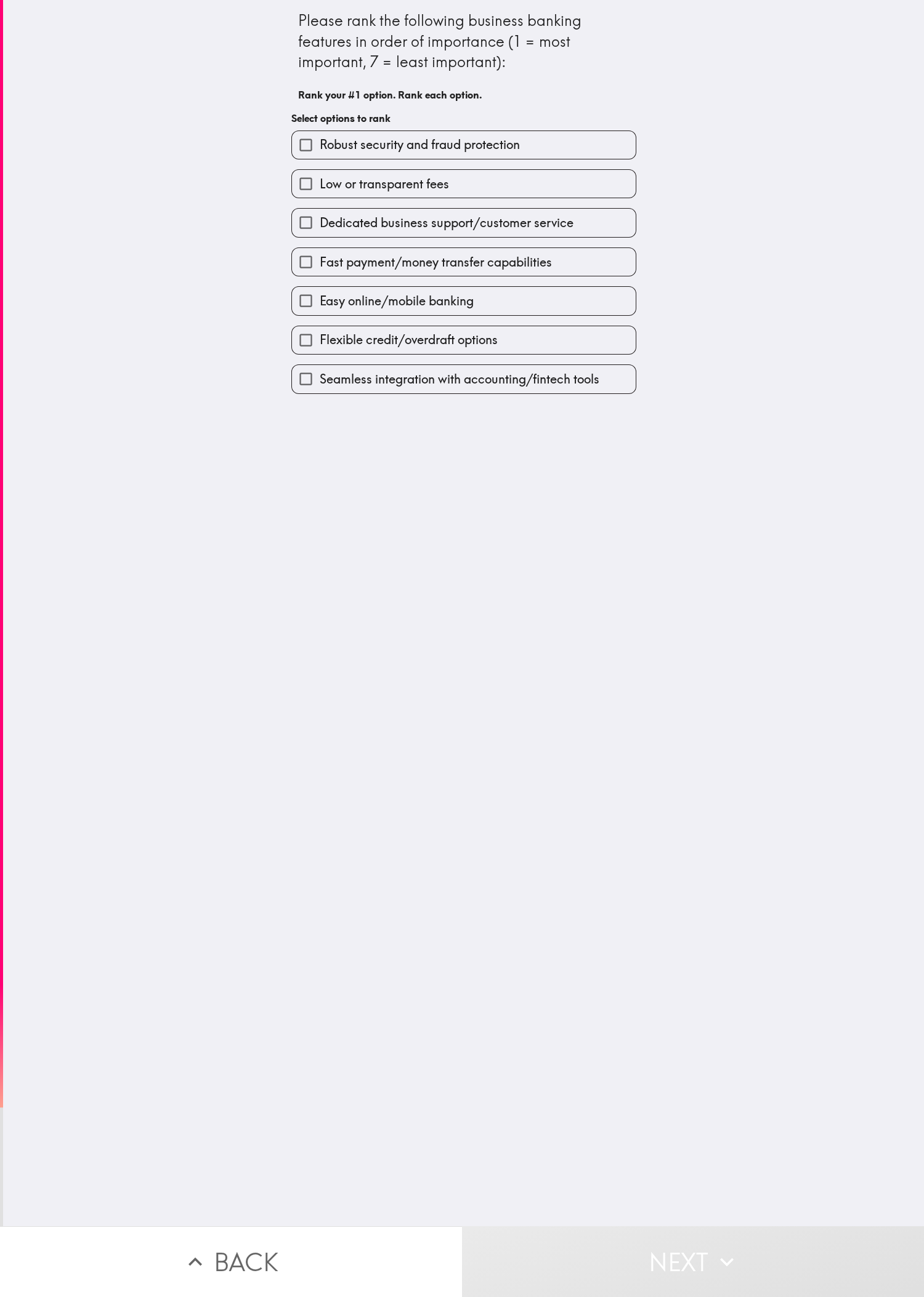
click at [307, 241] on div "Fast payment/money transfer capabilities" at bounding box center [459, 257] width 355 height 39
drag, startPoint x: 427, startPoint y: 241, endPoint x: 443, endPoint y: 225, distance: 22.6
click at [307, 237] on div "Robust security and fraud protection Low or transparent fees Dedicated business…" at bounding box center [459, 257] width 355 height 273
click at [307, 225] on span "Dedicated business support/customer service" at bounding box center [446, 223] width 253 height 18
click at [307, 225] on input "Dedicated business support/customer service" at bounding box center [305, 222] width 28 height 28
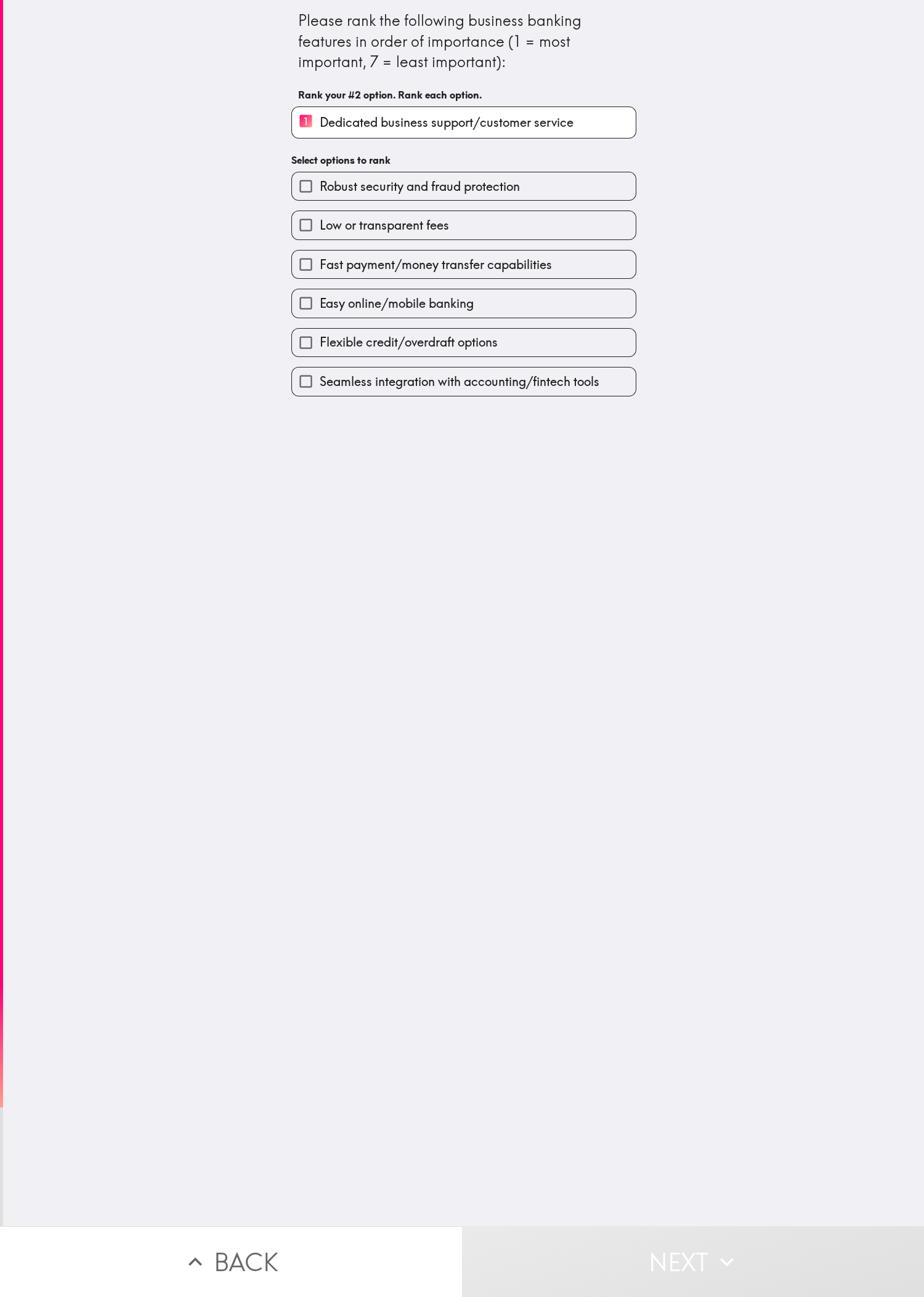
click at [307, 339] on label "Flexible credit/overdraft options" at bounding box center [464, 342] width 344 height 28
click at [307, 339] on input "Flexible credit/overdraft options" at bounding box center [305, 342] width 28 height 28
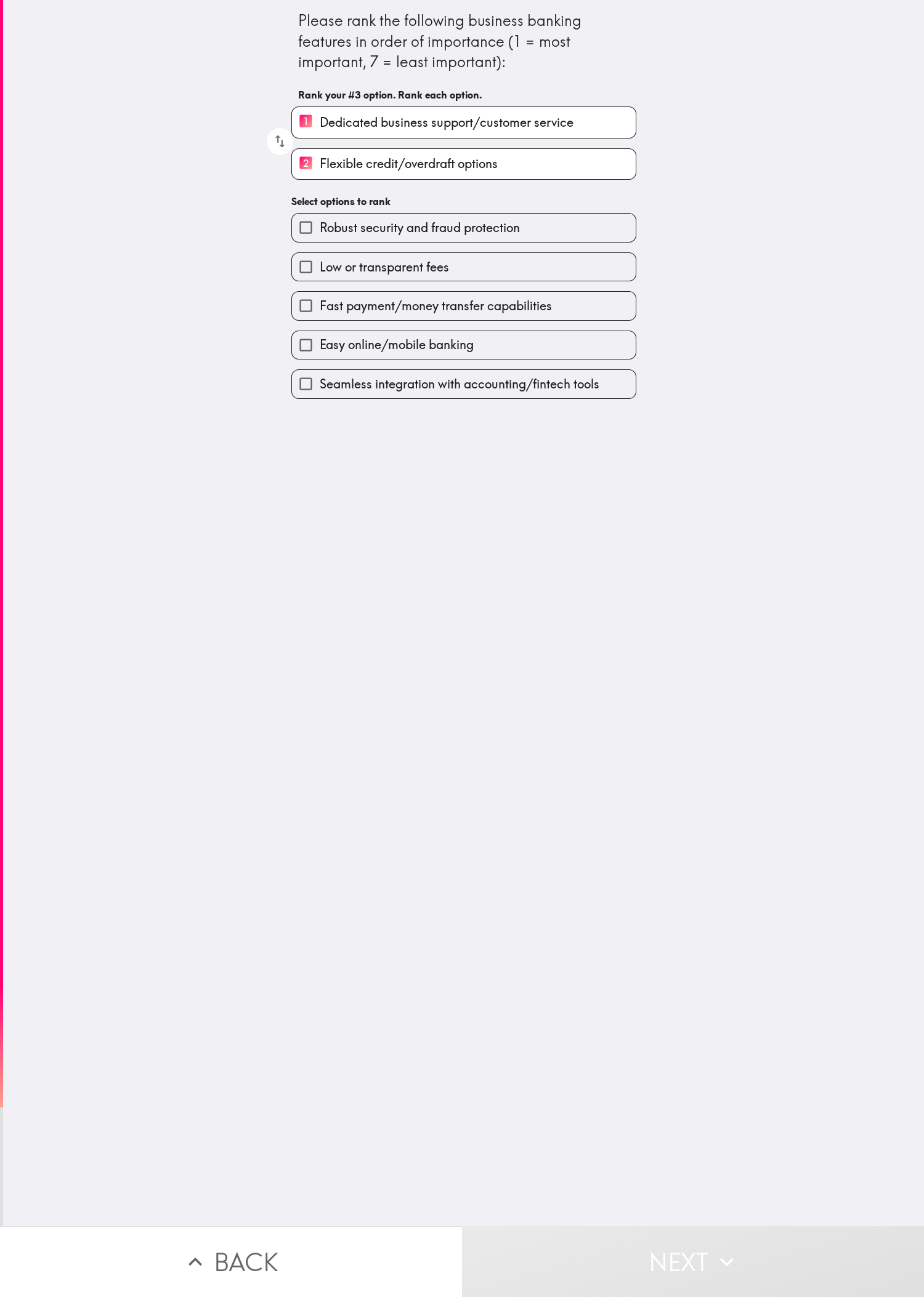
click at [307, 371] on div "Seamless integration with accounting/fintech tools" at bounding box center [459, 379] width 355 height 39
click at [307, 393] on span "Seamless integration with accounting/fintech tools" at bounding box center [460, 384] width 280 height 18
click at [307, 398] on input "Seamless integration with accounting/fintech tools" at bounding box center [305, 384] width 28 height 28
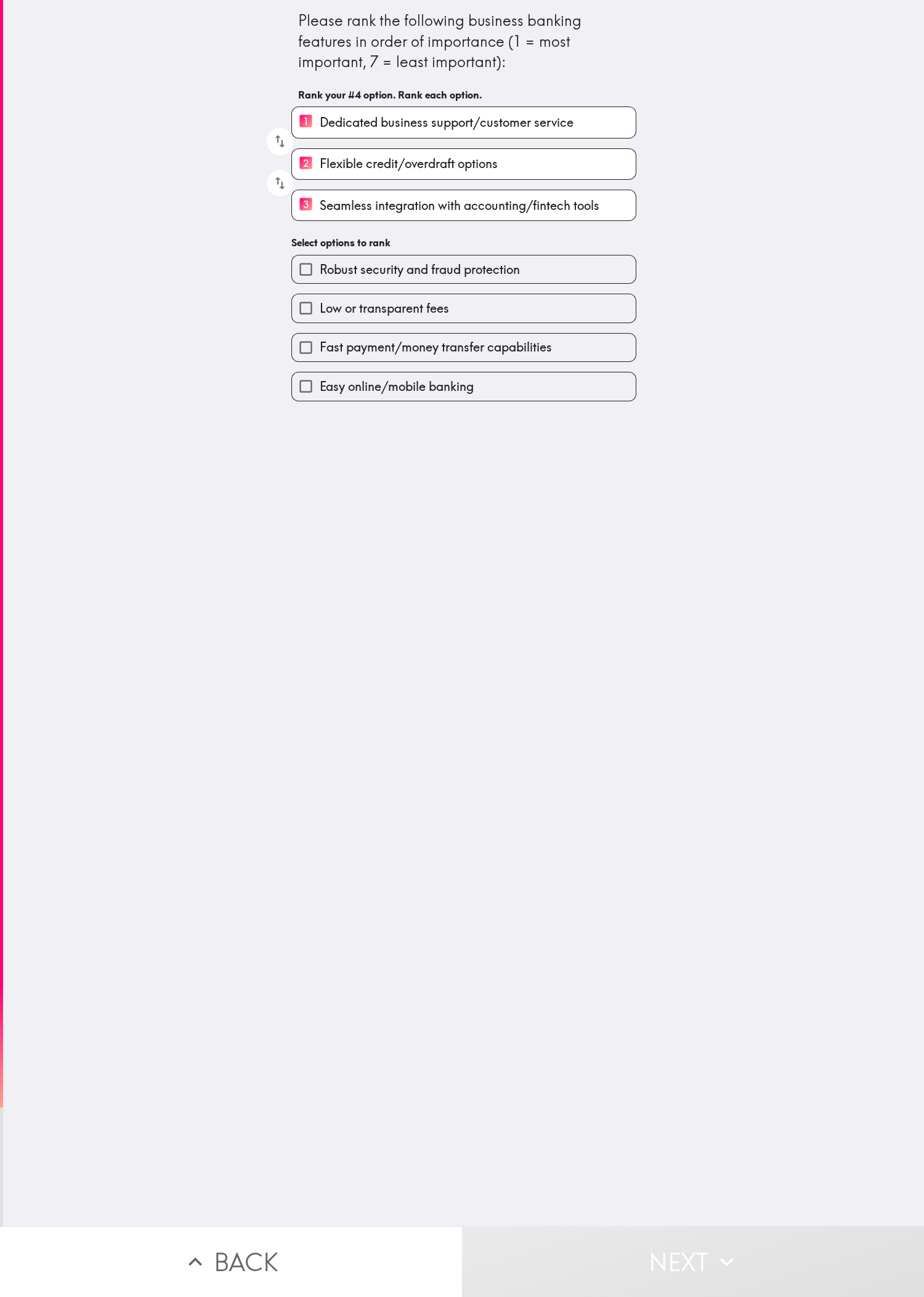
click at [307, 376] on div "Easy online/mobile banking" at bounding box center [459, 381] width 355 height 39
click at [307, 361] on label "Fast payment/money transfer capabilities" at bounding box center [464, 348] width 344 height 28
click at [307, 361] on input "Fast payment/money transfer capabilities" at bounding box center [305, 348] width 28 height 28
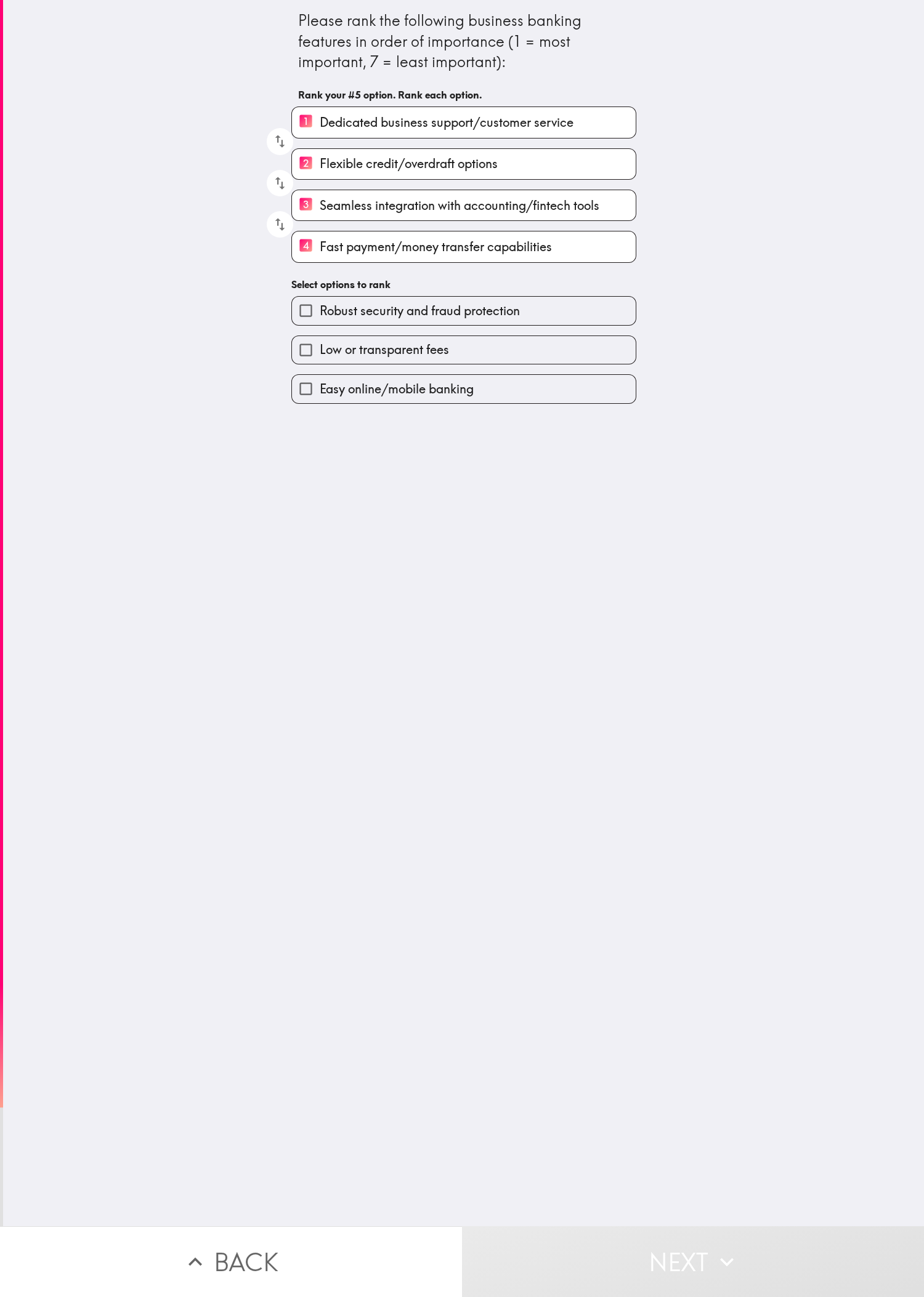
click at [307, 359] on label "Low or transparent fees" at bounding box center [464, 350] width 344 height 28
click at [307, 359] on input "Low or transparent fees" at bounding box center [305, 350] width 28 height 28
click at [307, 360] on span "Robust security and fraud protection" at bounding box center [420, 352] width 200 height 18
click at [307, 360] on input "Robust security and fraud protection" at bounding box center [305, 352] width 28 height 28
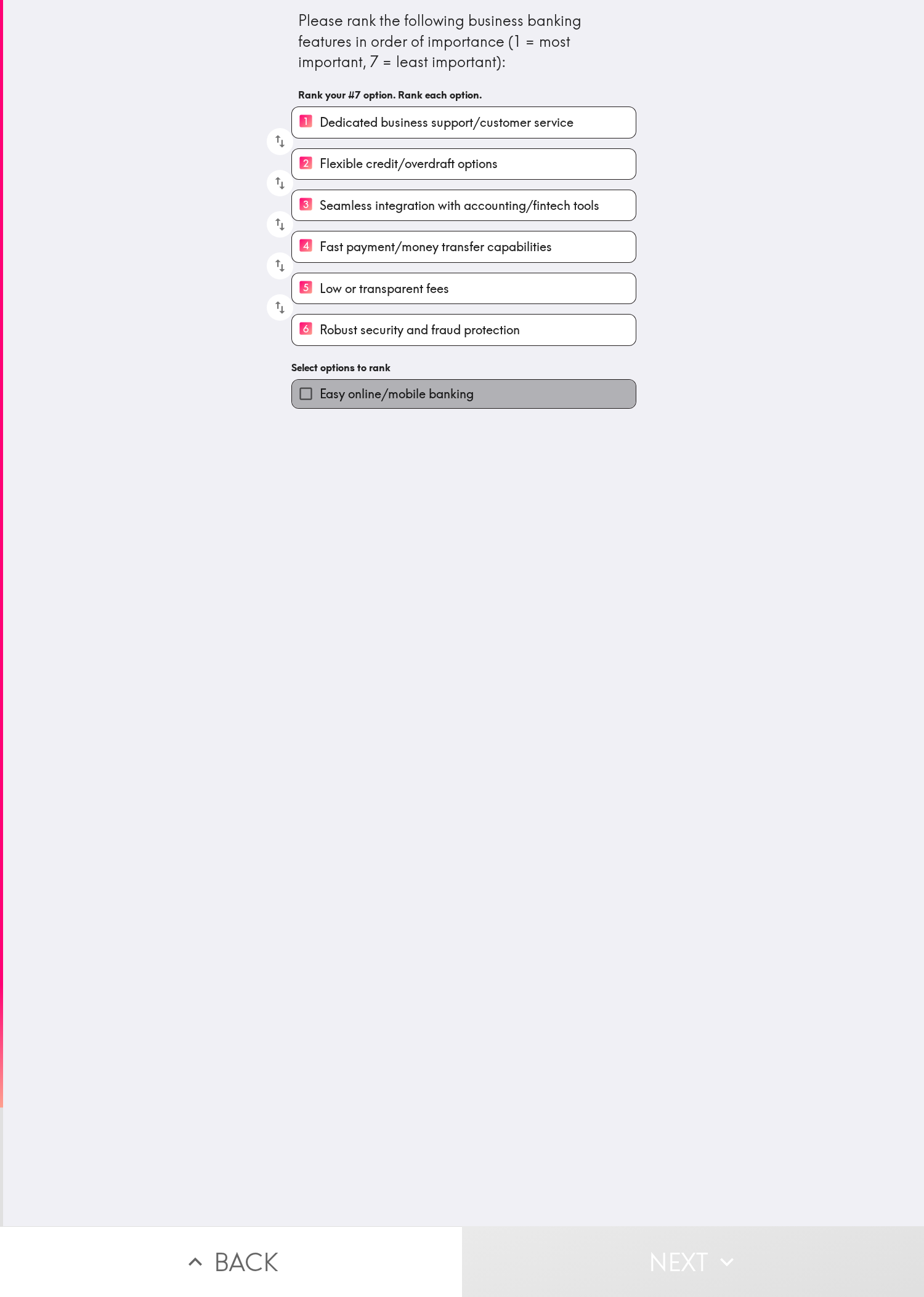
click at [307, 408] on label "Easy online/mobile banking" at bounding box center [464, 393] width 344 height 28
click at [307, 408] on input "Easy online/mobile banking" at bounding box center [305, 393] width 28 height 28
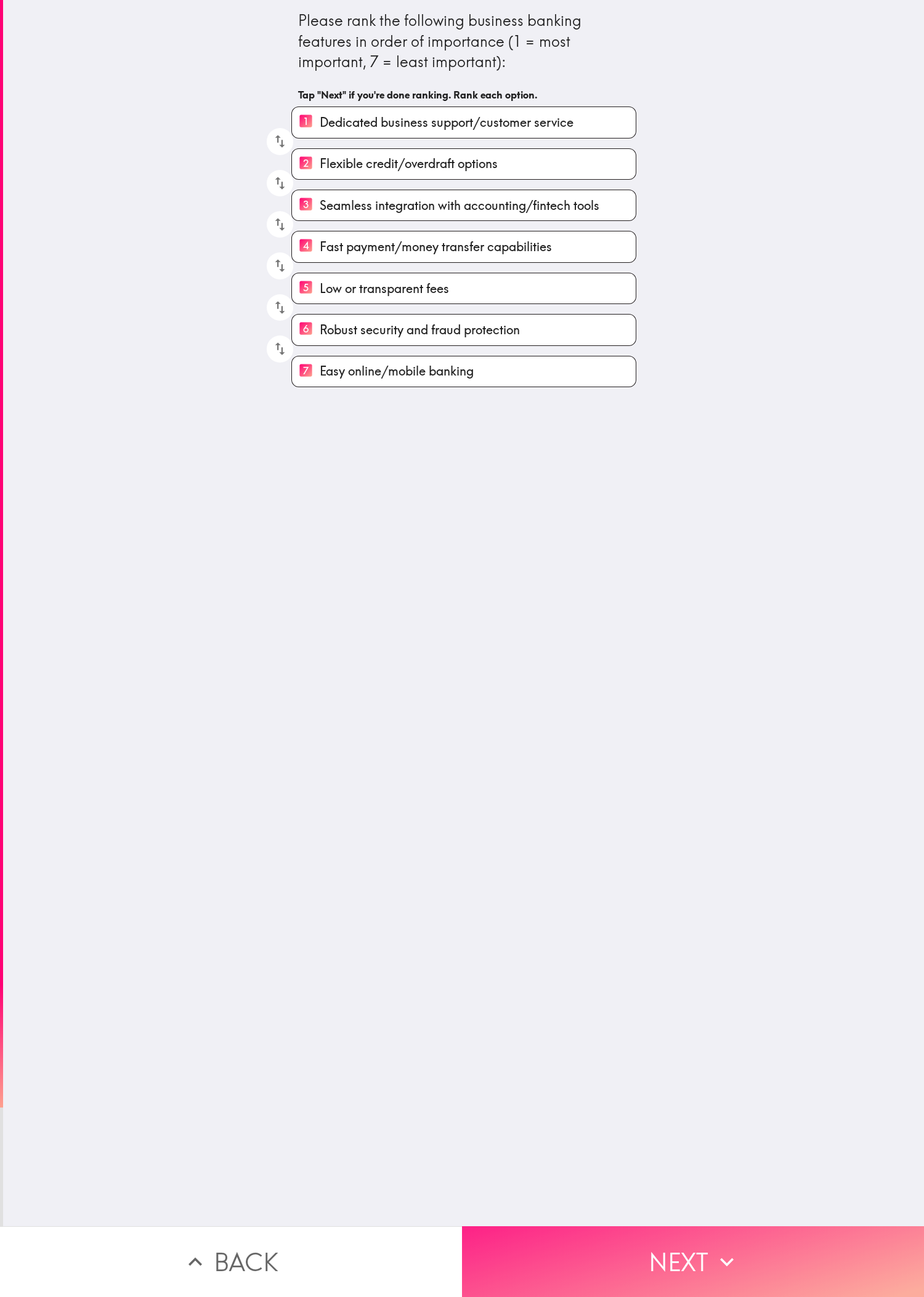
click at [307, 432] on button "Next" at bounding box center [693, 1262] width 462 height 71
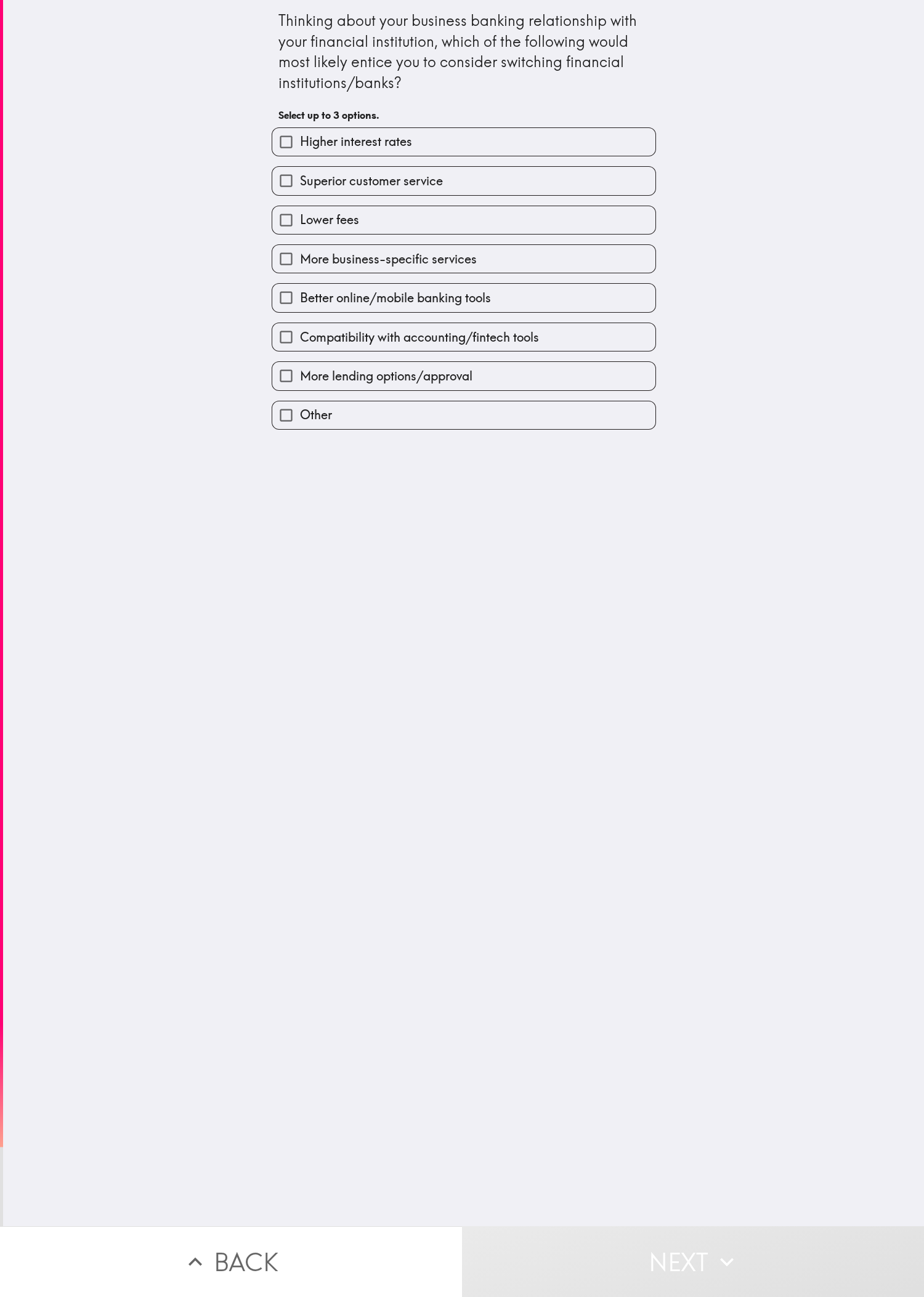
click at [307, 162] on div "Superior customer service" at bounding box center [458, 176] width 394 height 39
click at [307, 176] on label "Superior customer service" at bounding box center [464, 181] width 383 height 28
click at [300, 176] on input "Superior customer service" at bounding box center [286, 181] width 28 height 28
checkbox input "true"
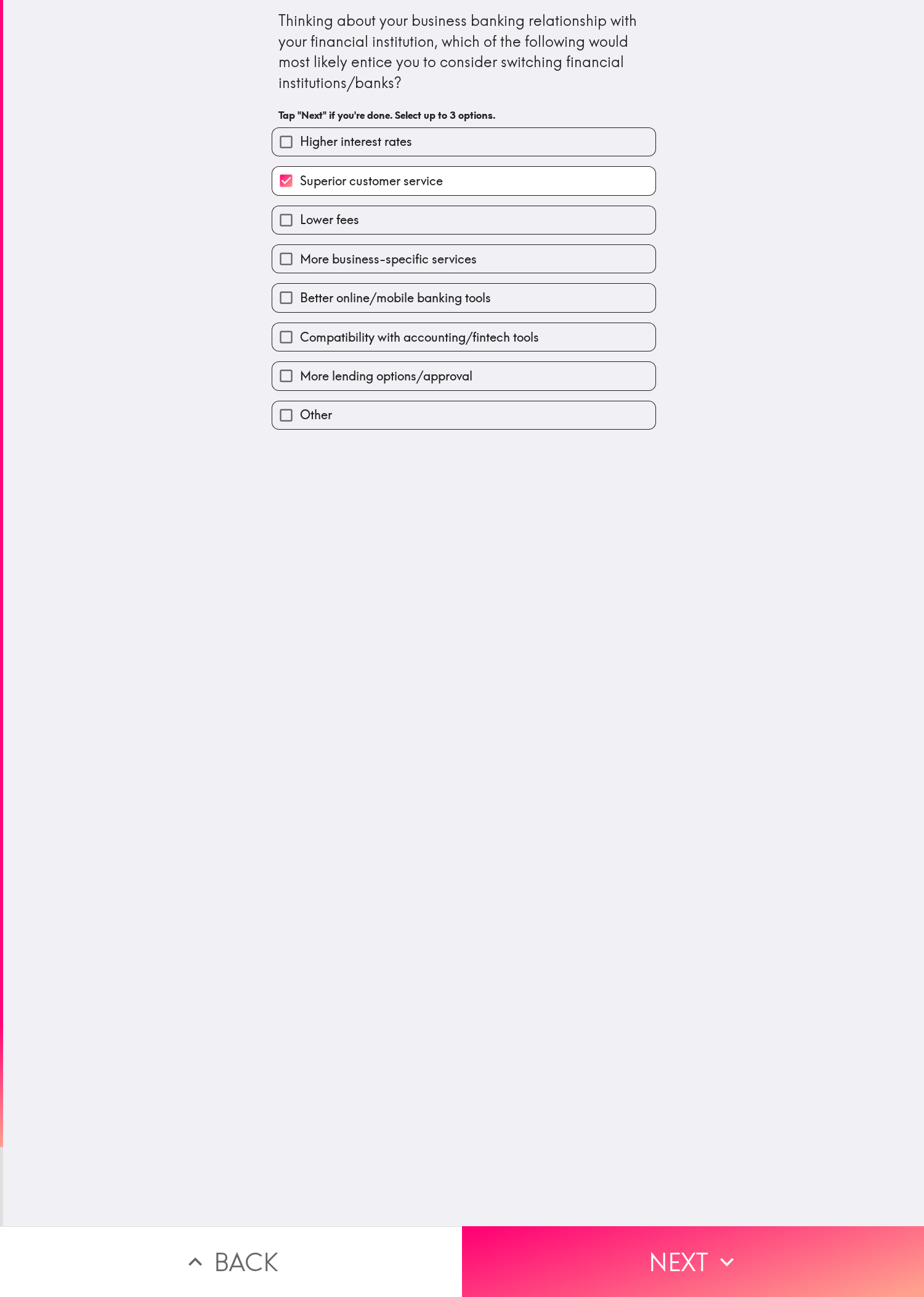
click at [307, 325] on div "Compatibility with accounting/fintech tools" at bounding box center [458, 332] width 394 height 39
click at [307, 365] on div "More lending options/approval" at bounding box center [458, 371] width 394 height 39
click at [307, 344] on label "Compatibility with accounting/fintech tools" at bounding box center [464, 336] width 383 height 28
click at [300, 344] on input "Compatibility with accounting/fintech tools" at bounding box center [286, 336] width 28 height 28
checkbox input "true"
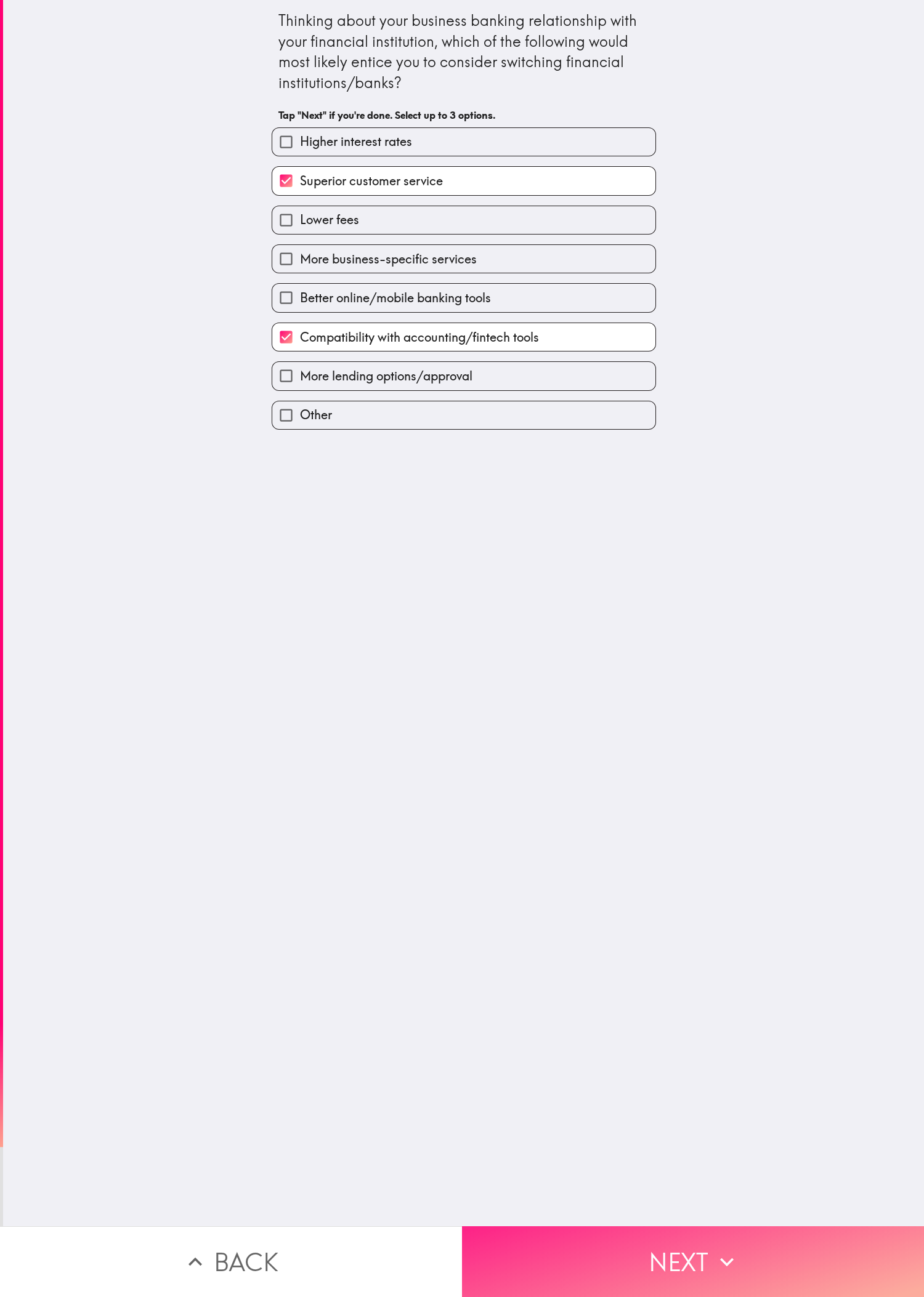
click at [307, 432] on button "Next" at bounding box center [693, 1262] width 462 height 71
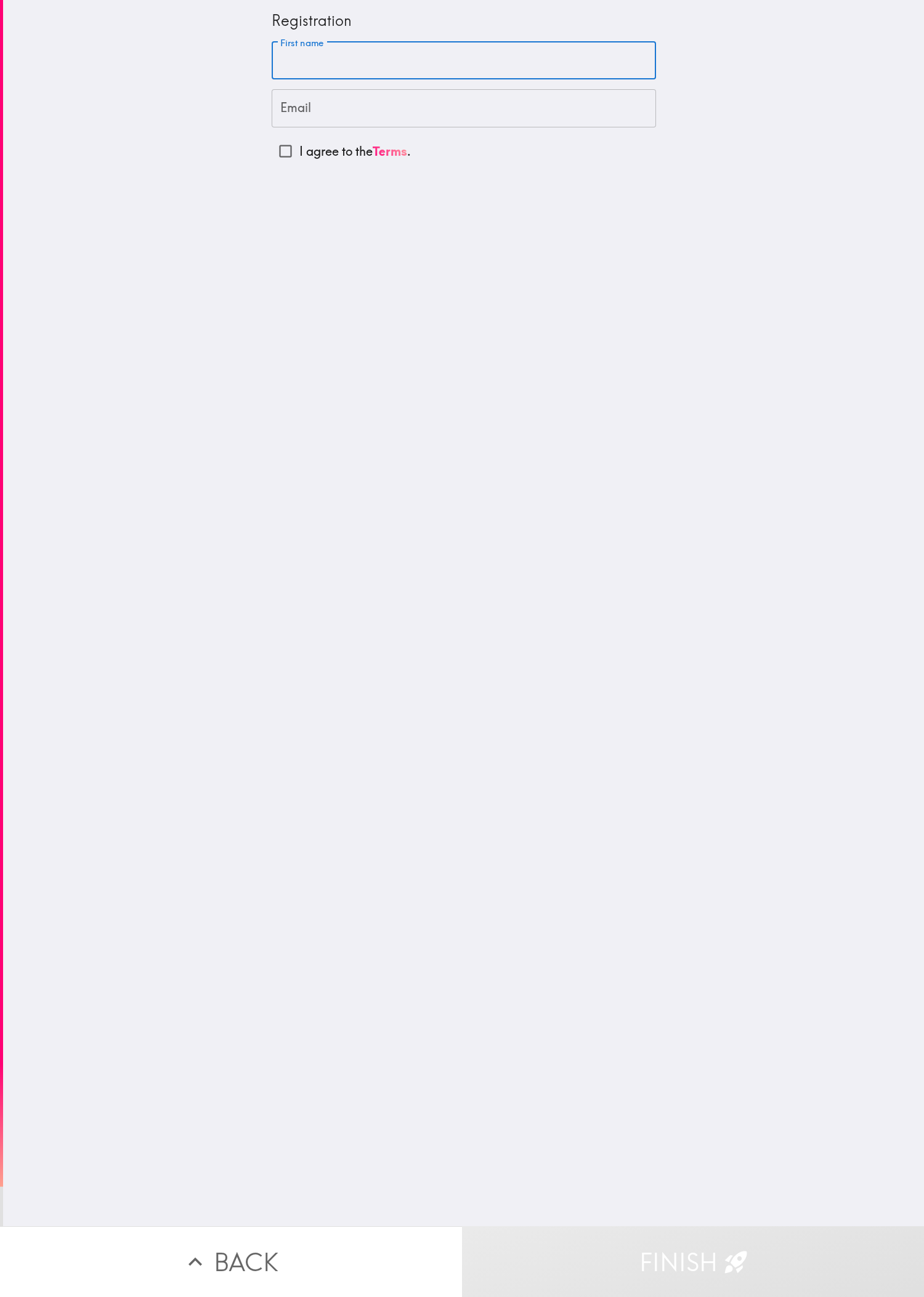
click at [307, 47] on input "First name" at bounding box center [464, 61] width 384 height 38
paste input "[PERSON_NAME]"
type input "[PERSON_NAME]"
click at [178, 432] on div "Registration First name [PERSON_NAME] First name Email Email I agree to the Ter…" at bounding box center [464, 613] width 921 height 1227
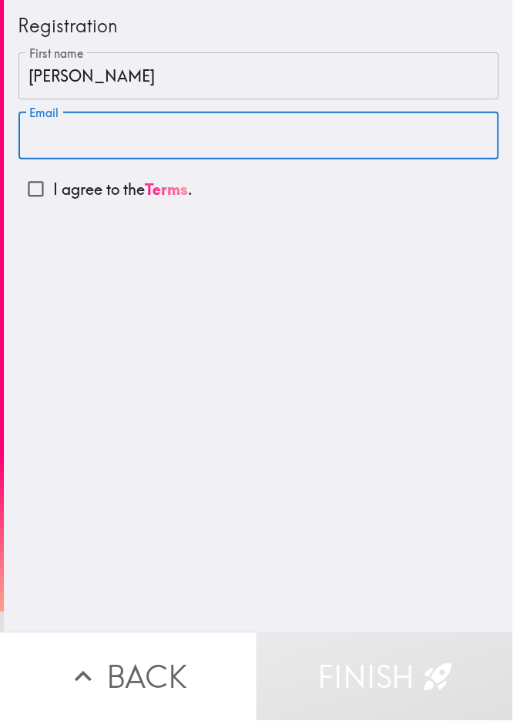
click at [194, 134] on input "Email" at bounding box center [258, 136] width 481 height 48
paste input "[EMAIL_ADDRESS][DOMAIN_NAME]"
type input "[EMAIL_ADDRESS][DOMAIN_NAME]"
click at [28, 196] on input "I agree to the Terms ." at bounding box center [35, 189] width 35 height 35
checkbox input "true"
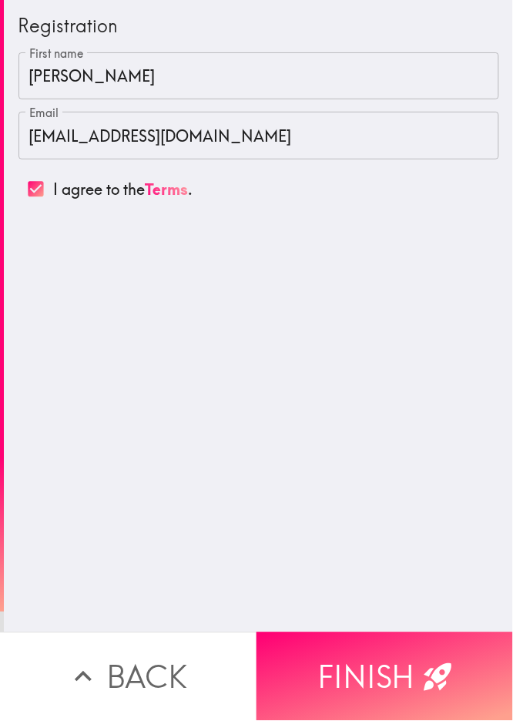
click at [384, 540] on button "Finish" at bounding box center [385, 677] width 257 height 89
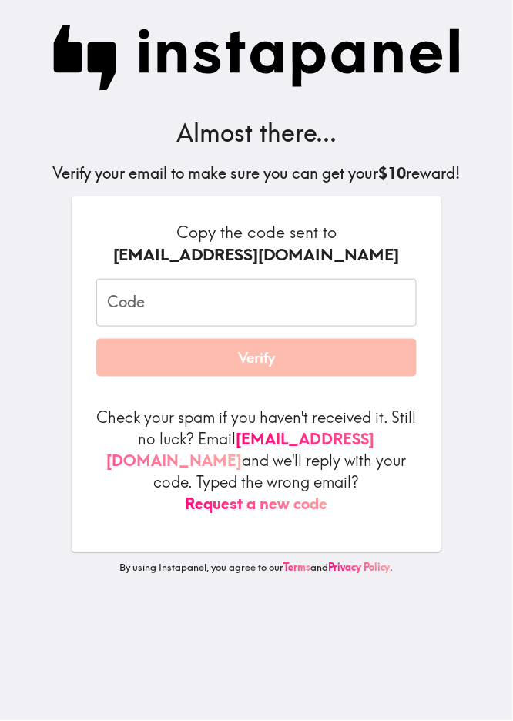
click at [201, 314] on input "Code" at bounding box center [256, 303] width 321 height 48
paste input "Rer_844_46U"
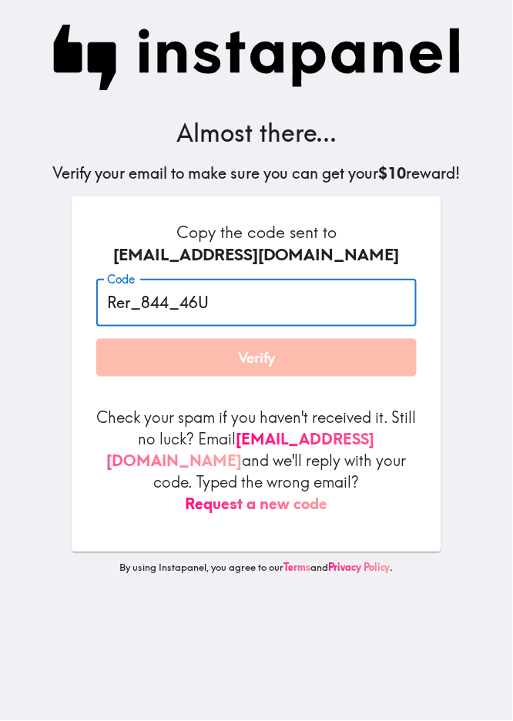
type input "Rer_844_46U"
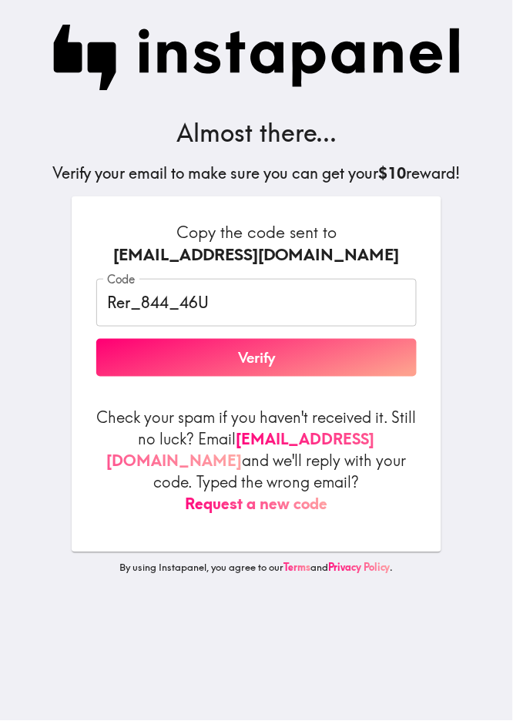
click at [368, 220] on div "Copy the code sent to [EMAIL_ADDRESS][DOMAIN_NAME] Code Rer_844_46U Code Verify…" at bounding box center [257, 374] width 370 height 356
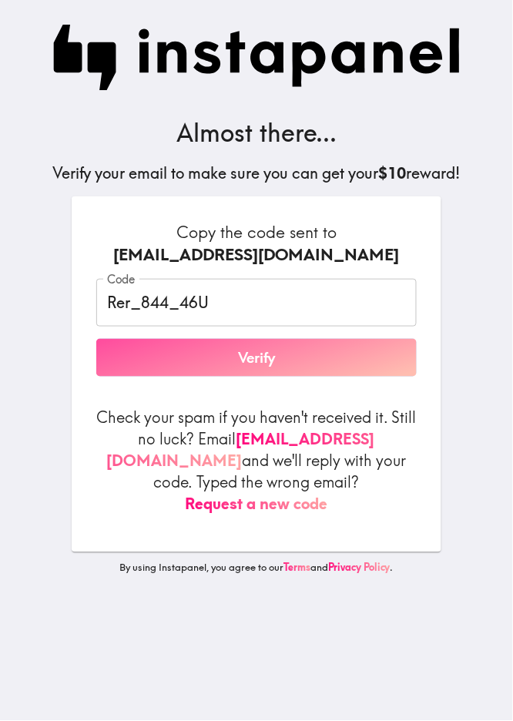
click at [315, 368] on button "Verify" at bounding box center [256, 358] width 321 height 39
